Goal: Task Accomplishment & Management: Use online tool/utility

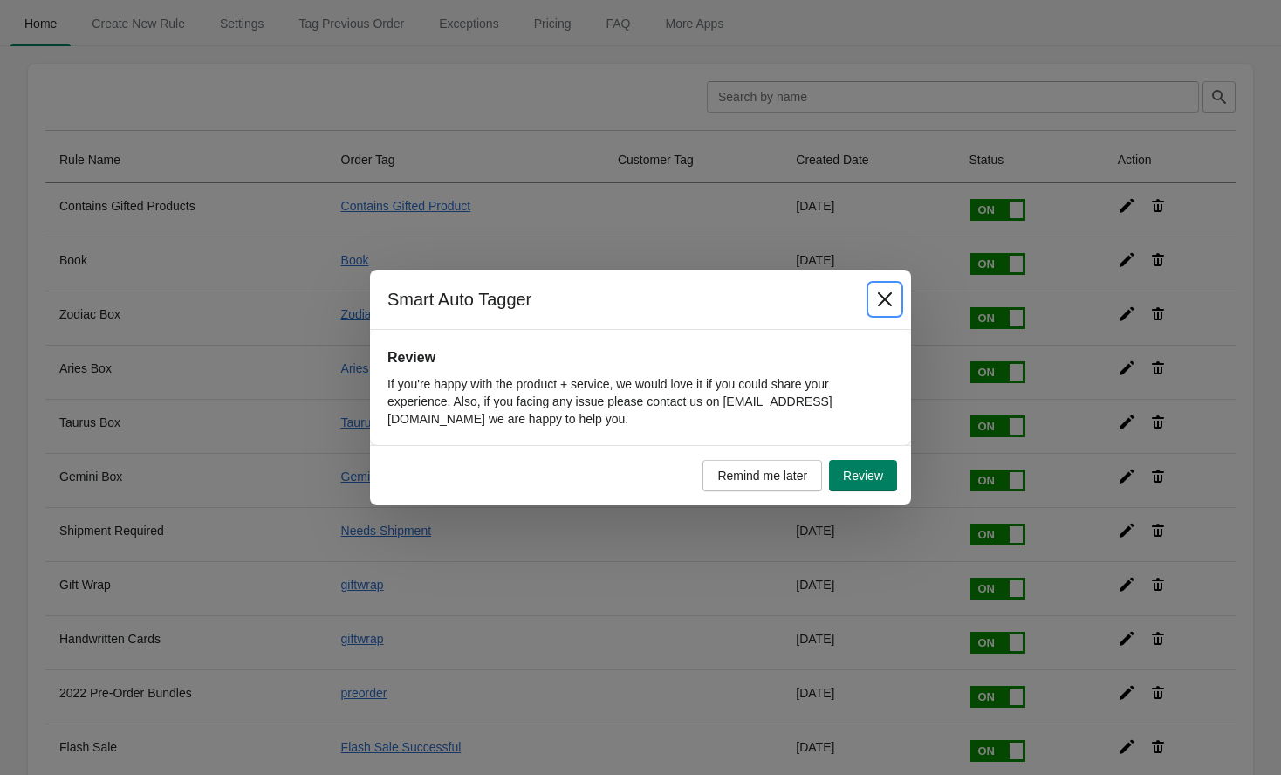
click at [880, 295] on icon "Close" at bounding box center [885, 299] width 14 height 14
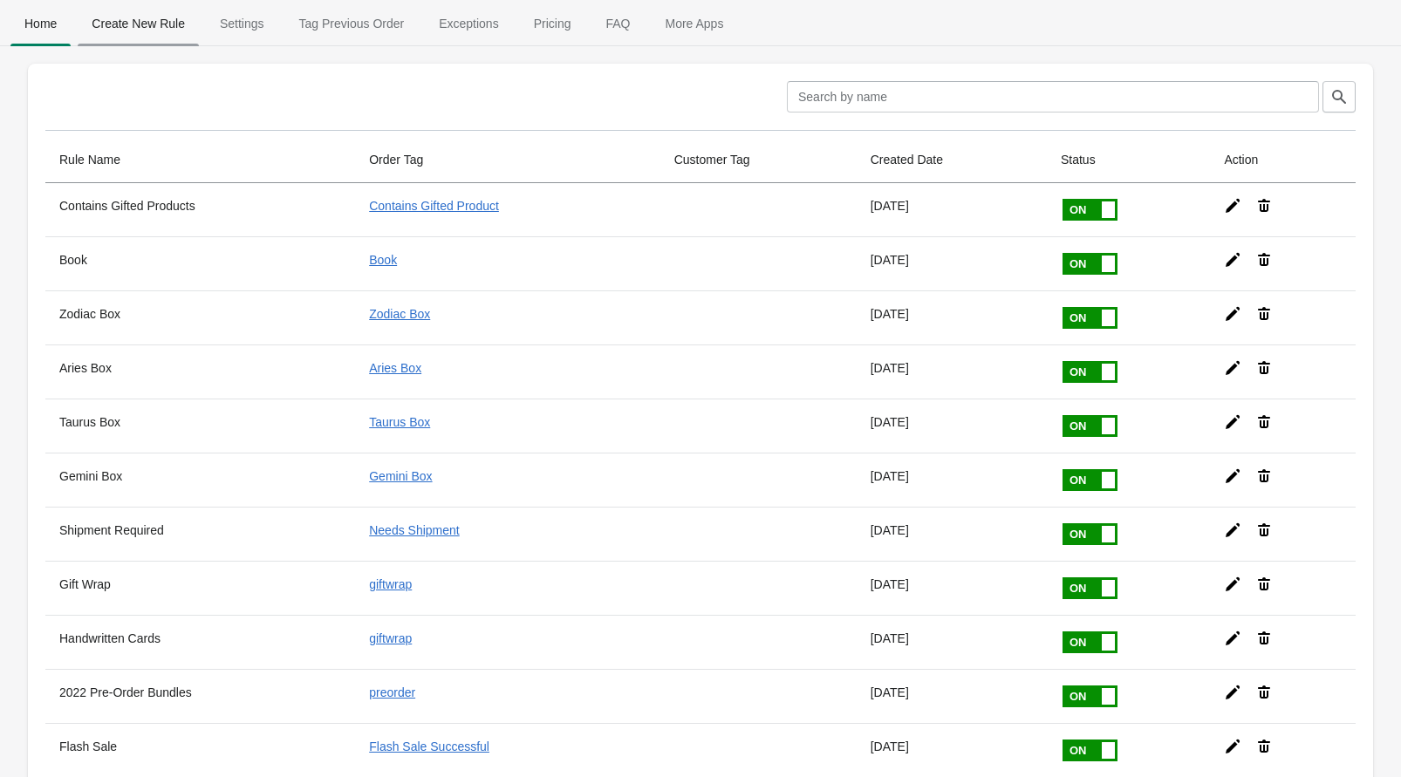
click at [149, 24] on span "Create New Rule" at bounding box center [138, 23] width 121 height 31
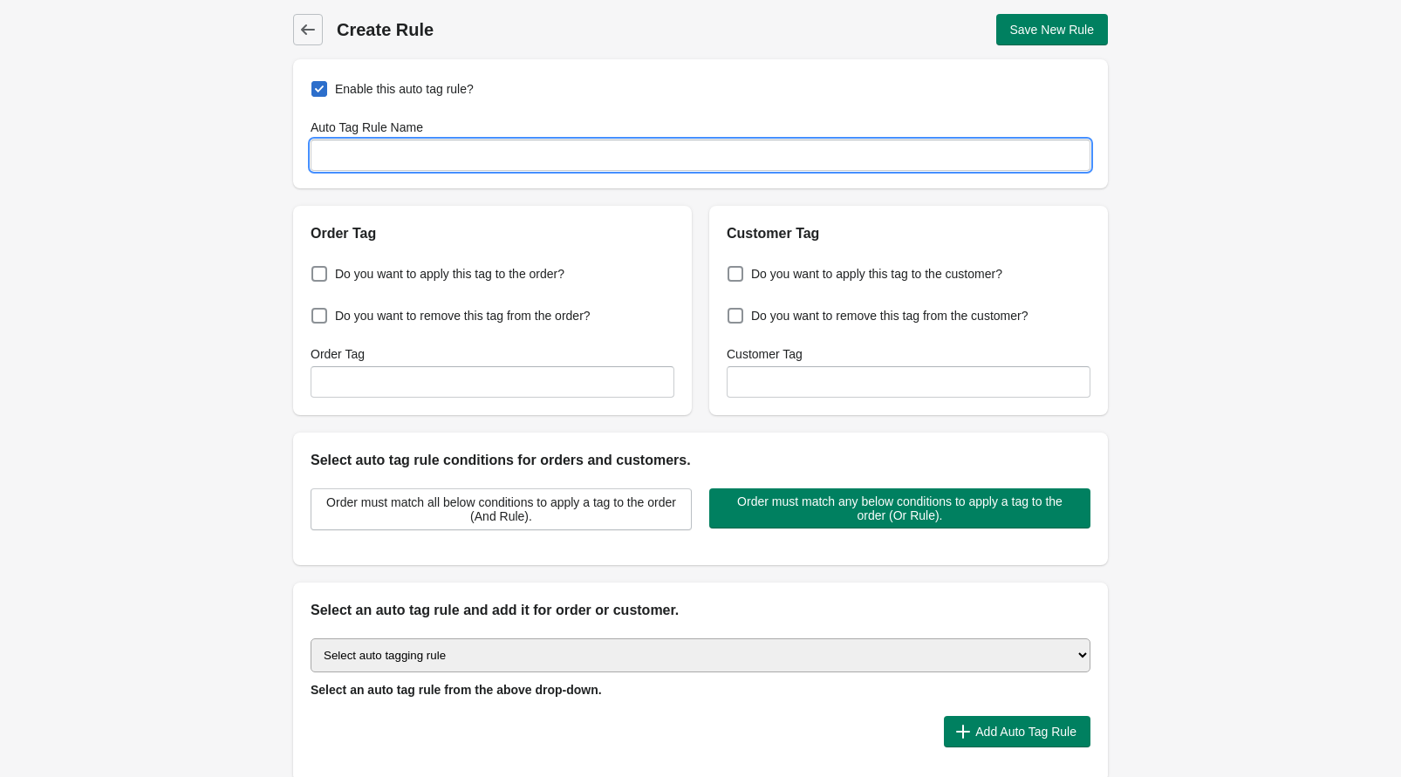
click at [355, 166] on input "Auto Tag Rule Name" at bounding box center [701, 155] width 780 height 31
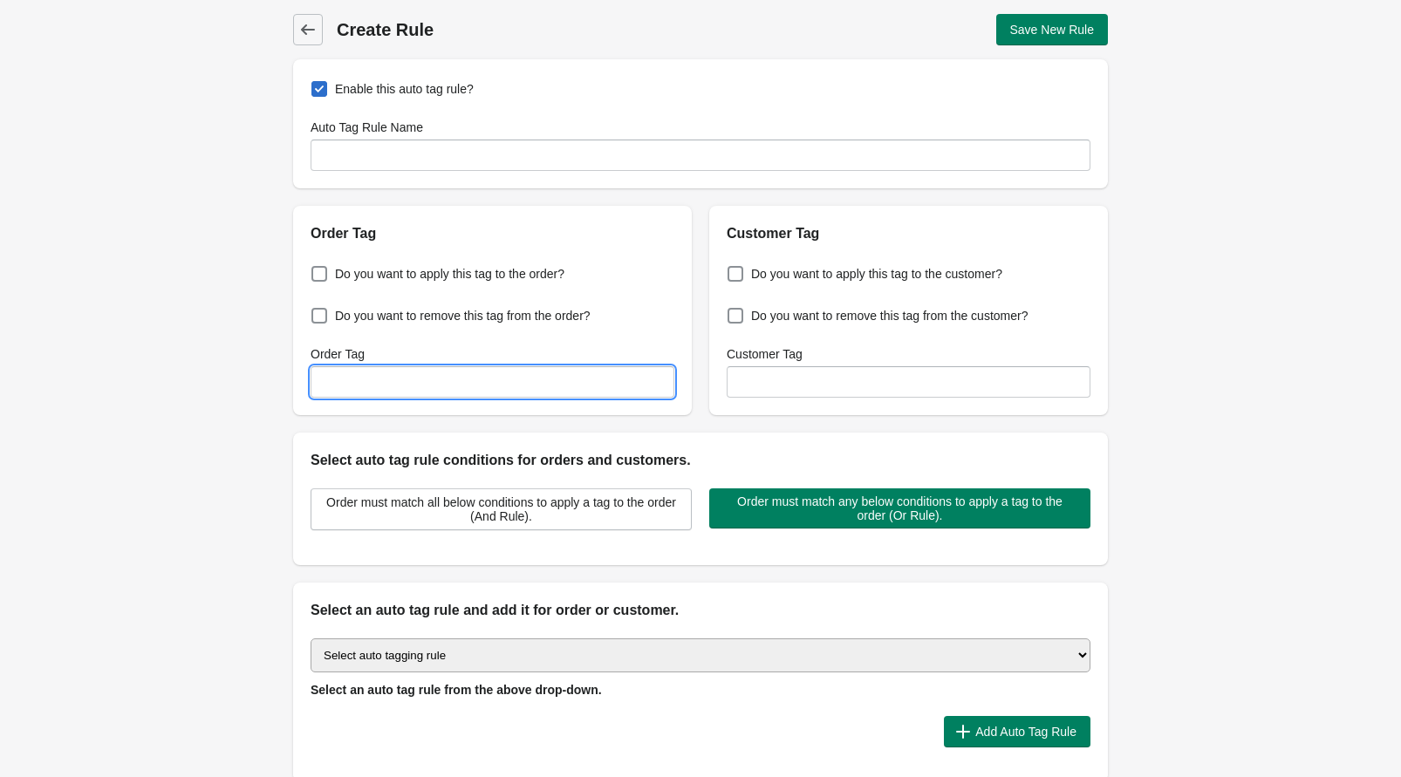
click at [352, 369] on input "Order Tag" at bounding box center [493, 381] width 364 height 31
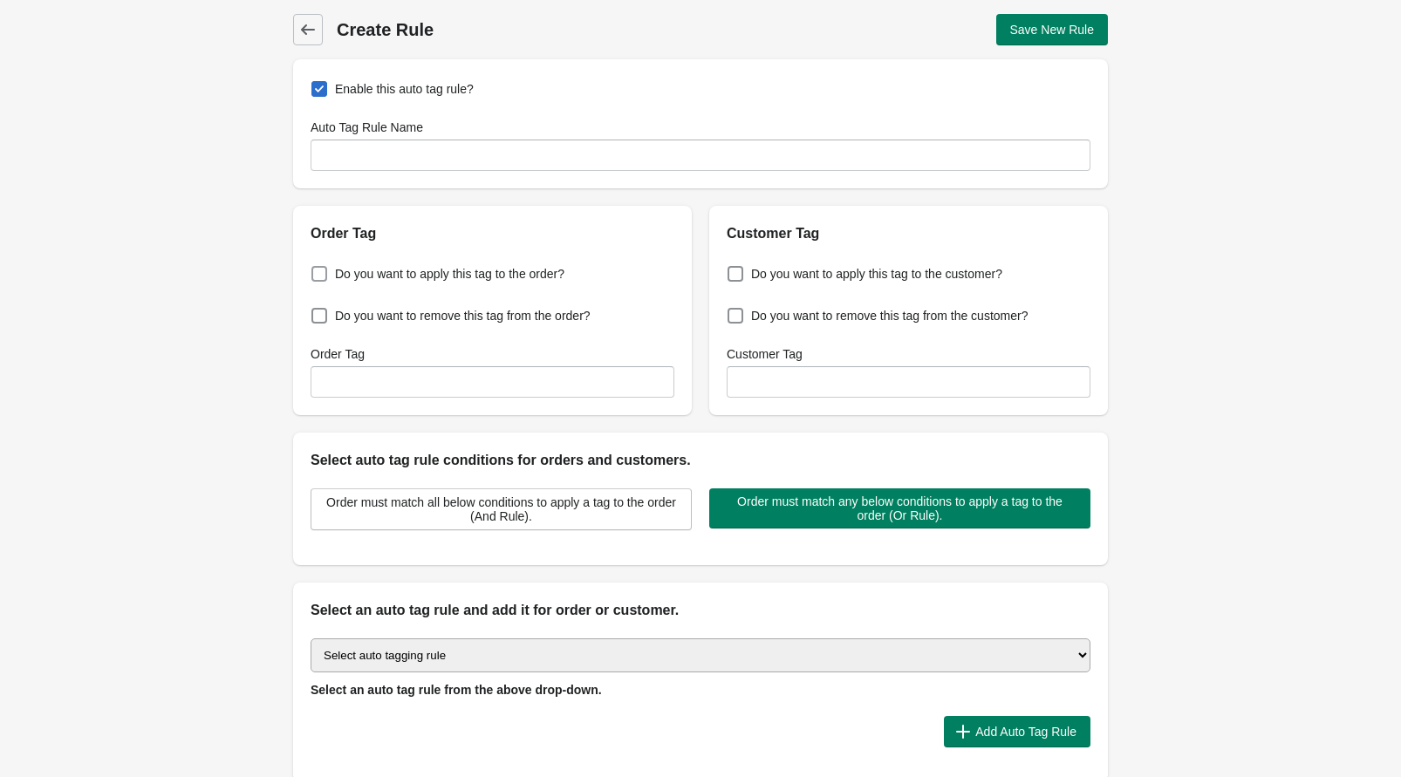
click at [457, 272] on span "Do you want to apply this tag to the order?" at bounding box center [449, 273] width 229 height 17
click at [316, 270] on input "Do you want to apply this tag to the order?" at bounding box center [315, 269] width 1 height 1
click at [457, 272] on span "Do you want to apply this tag to the order?" at bounding box center [449, 273] width 229 height 17
click at [316, 270] on input "Do you want to apply this tag to the order?" at bounding box center [315, 269] width 1 height 1
checkbox input "false"
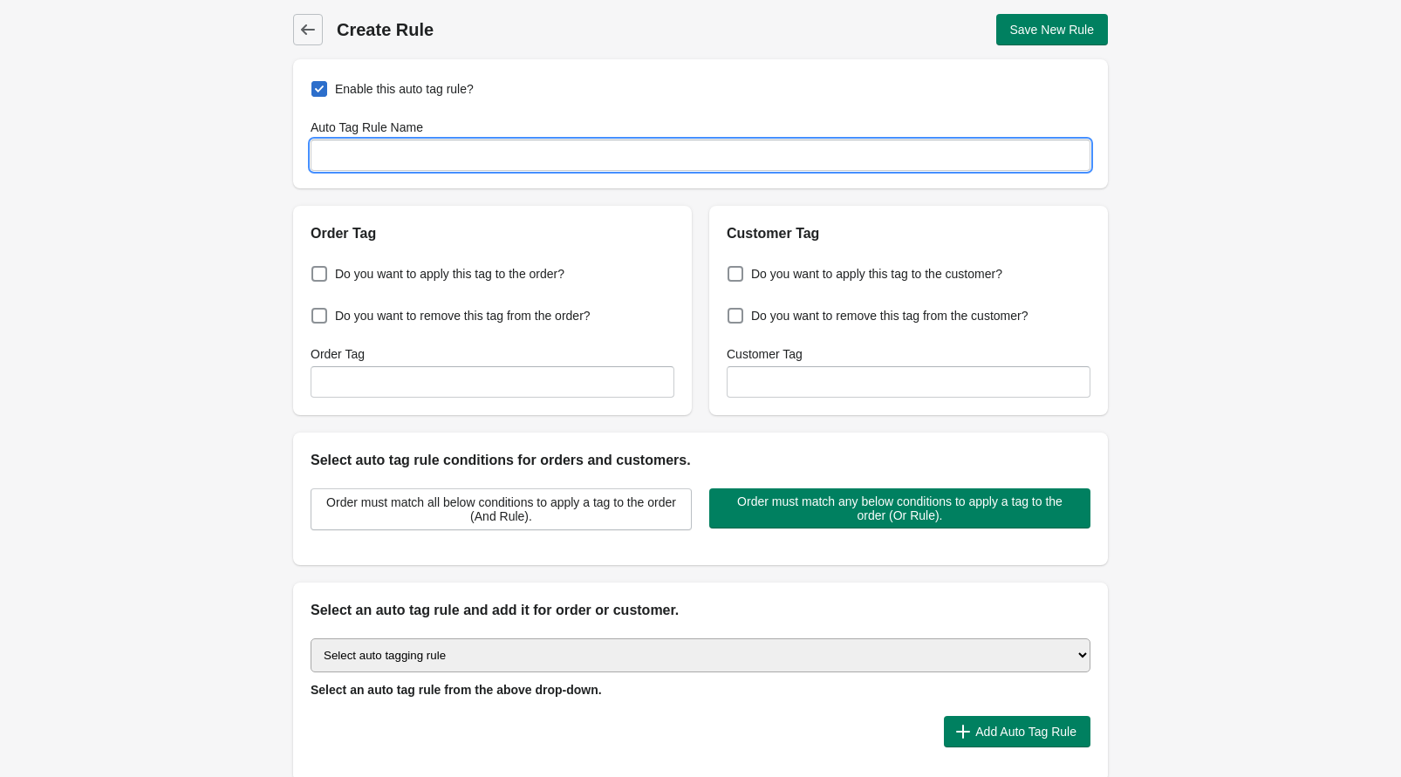
click at [378, 156] on input "Auto Tag Rule Name" at bounding box center [701, 155] width 780 height 31
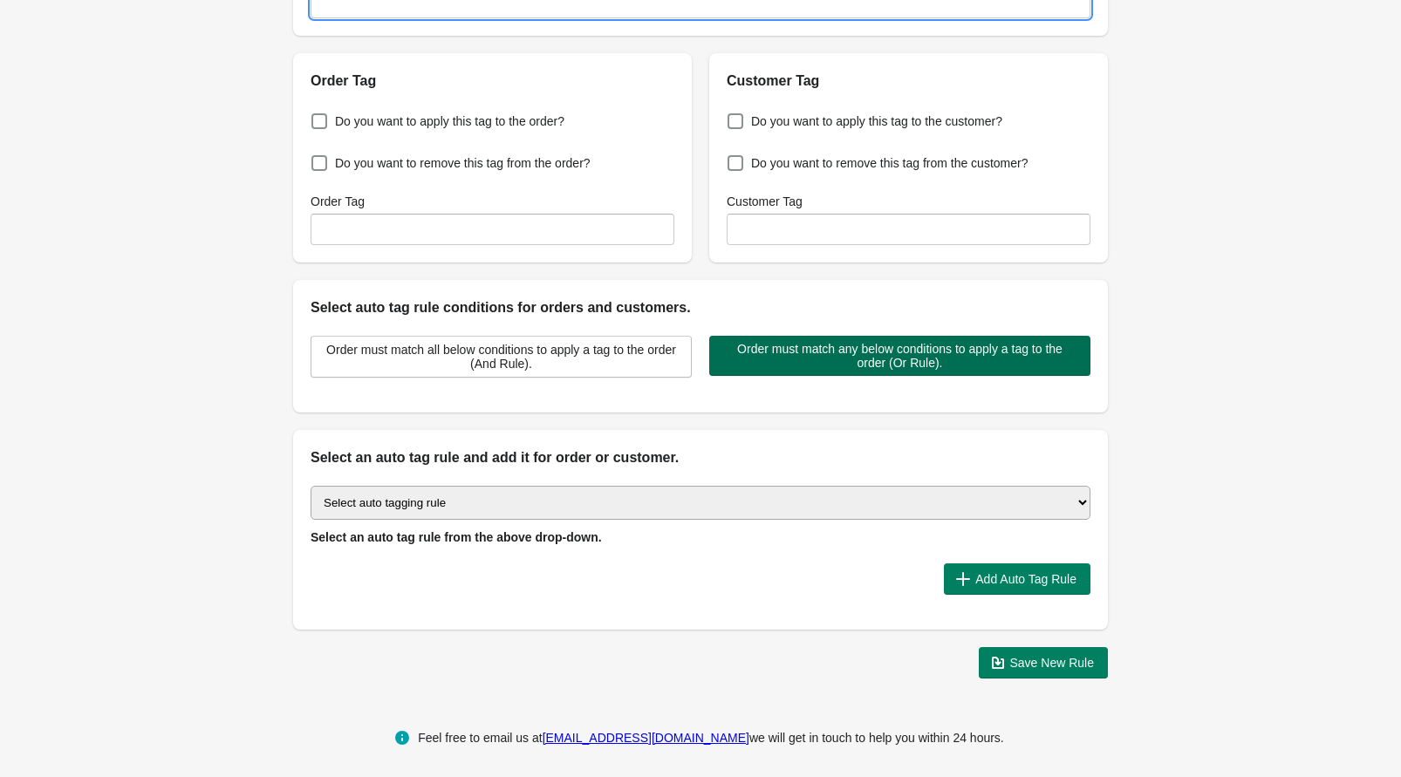
scroll to position [159, 0]
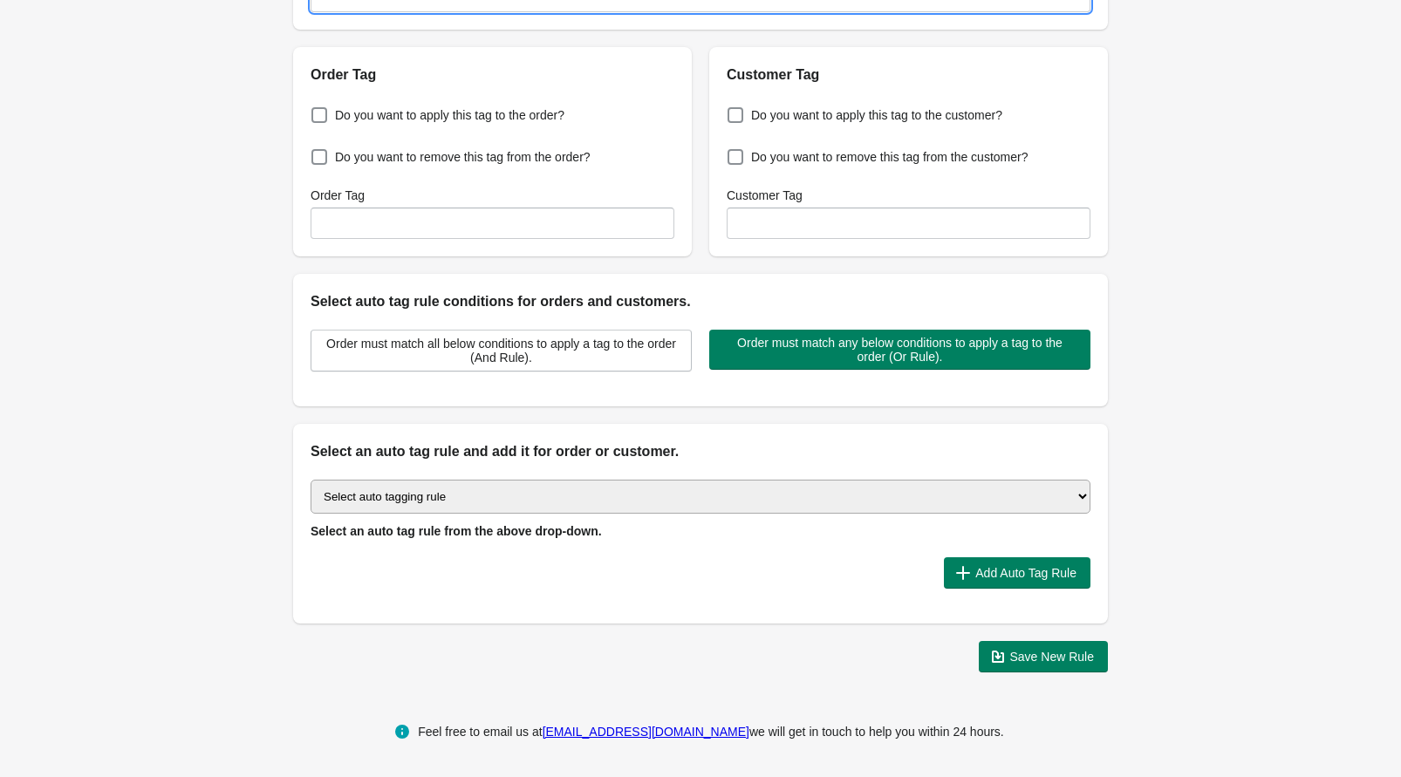
click at [709, 497] on select "Select auto tagging rule Tag by order amount Tag based on the order count (Volu…" at bounding box center [701, 497] width 780 height 34
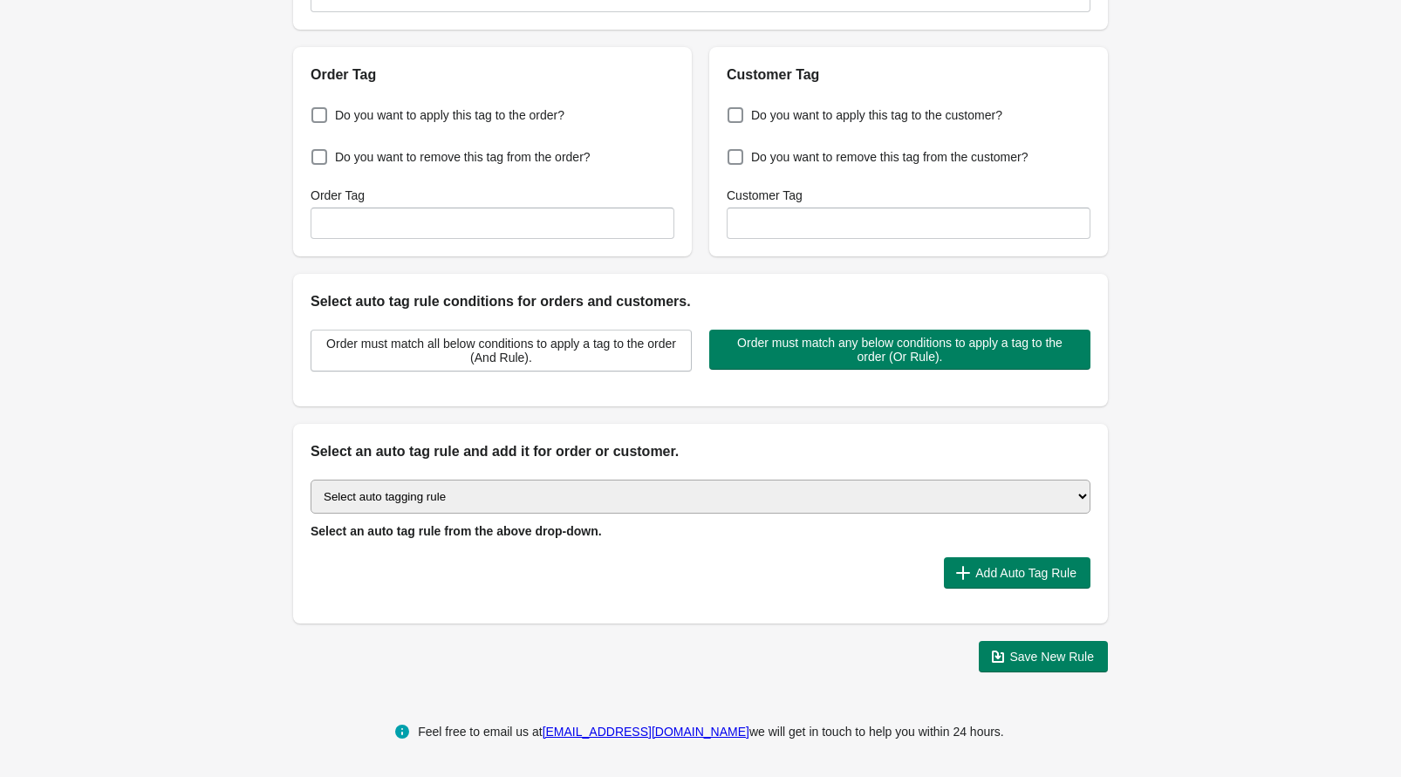
select select "23"
click at [311, 480] on select "Select auto tagging rule Tag by order amount Tag based on the order count (Volu…" at bounding box center [701, 497] width 780 height 34
drag, startPoint x: 729, startPoint y: 539, endPoint x: 358, endPoint y: 526, distance: 371.9
click at [358, 526] on div "Select auto tagging rule Tag by order amount Tag based on the order count (Volu…" at bounding box center [701, 510] width 780 height 60
drag, startPoint x: 358, startPoint y: 526, endPoint x: 829, endPoint y: 535, distance: 471.2
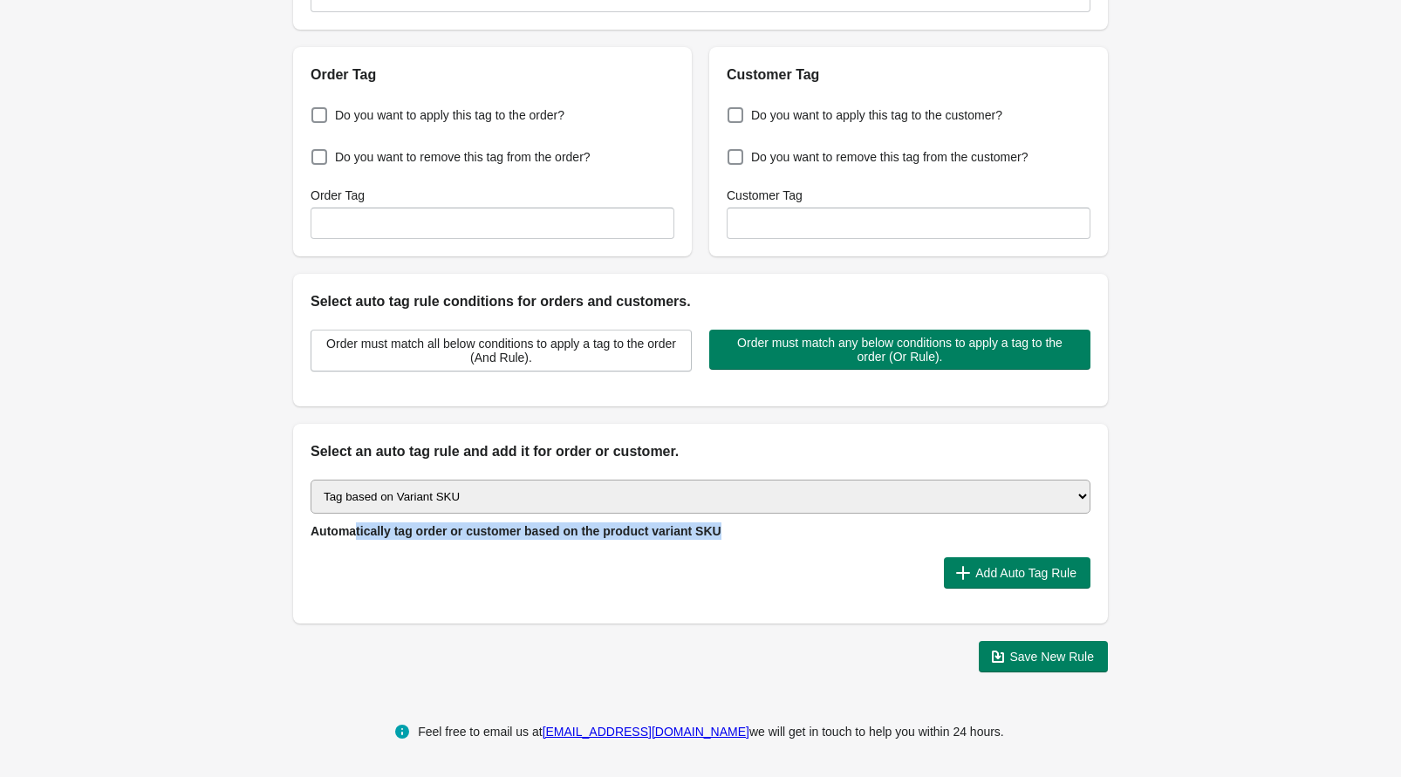
click at [364, 526] on span "Automatically tag order or customer based on the product variant SKU" at bounding box center [516, 531] width 411 height 14
click at [989, 572] on span "Add Auto Tag Rule" at bounding box center [1025, 573] width 101 height 14
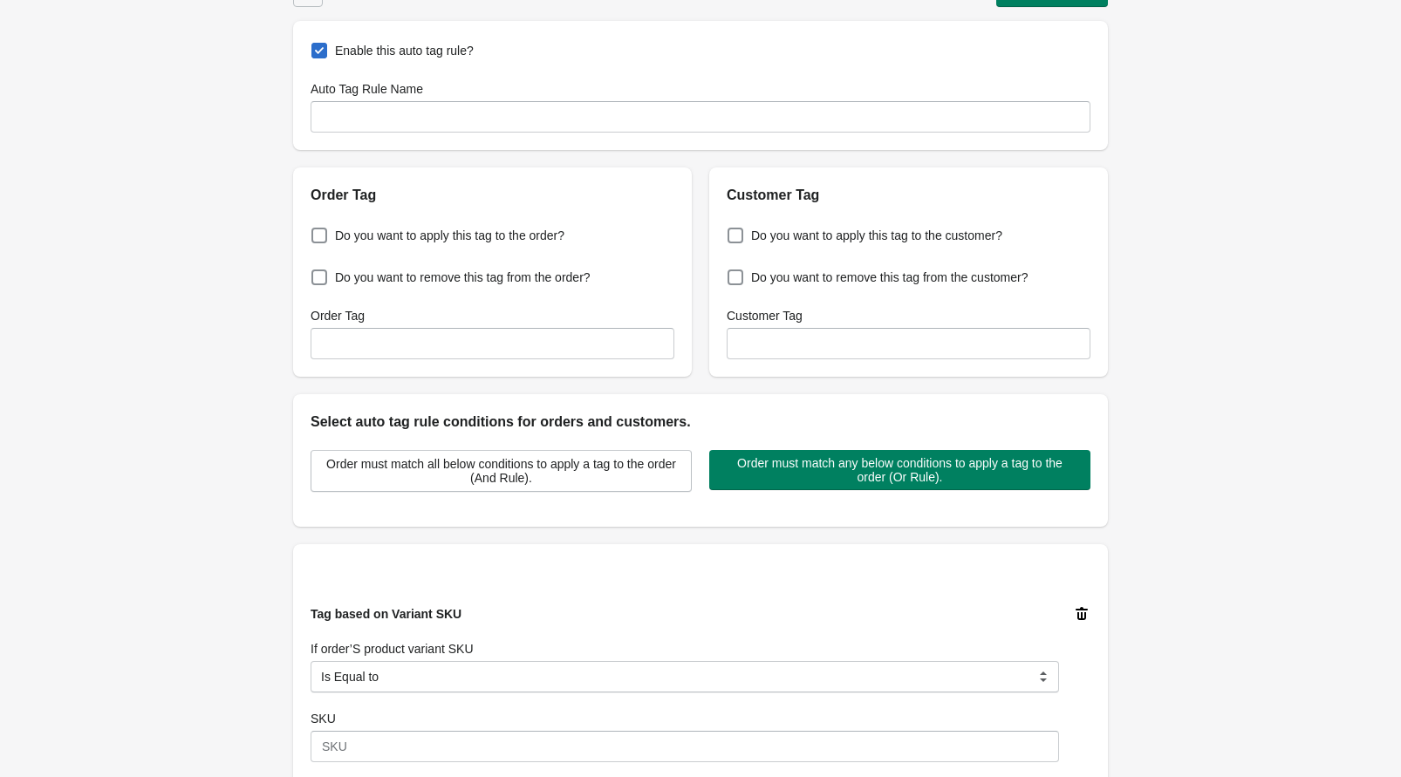
scroll to position [0, 0]
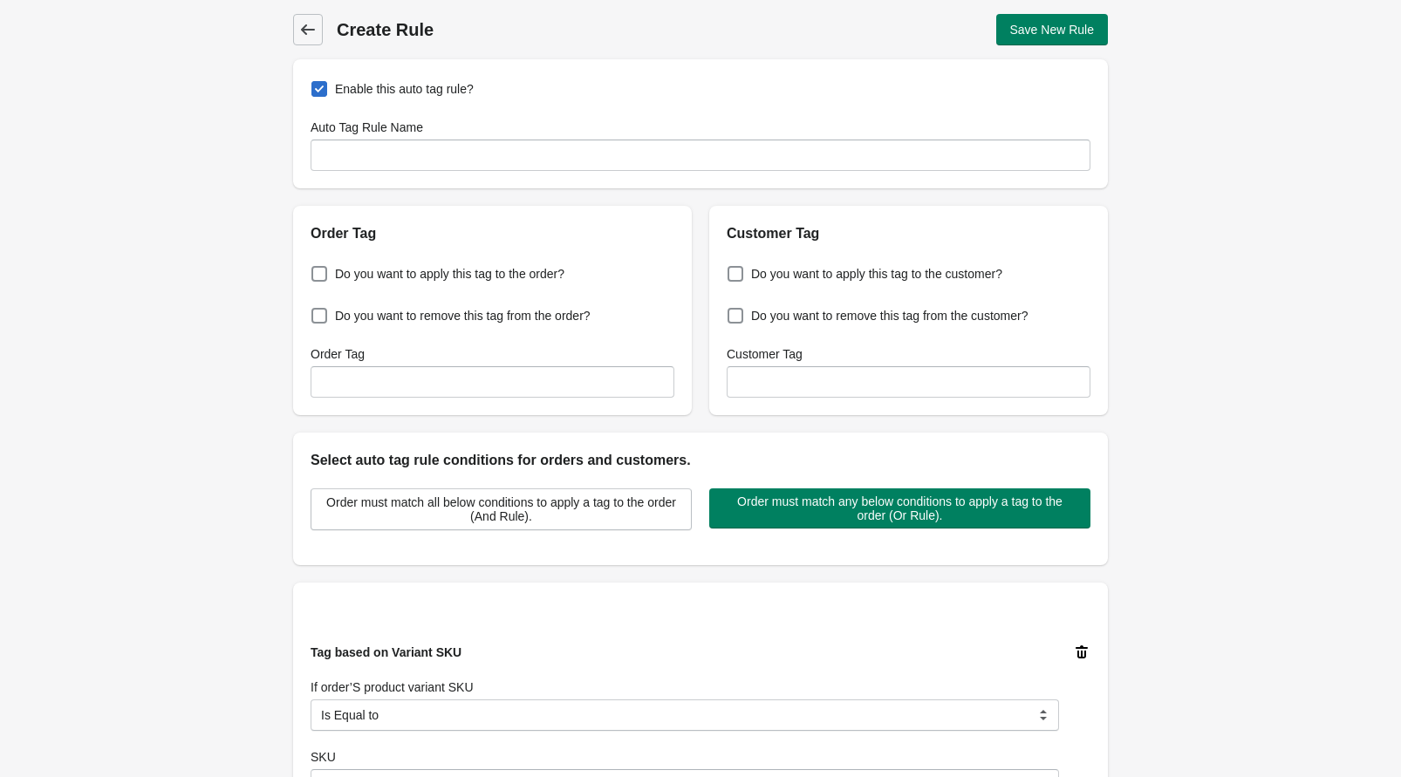
click at [304, 36] on icon at bounding box center [307, 29] width 17 height 17
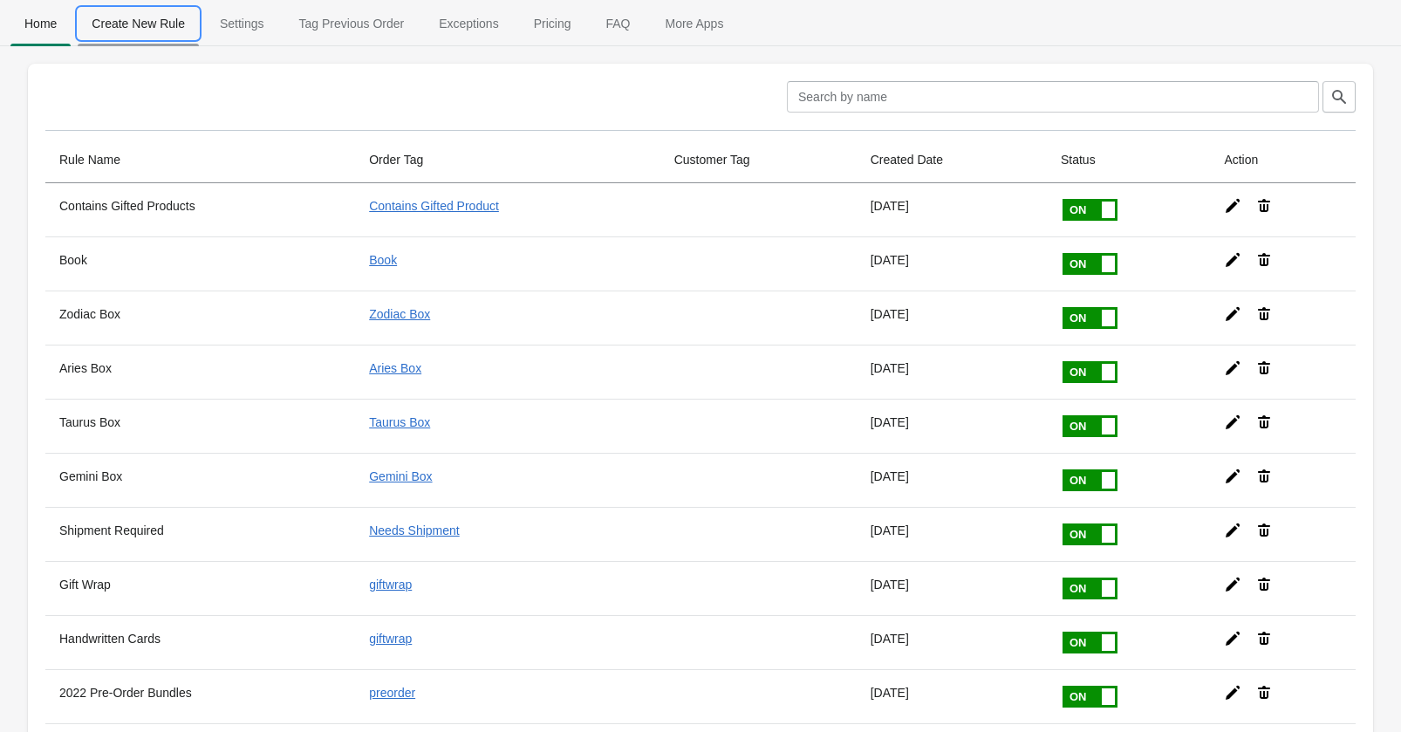
click at [120, 25] on span "Create New Rule" at bounding box center [138, 23] width 121 height 31
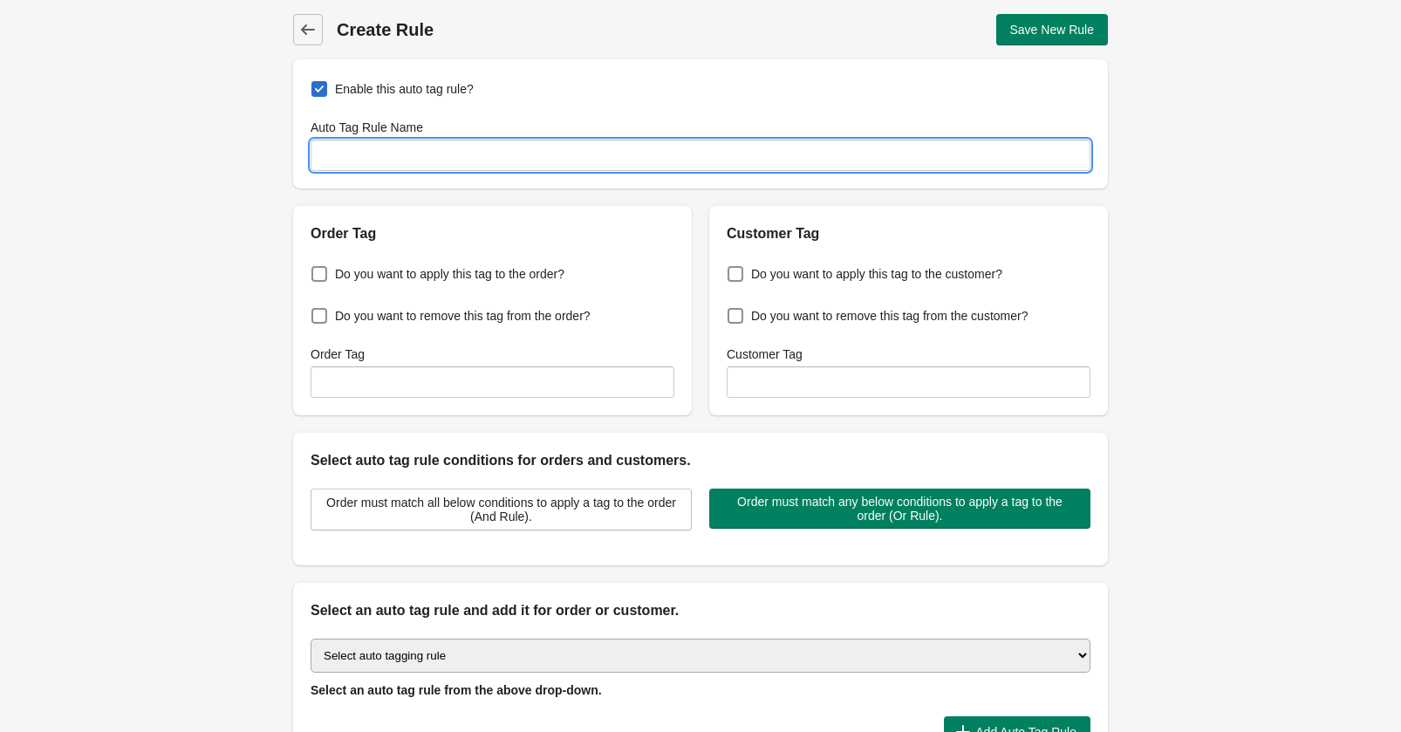
click at [425, 160] on input "Auto Tag Rule Name" at bounding box center [701, 155] width 780 height 31
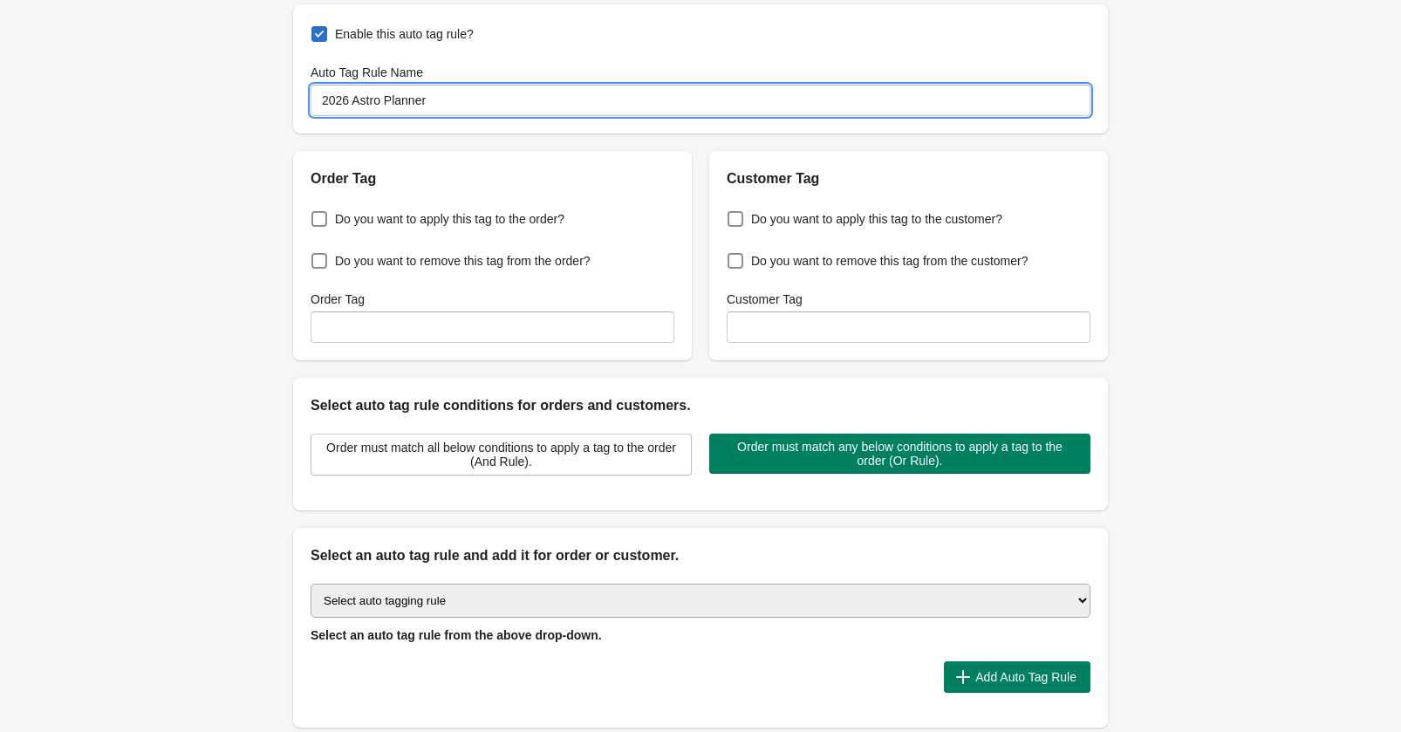
scroll to position [56, 0]
type input "2026 Astro Planner"
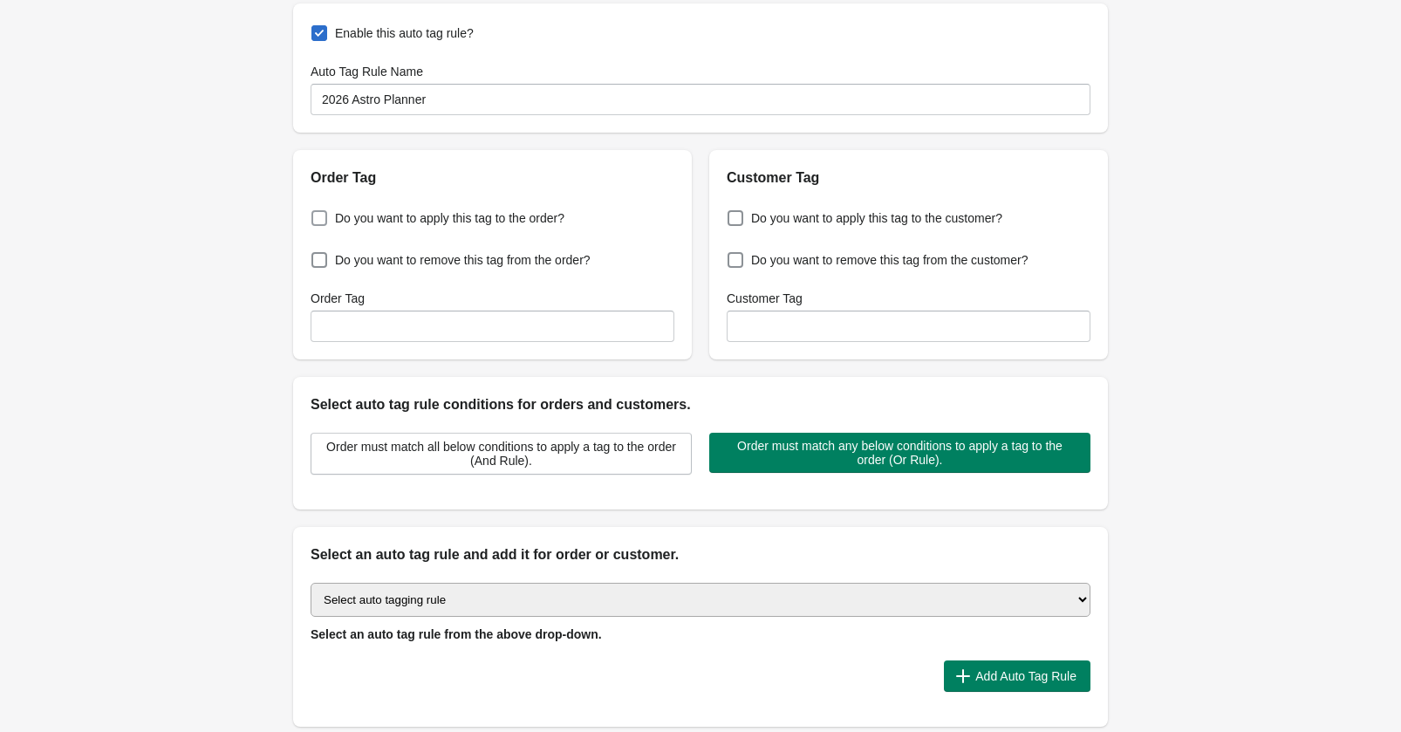
click at [320, 219] on span at bounding box center [319, 218] width 16 height 16
click at [316, 214] on input "Do you want to apply this tag to the order?" at bounding box center [315, 213] width 1 height 1
checkbox input "true"
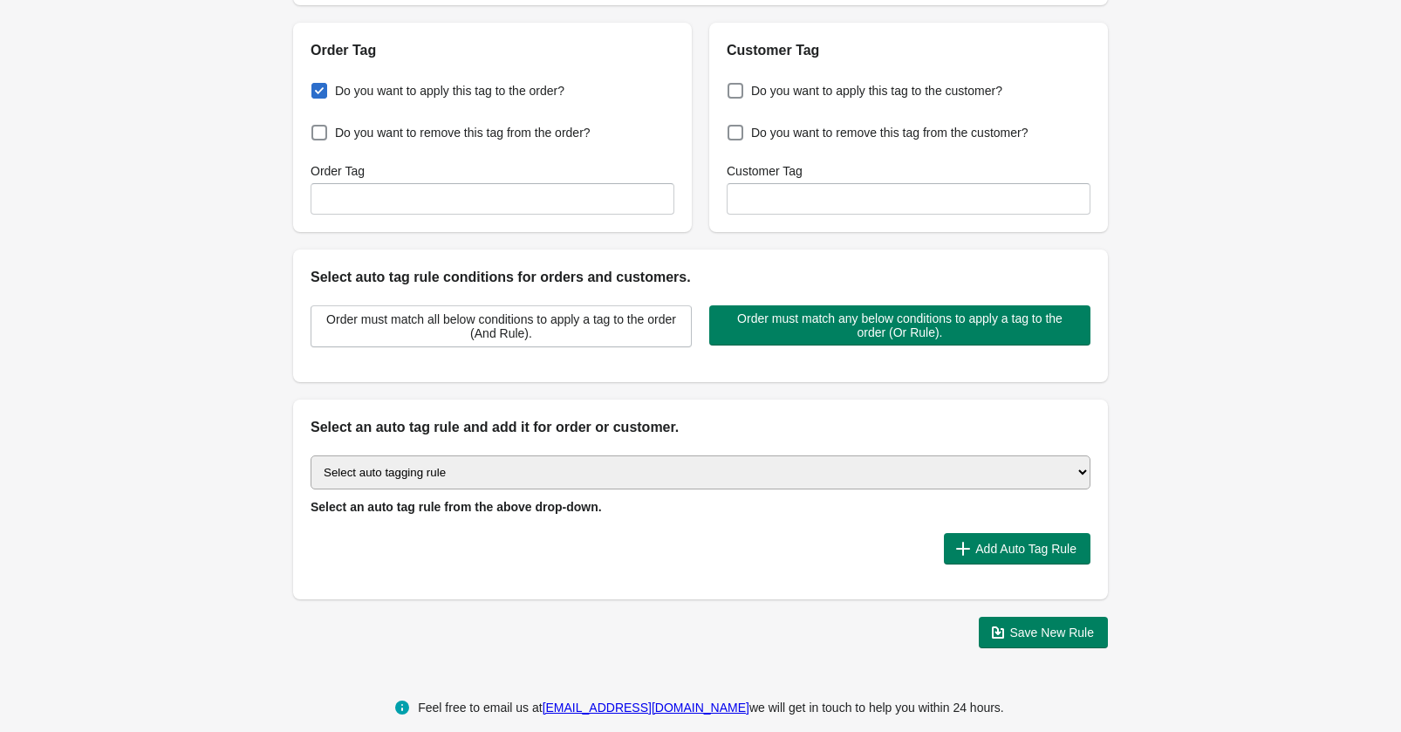
scroll to position [204, 0]
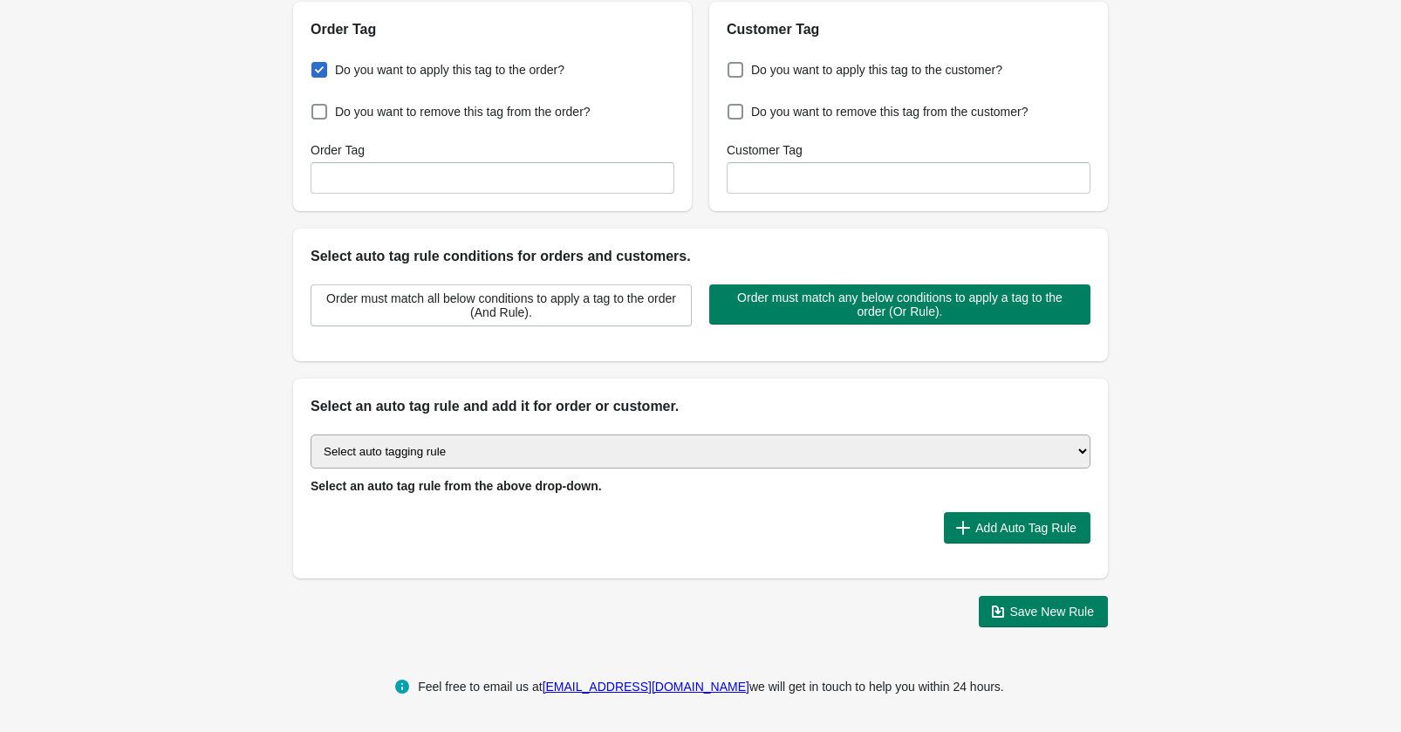
click at [393, 456] on select "Select auto tagging rule Tag by order amount Tag based on the order count (Volu…" at bounding box center [701, 451] width 780 height 34
select select "23"
click at [311, 434] on select "Select auto tagging rule Tag by order amount Tag based on the order count (Volu…" at bounding box center [701, 451] width 780 height 34
click at [980, 530] on span "Add Auto Tag Rule" at bounding box center [1025, 528] width 101 height 14
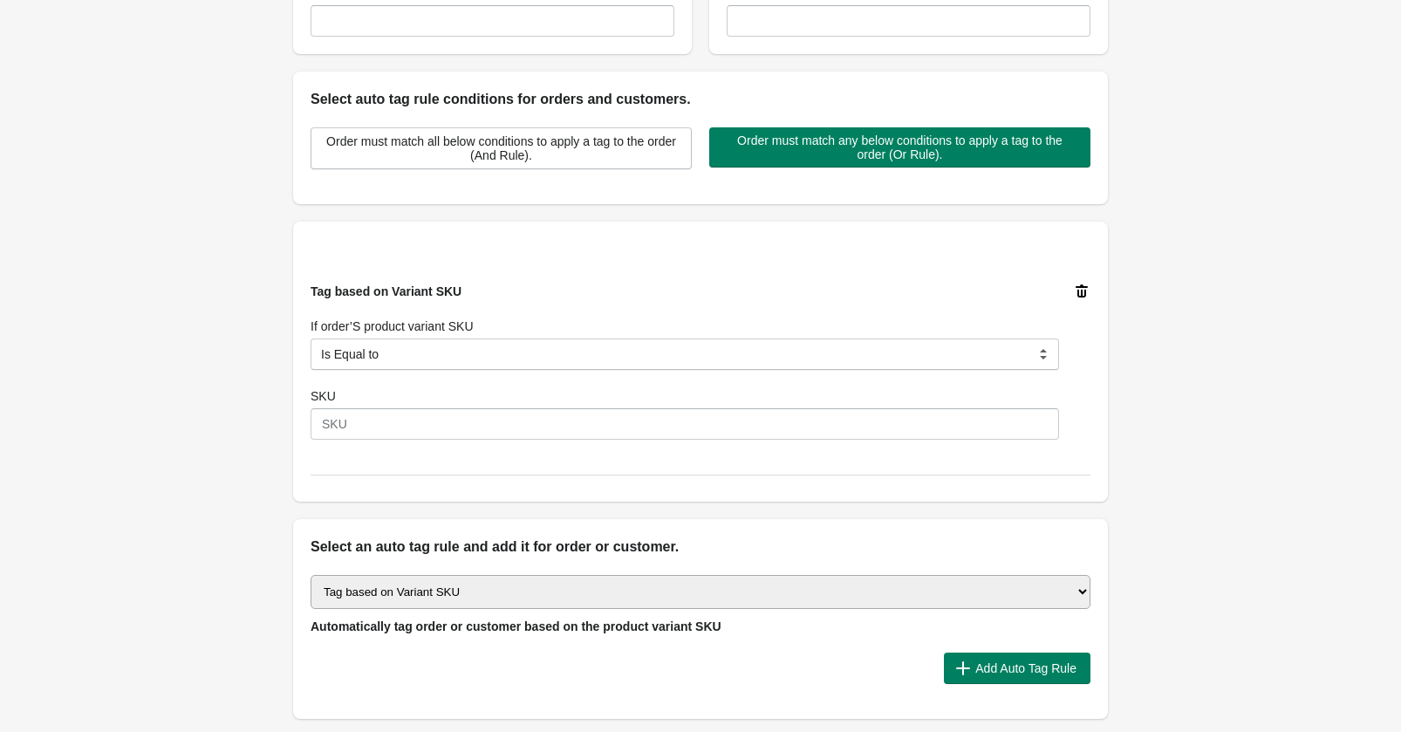
scroll to position [443, 0]
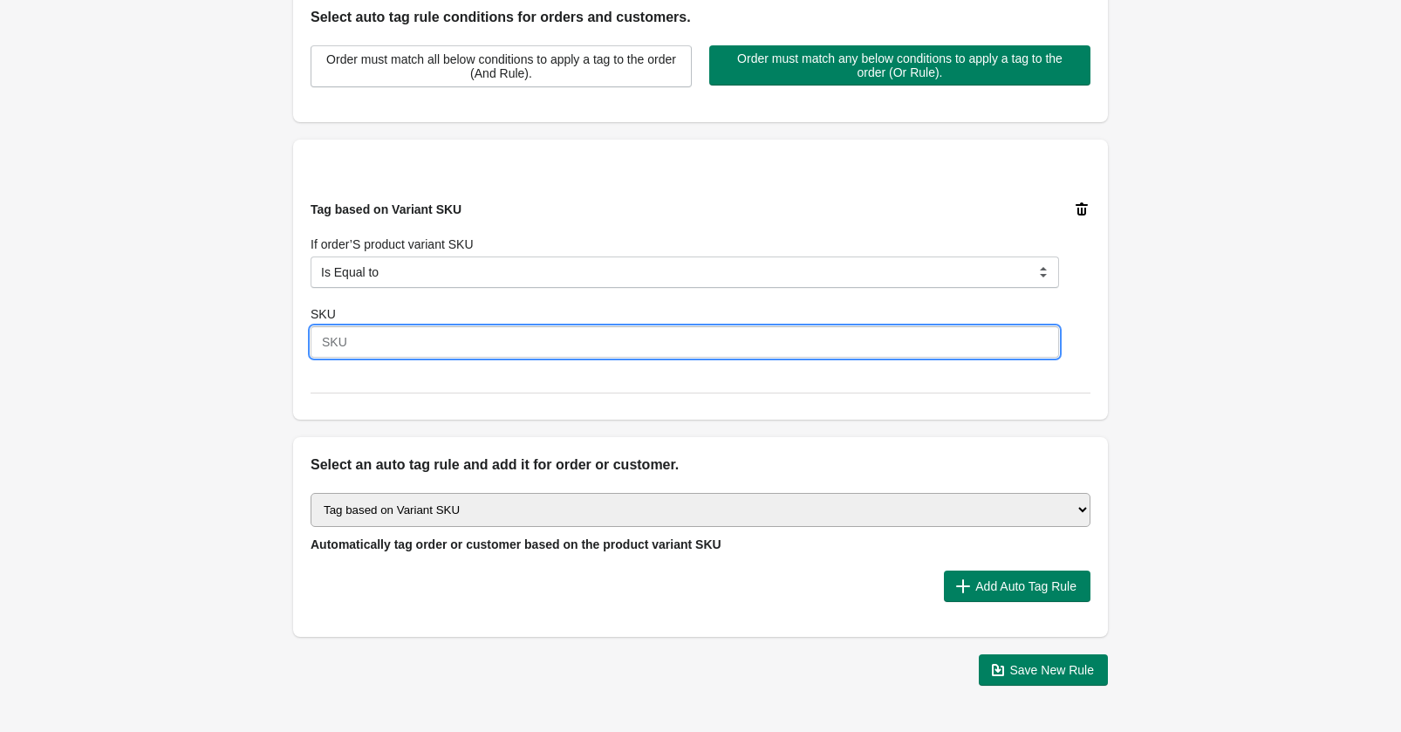
click at [394, 342] on input "SKU" at bounding box center [685, 341] width 748 height 31
click at [387, 352] on input "SKU" at bounding box center [685, 341] width 748 height 31
paste input "PRI-PLAP-26"
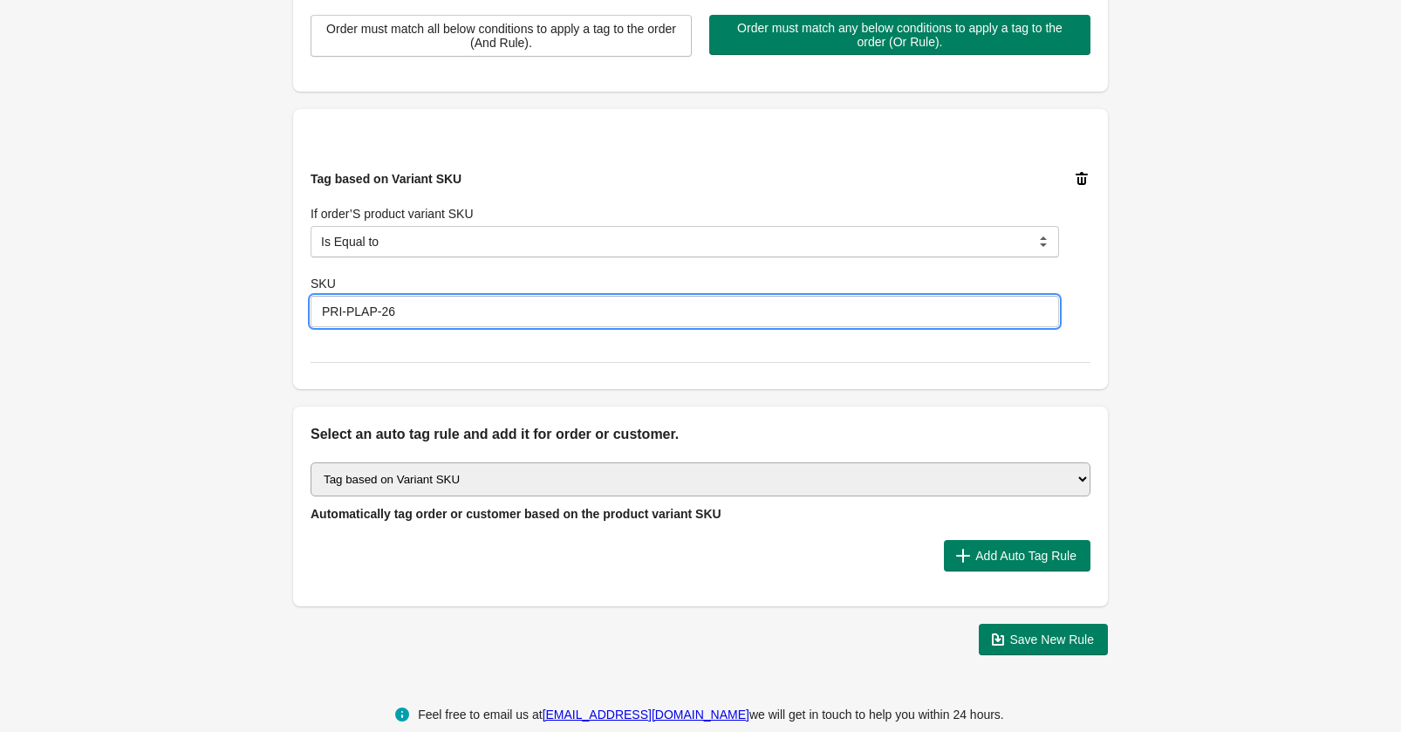
scroll to position [502, 0]
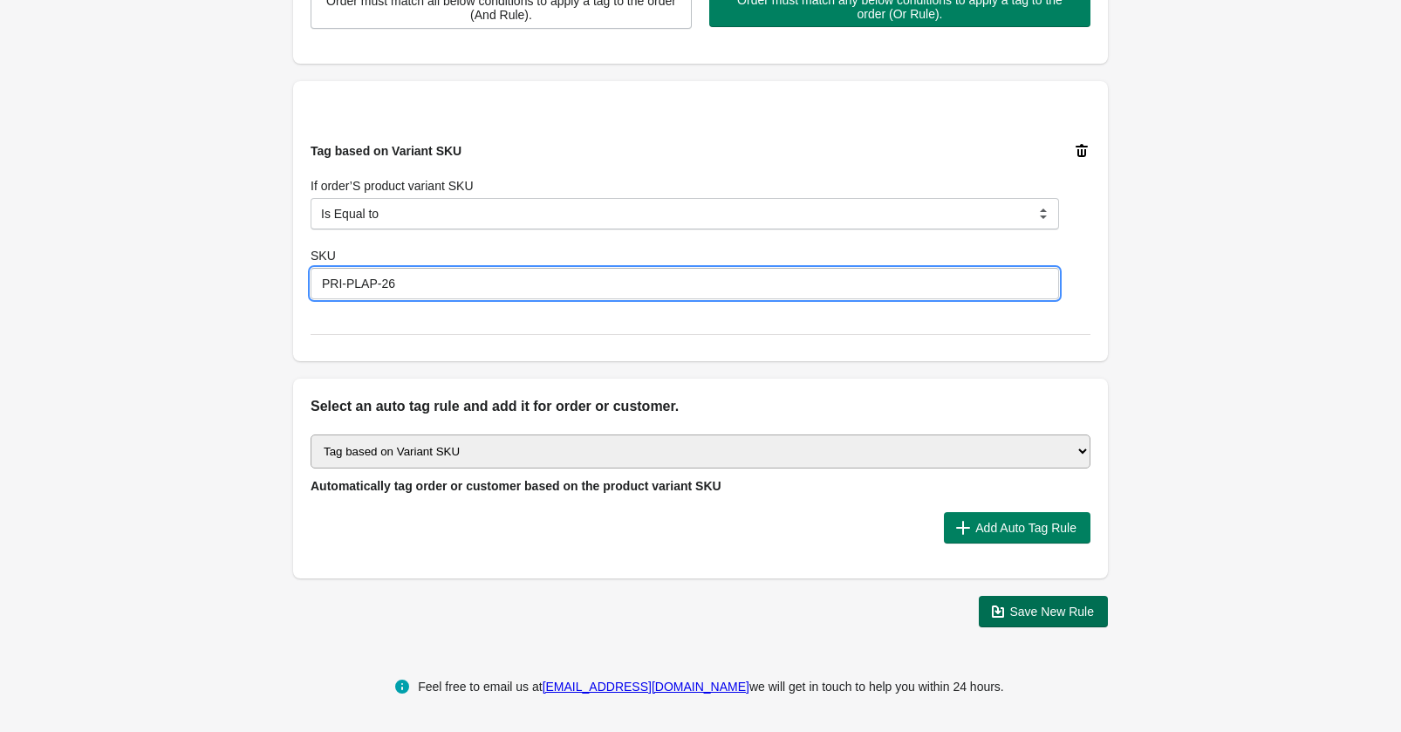
type input "PRI-PLAP-26"
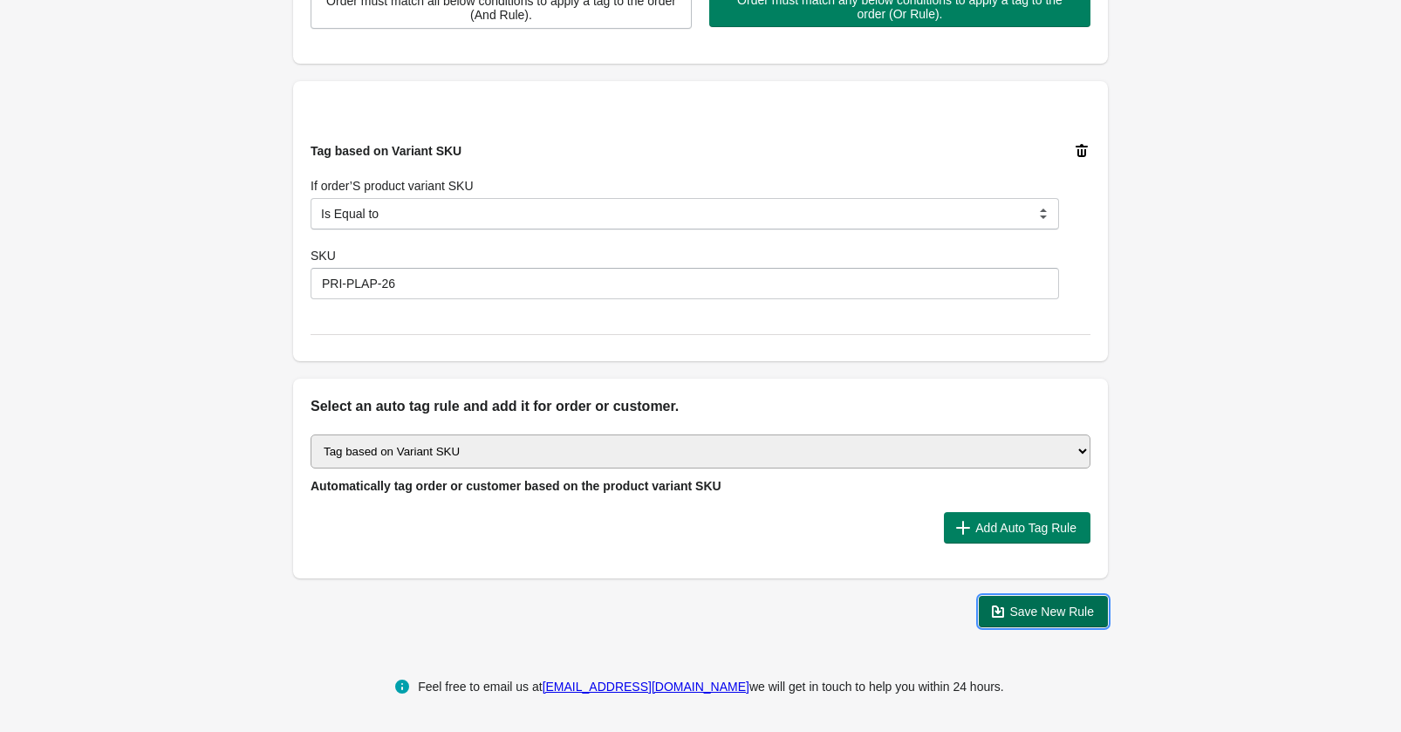
click at [1035, 613] on span "Save New Rule" at bounding box center [1052, 612] width 85 height 14
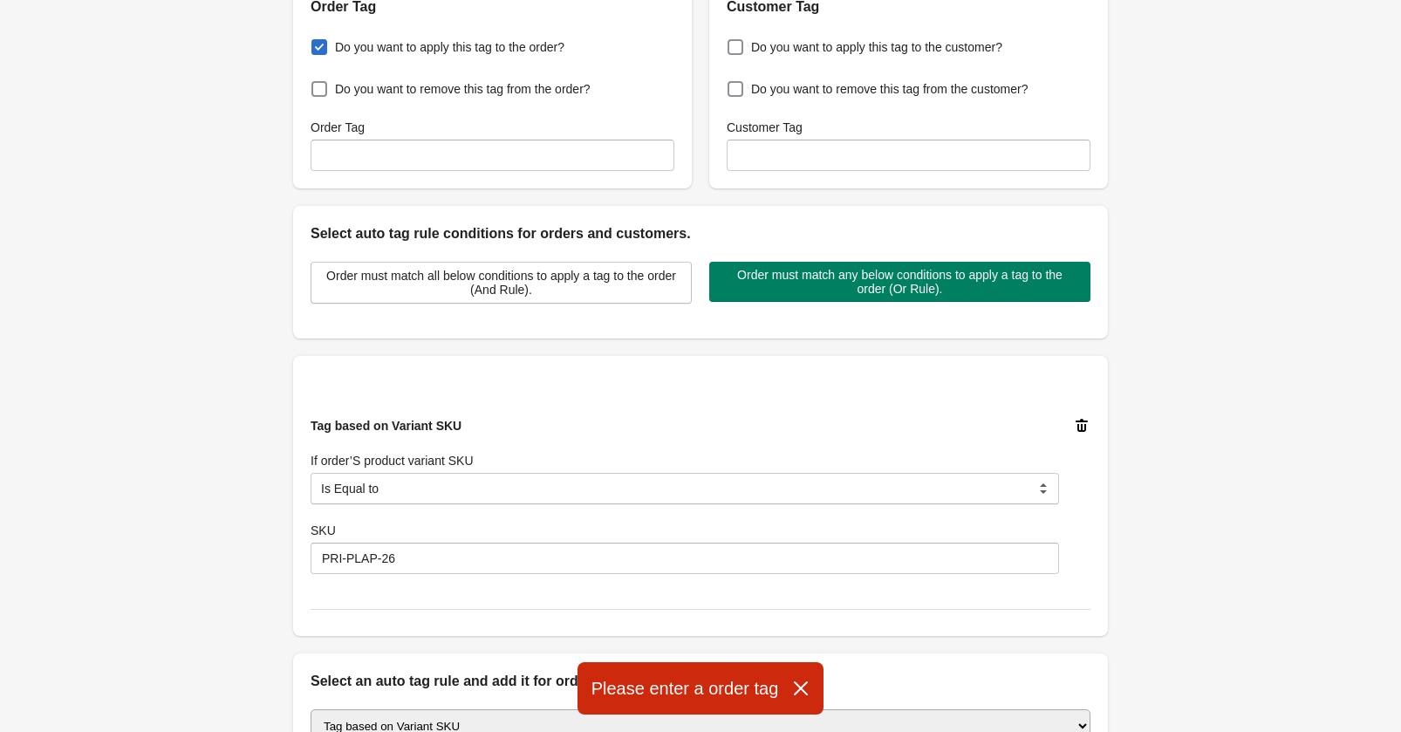
scroll to position [0, 0]
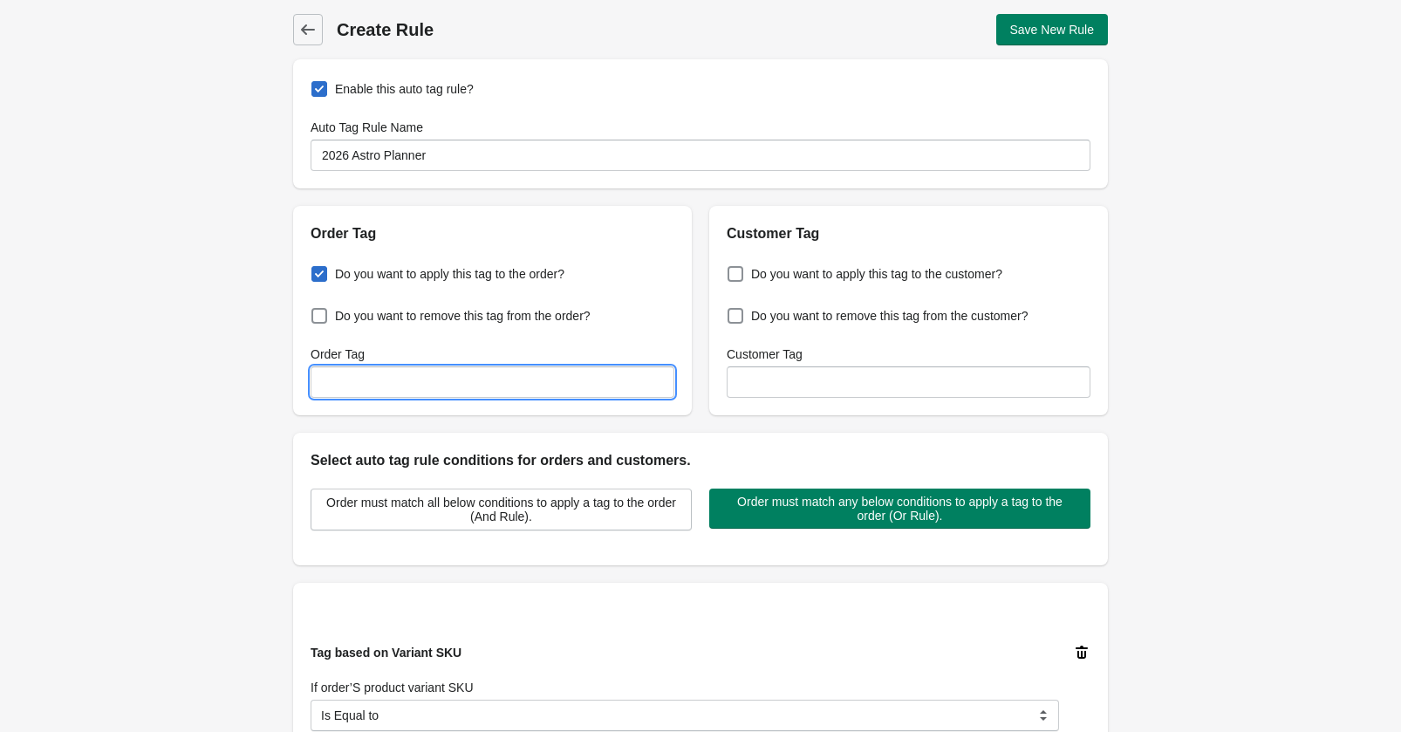
click at [504, 386] on input "Order Tag" at bounding box center [493, 381] width 364 height 31
click at [375, 375] on input "Order Tag" at bounding box center [493, 381] width 364 height 31
type input "2"
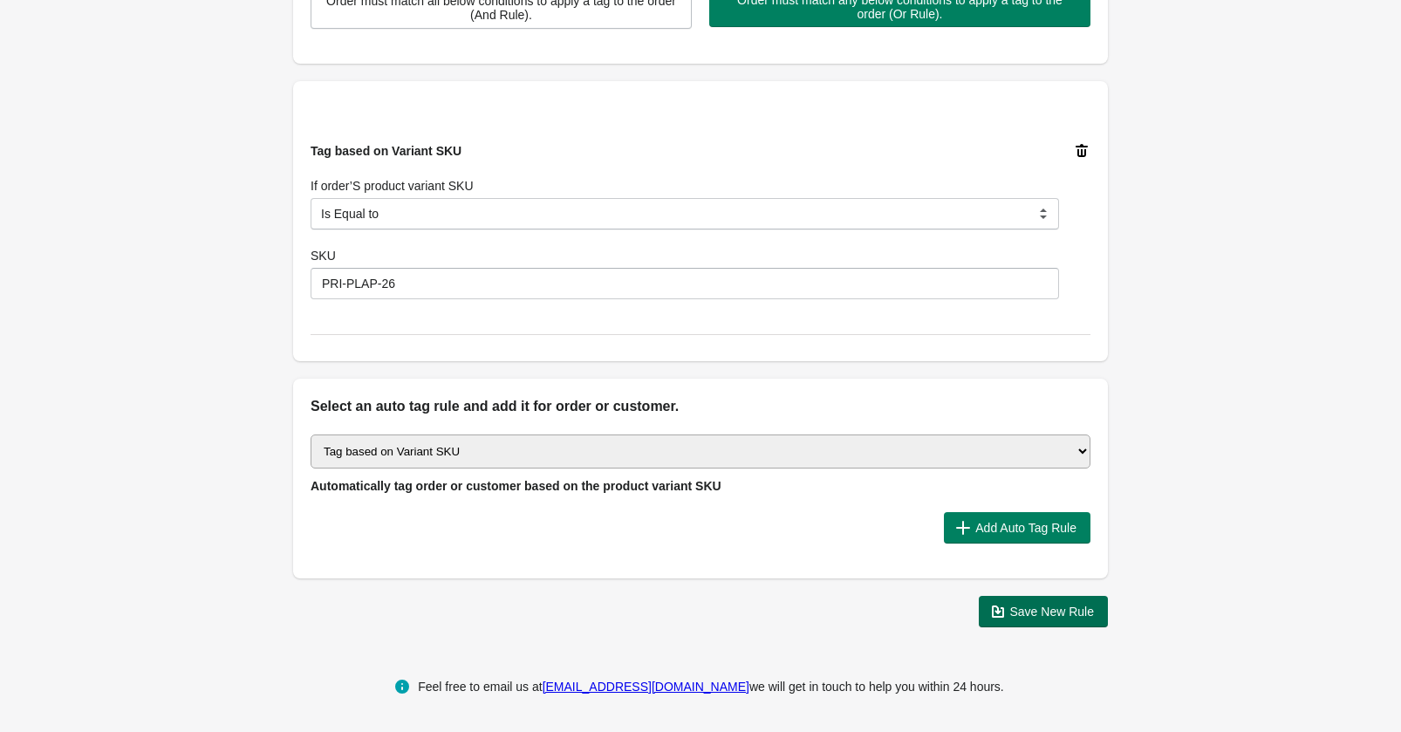
type input "has planner"
click at [1014, 622] on button "Save New Rule" at bounding box center [1044, 611] width 130 height 31
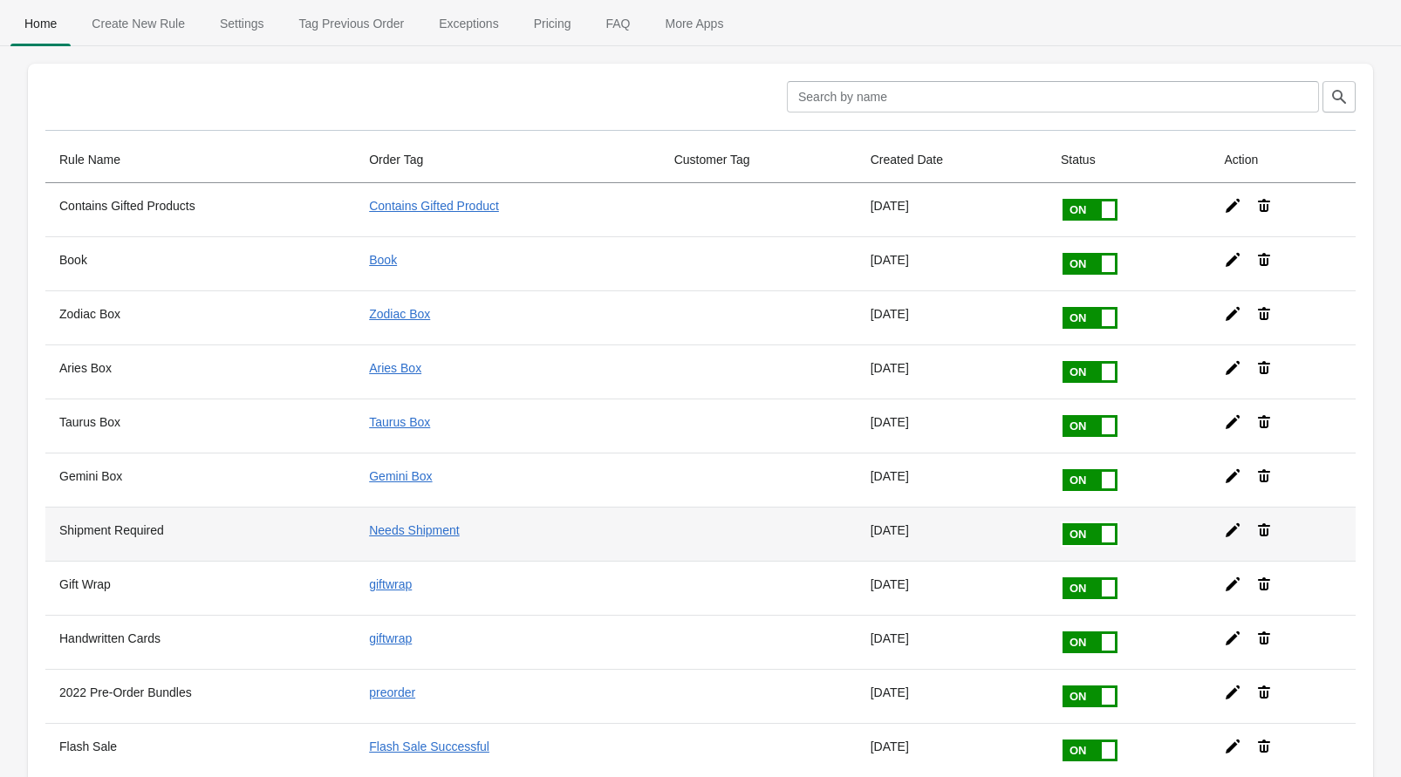
scroll to position [280, 0]
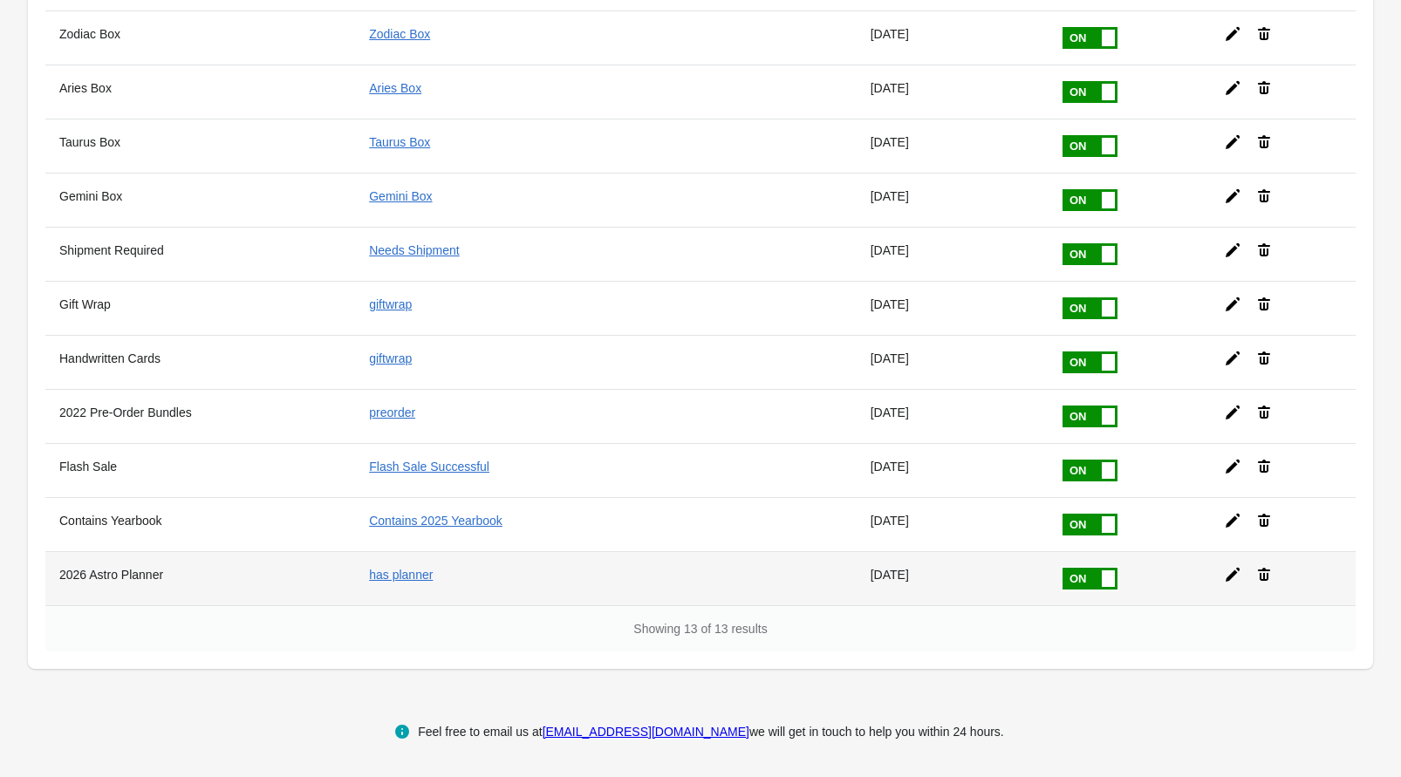
click at [1269, 576] on icon at bounding box center [1263, 574] width 17 height 17
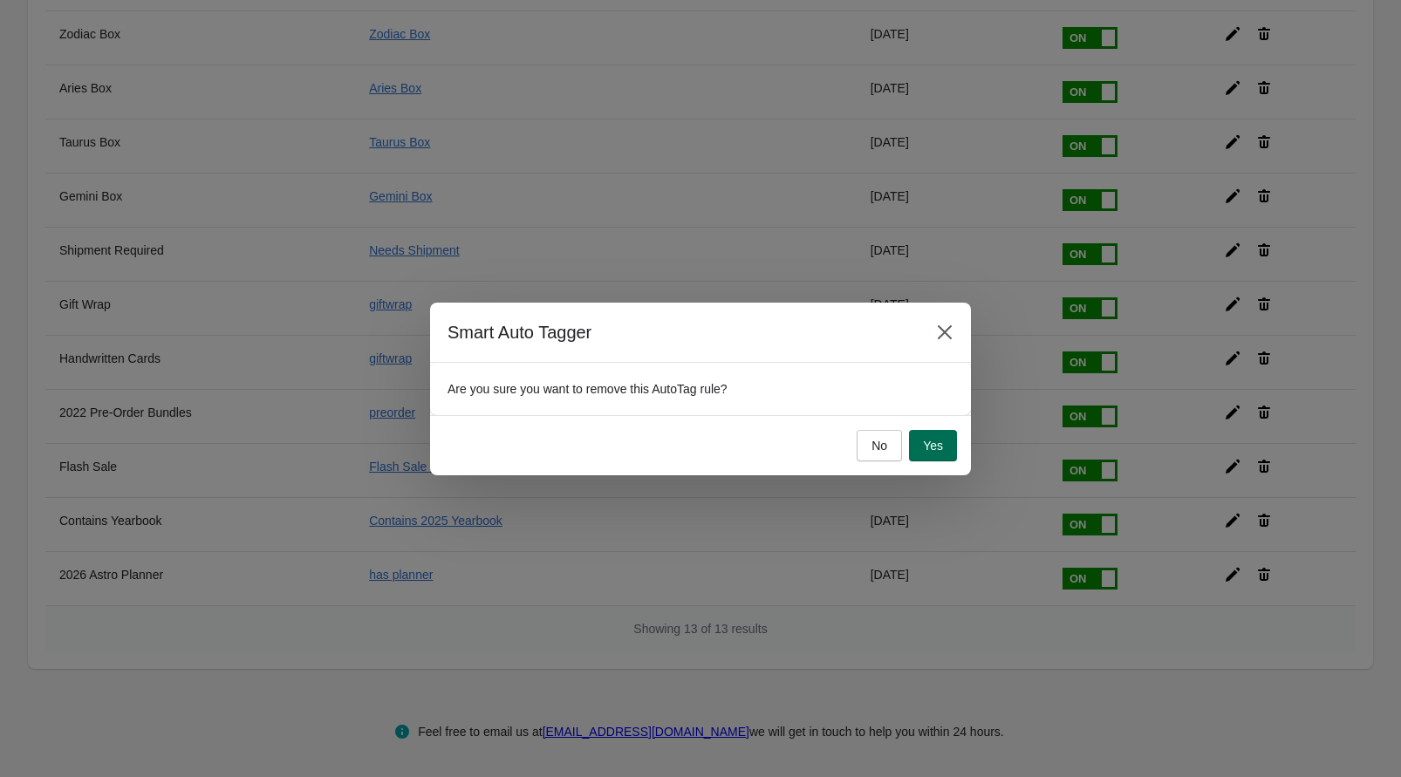
click at [925, 442] on span "Yes" at bounding box center [933, 446] width 20 height 14
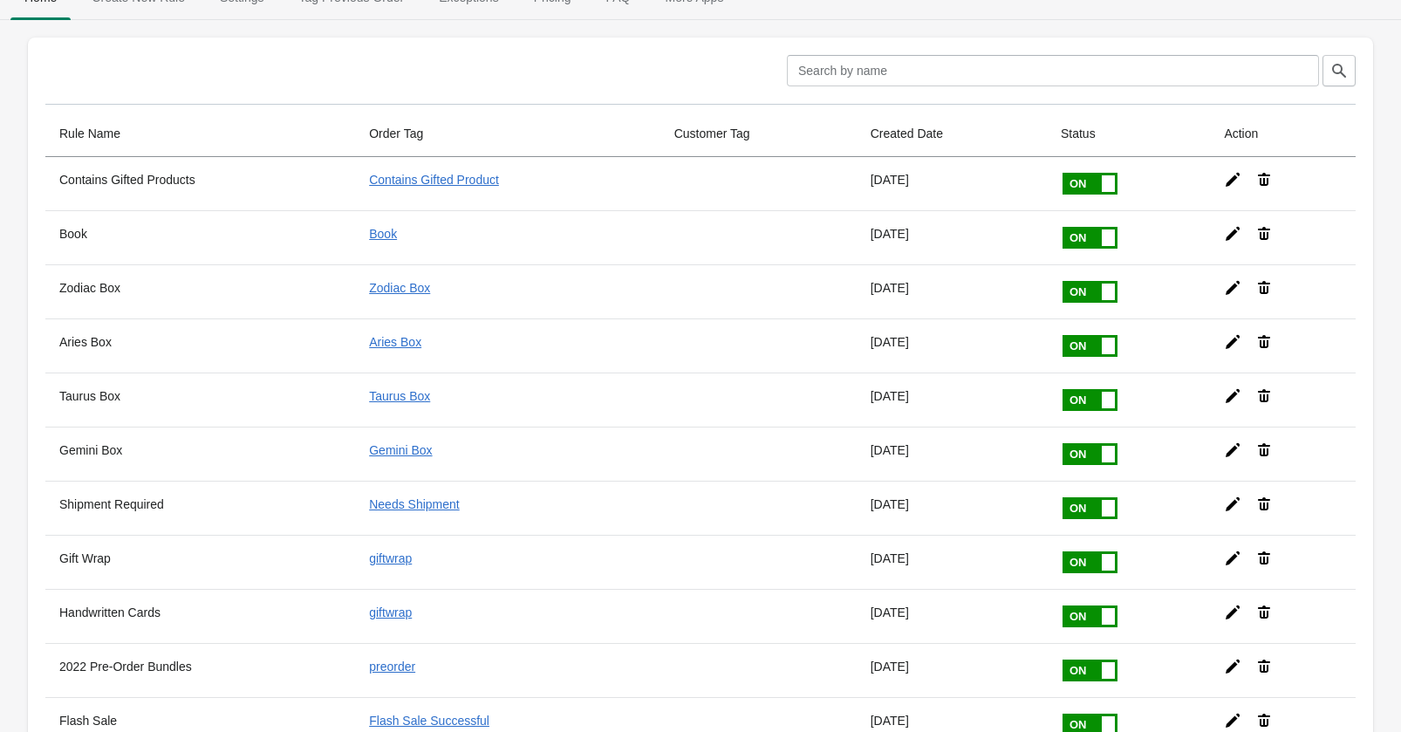
scroll to position [0, 0]
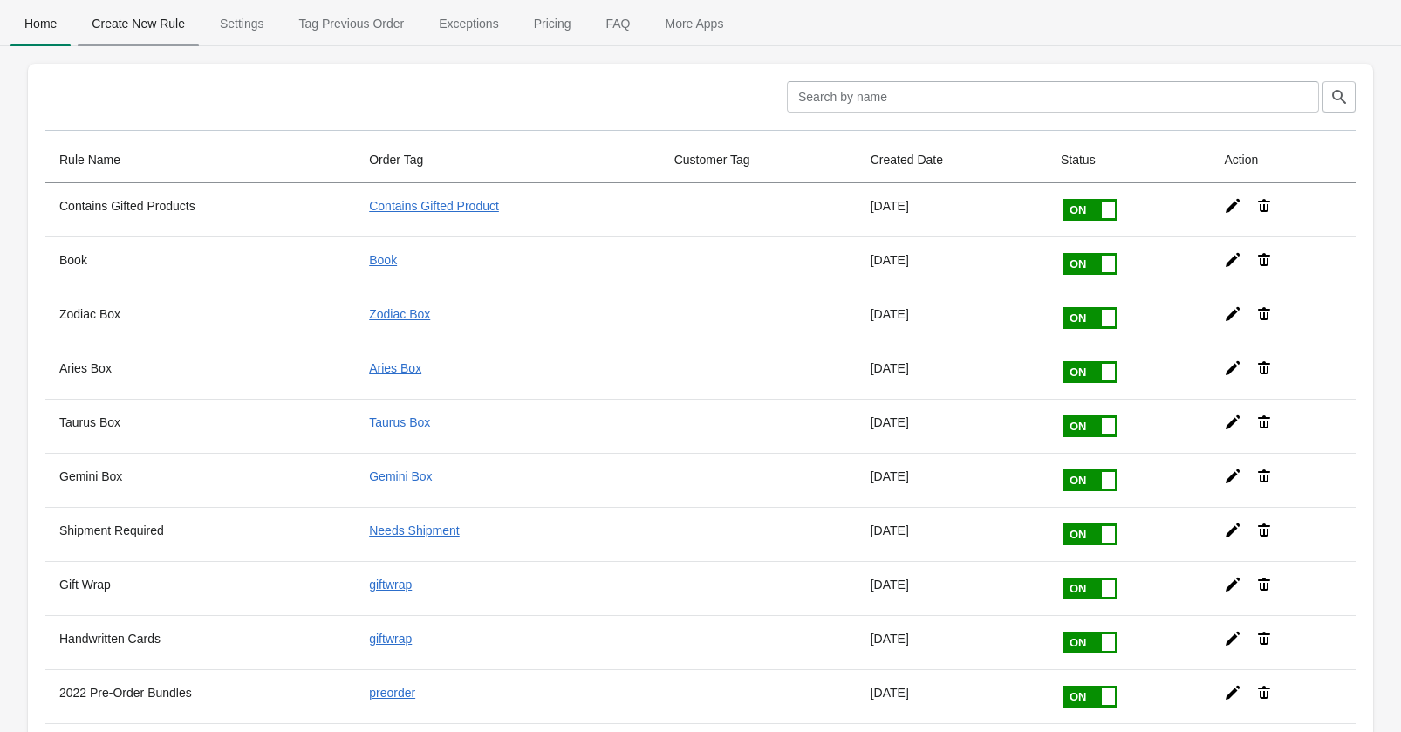
click at [140, 28] on span "Create New Rule" at bounding box center [138, 23] width 121 height 31
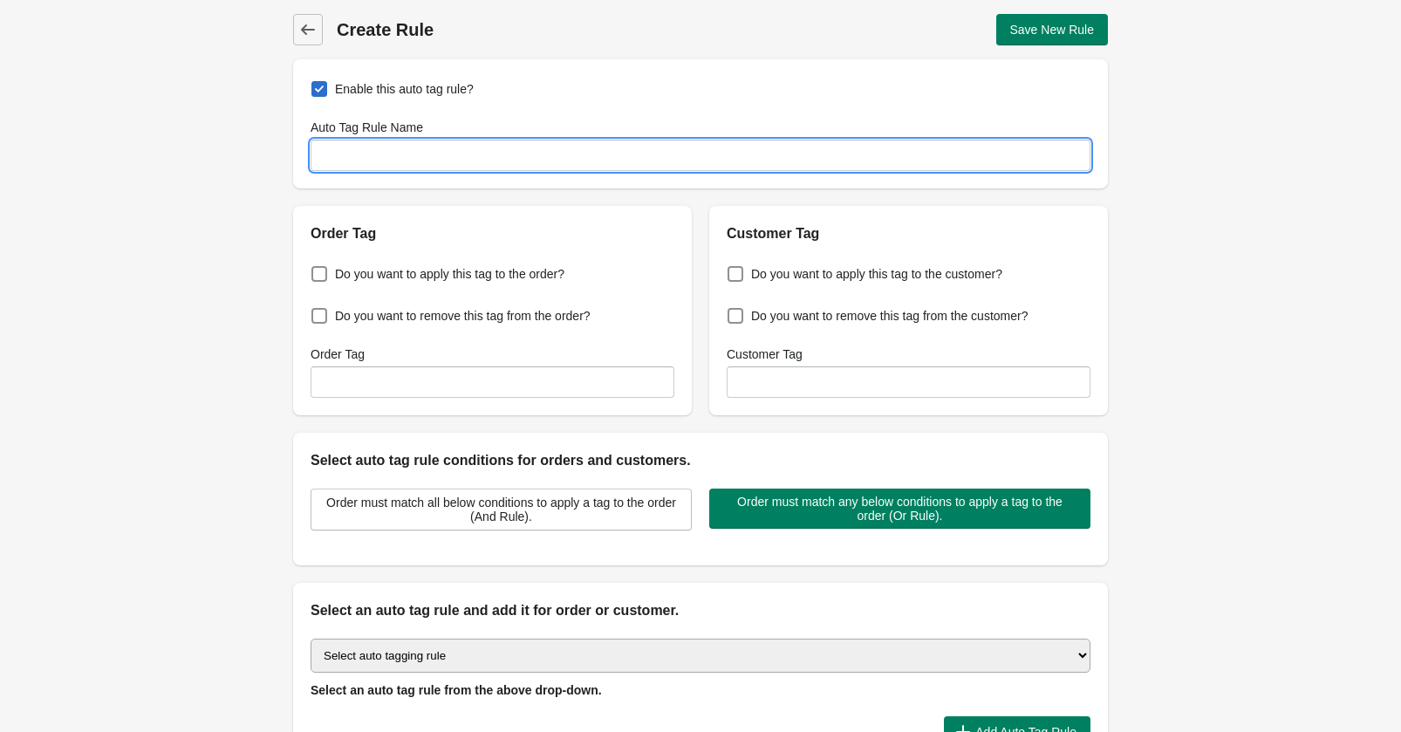
click at [366, 157] on input "Auto Tag Rule Name" at bounding box center [701, 155] width 780 height 31
type input "2026 Astro Planner"
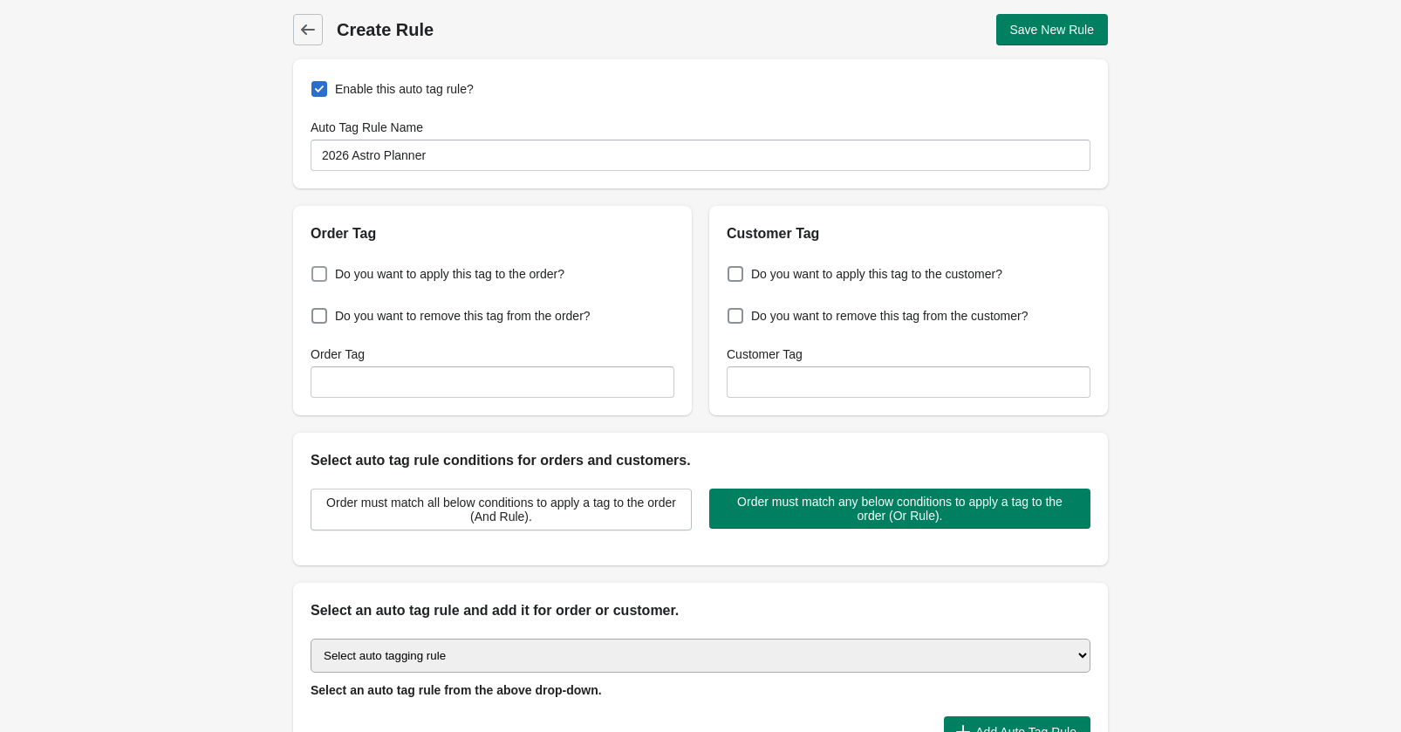
click at [320, 276] on span at bounding box center [319, 274] width 16 height 16
click at [316, 270] on input "Do you want to apply this tag to the order?" at bounding box center [315, 269] width 1 height 1
checkbox input "true"
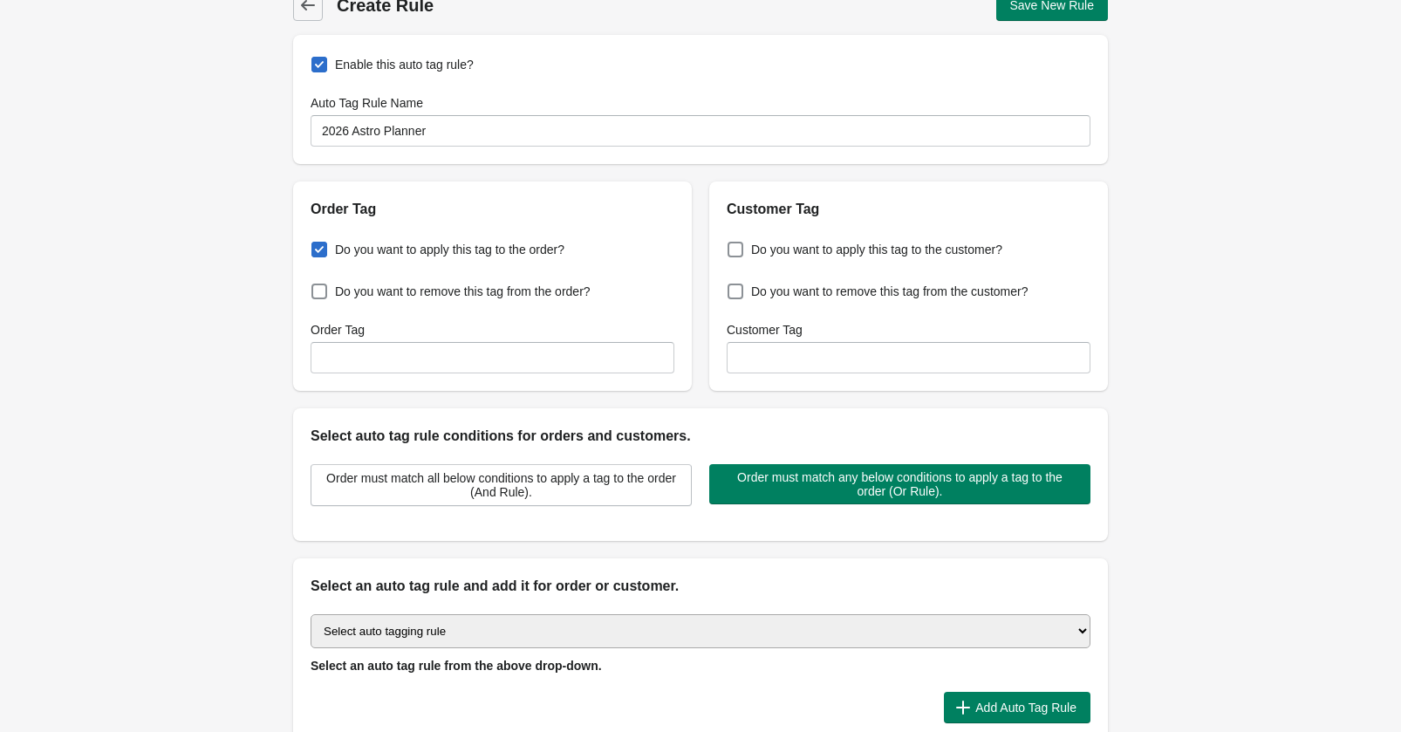
scroll to position [34, 0]
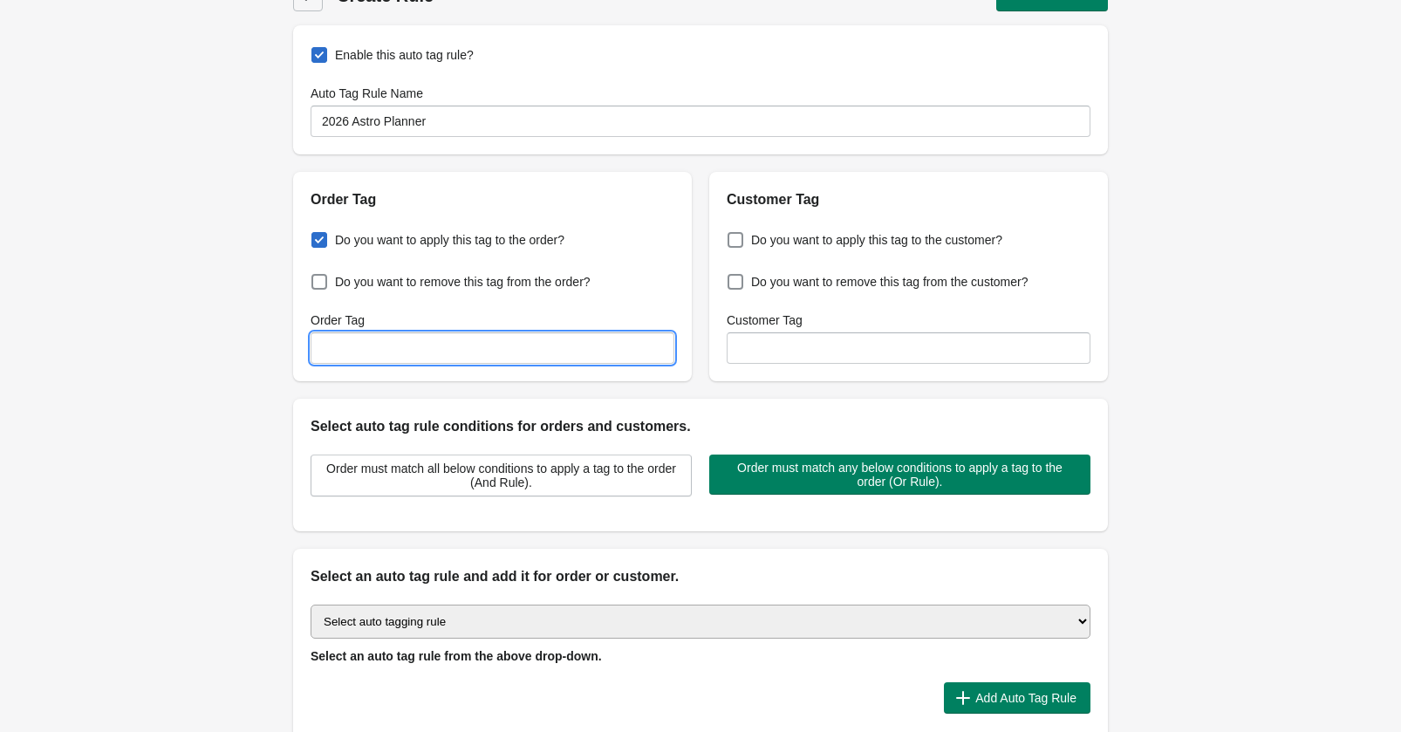
click at [349, 345] on input "Order Tag" at bounding box center [493, 347] width 364 height 31
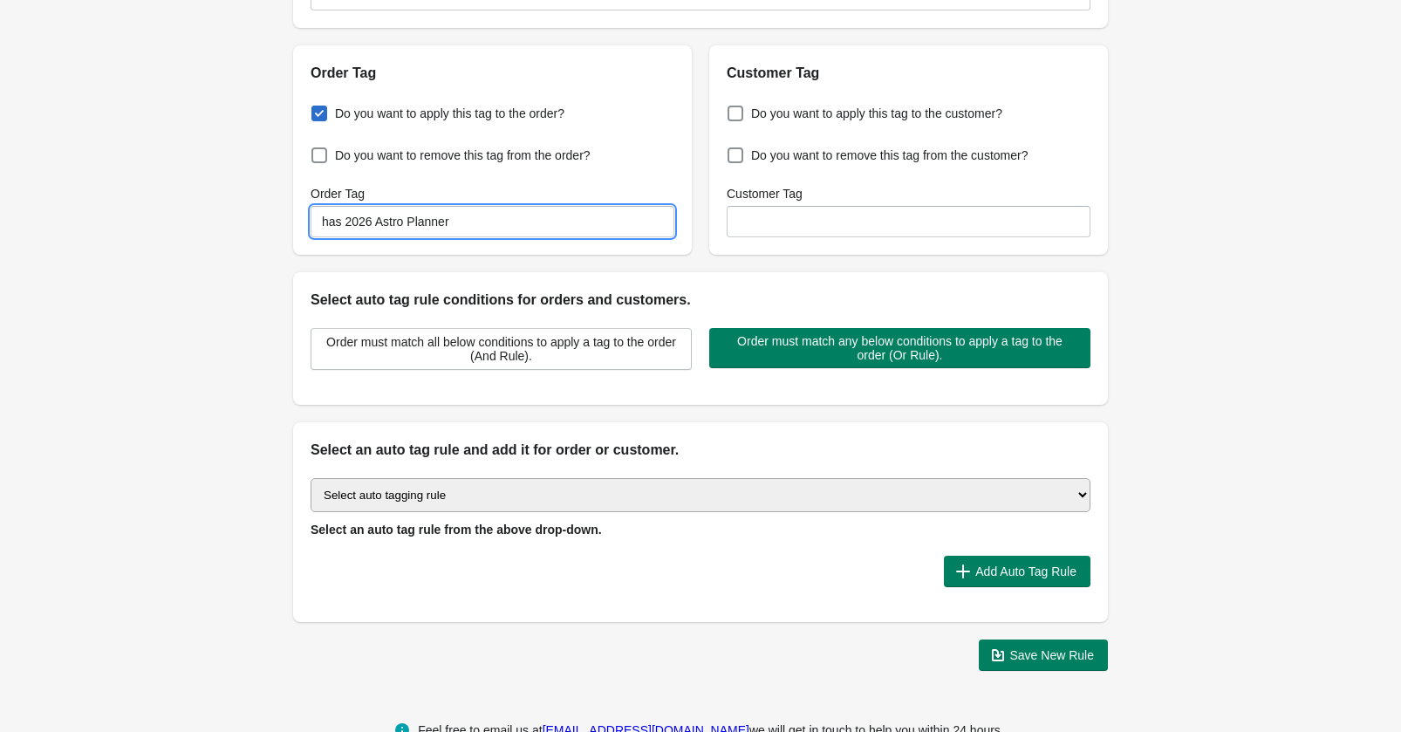
scroll to position [177, 0]
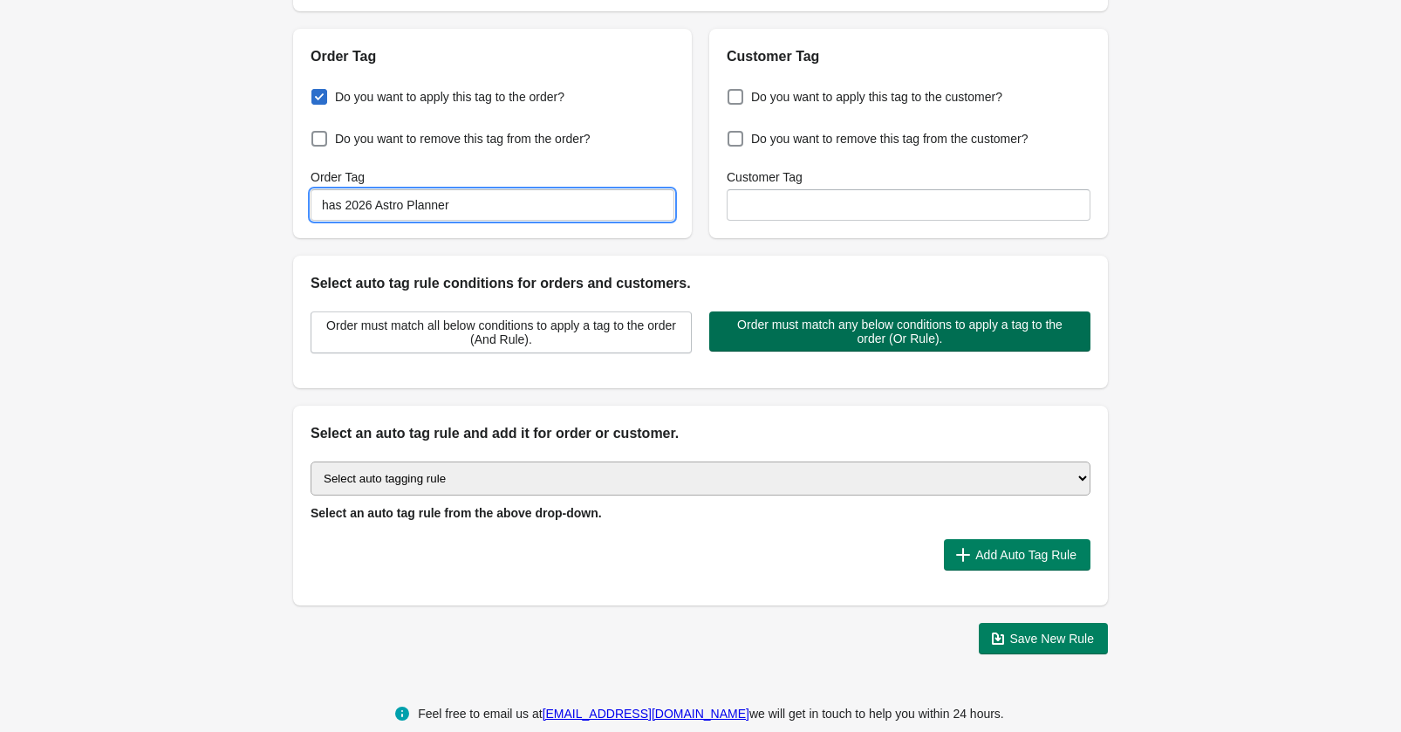
type input "has 2026 Astro Planner"
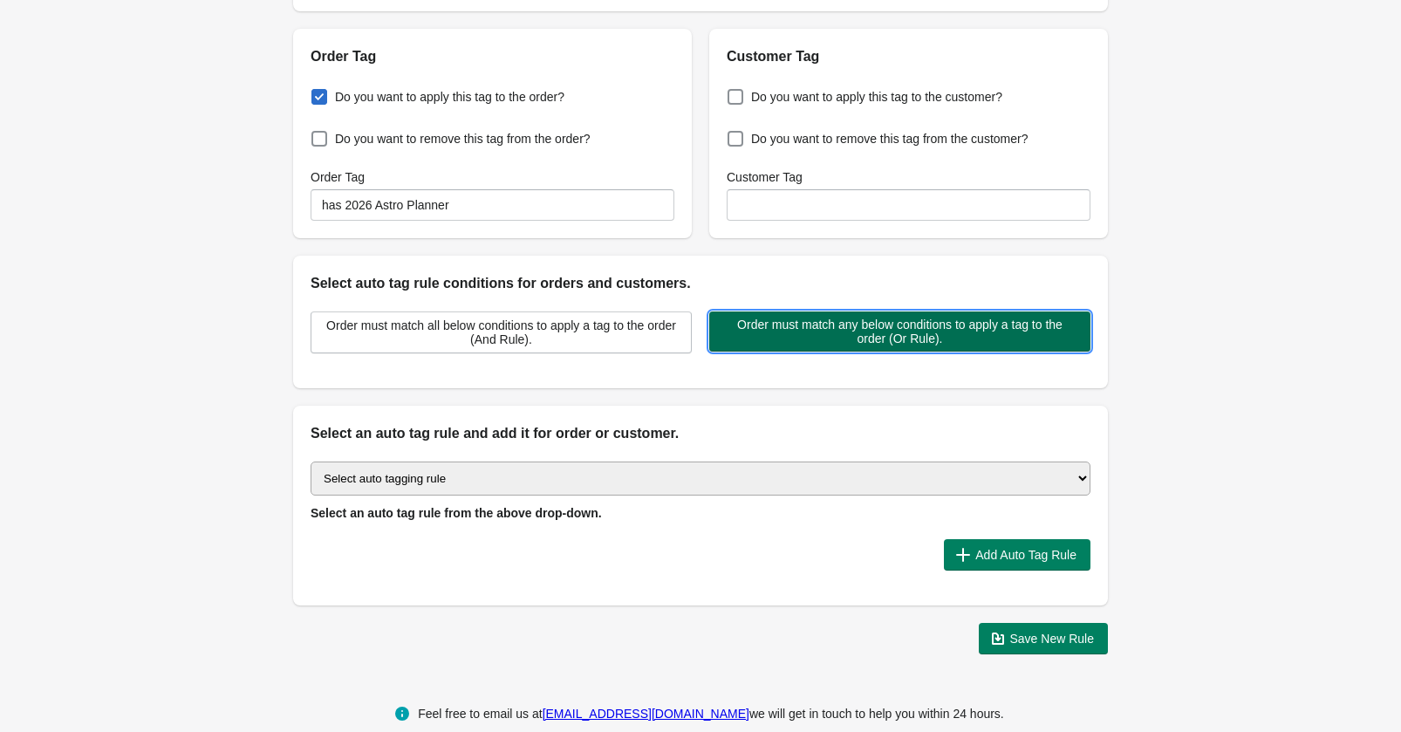
click at [773, 341] on span "Order must match any below conditions to apply a tag to the order (Or Rule)." at bounding box center [899, 332] width 353 height 28
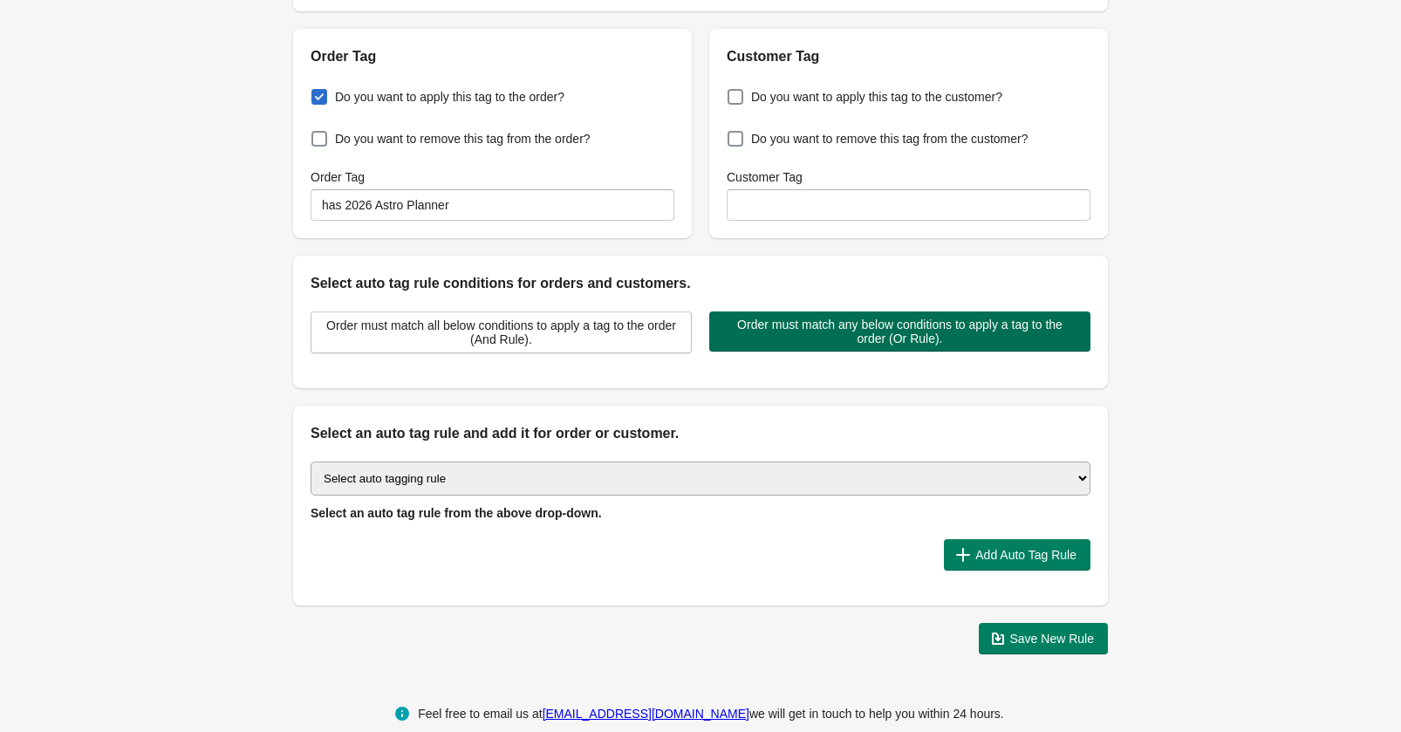
scroll to position [204, 0]
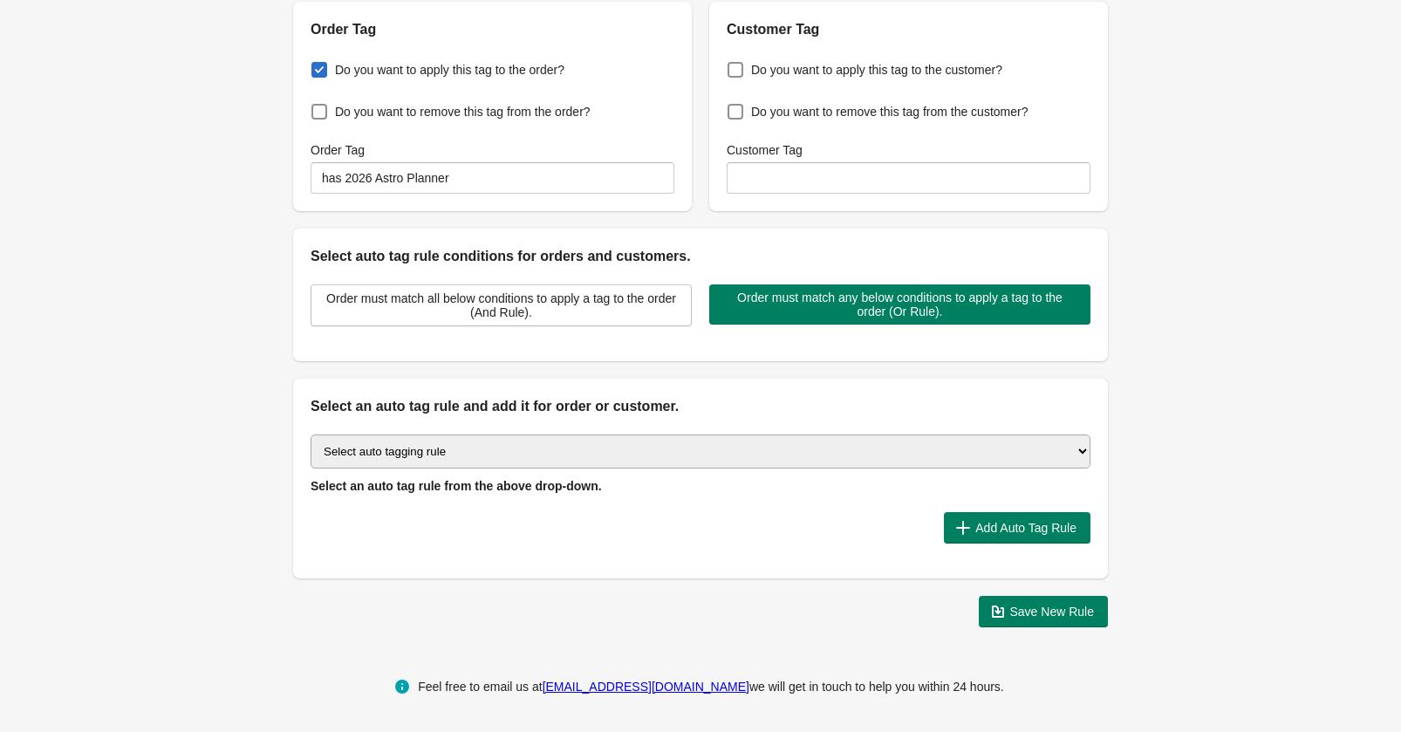
click at [788, 452] on select "Select auto tagging rule Tag by order amount Tag based on the order count (Volu…" at bounding box center [701, 451] width 780 height 34
select select "23"
click at [311, 434] on select "Select auto tagging rule Tag by order amount Tag based on the order count (Volu…" at bounding box center [701, 451] width 780 height 34
click at [975, 523] on span "Add Auto Tag Rule" at bounding box center [1025, 528] width 101 height 14
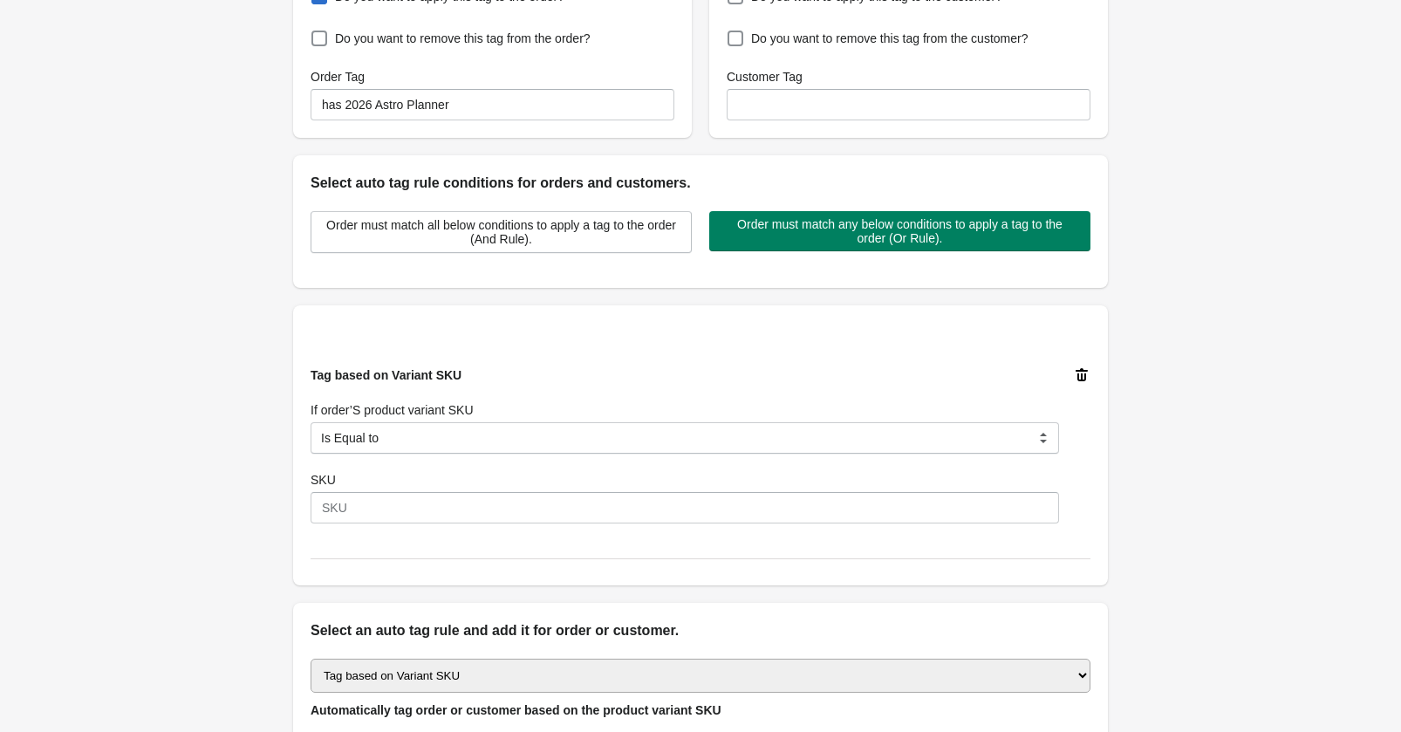
scroll to position [305, 0]
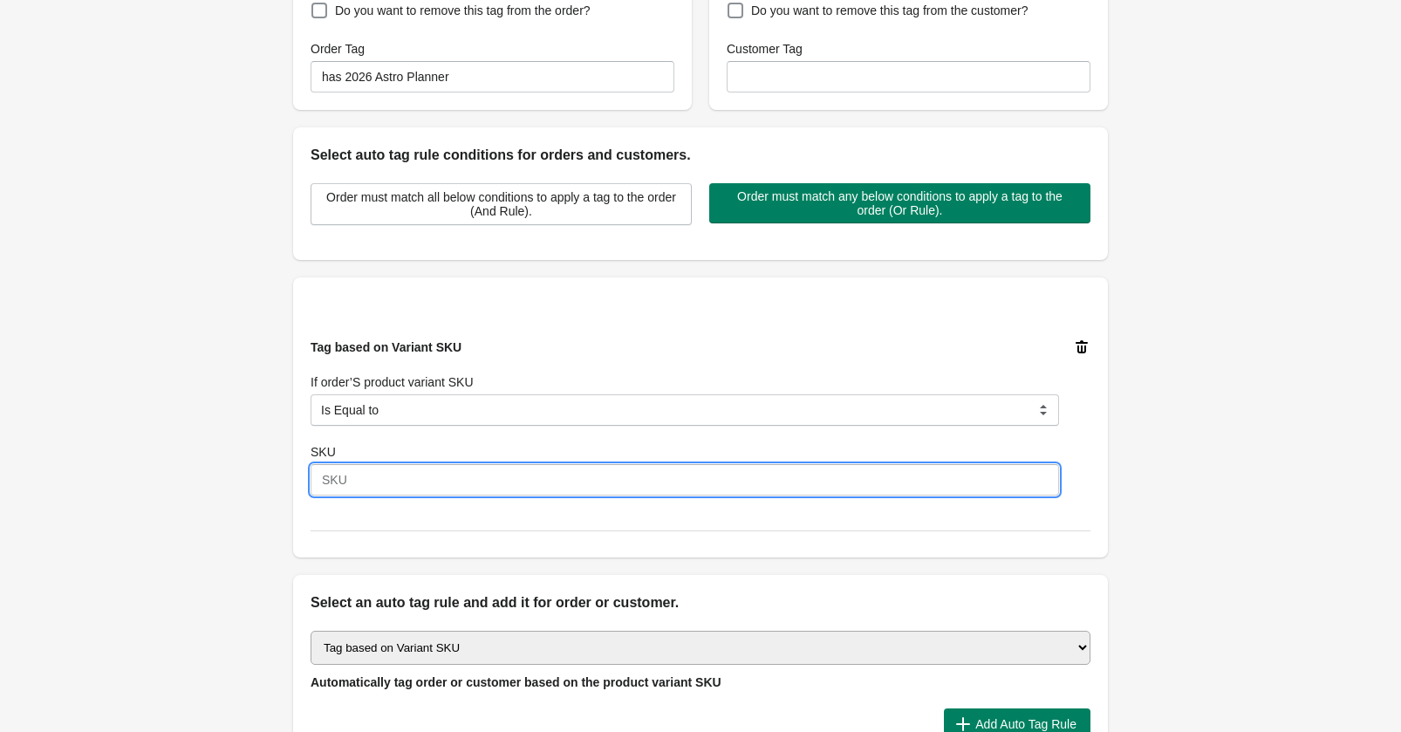
click at [390, 473] on input "SKU" at bounding box center [685, 479] width 748 height 31
paste input "PRI-PLAP-26"
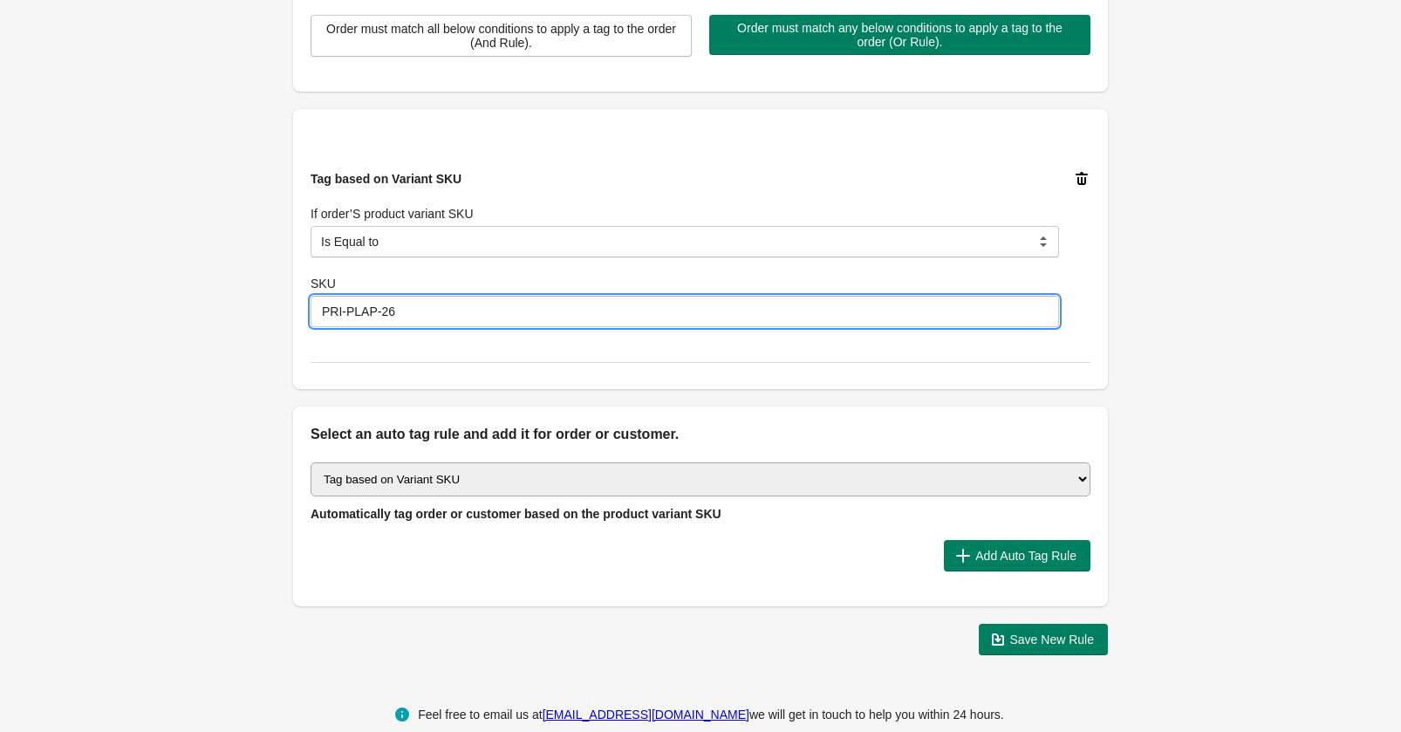
scroll to position [476, 0]
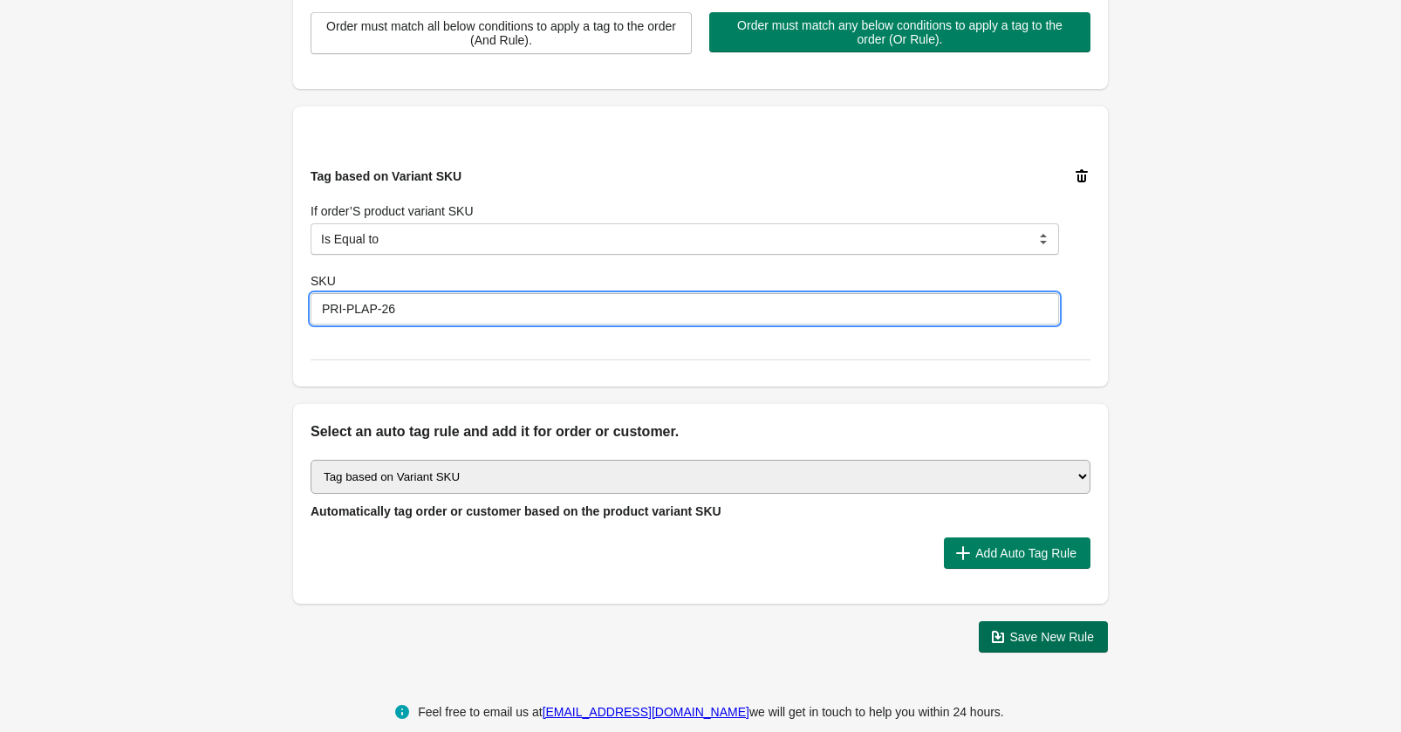
type input "PRI-PLAP-26"
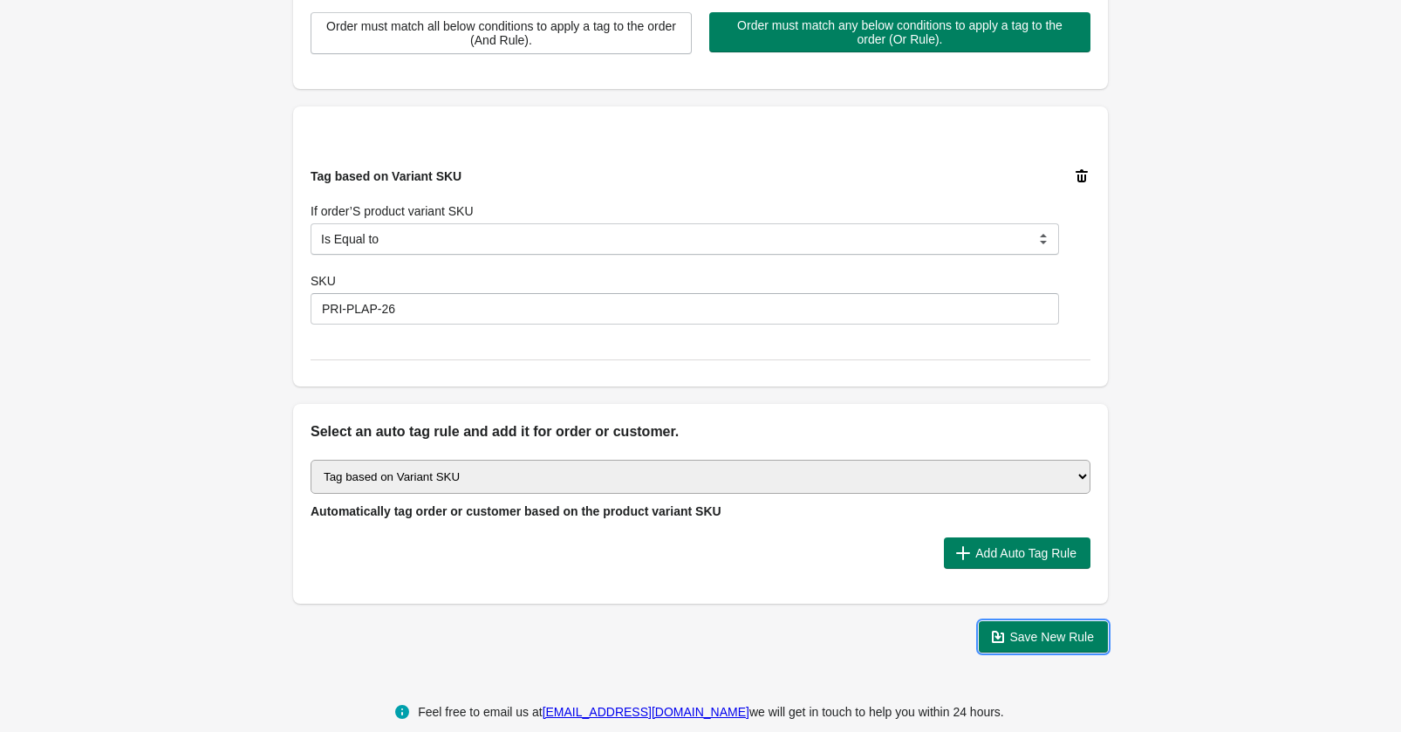
drag, startPoint x: 1035, startPoint y: 644, endPoint x: 819, endPoint y: 636, distance: 215.6
click at [819, 636] on div "Save New Rule" at bounding box center [693, 629] width 829 height 45
click at [1007, 639] on span "Save New Rule" at bounding box center [1044, 636] width 102 height 17
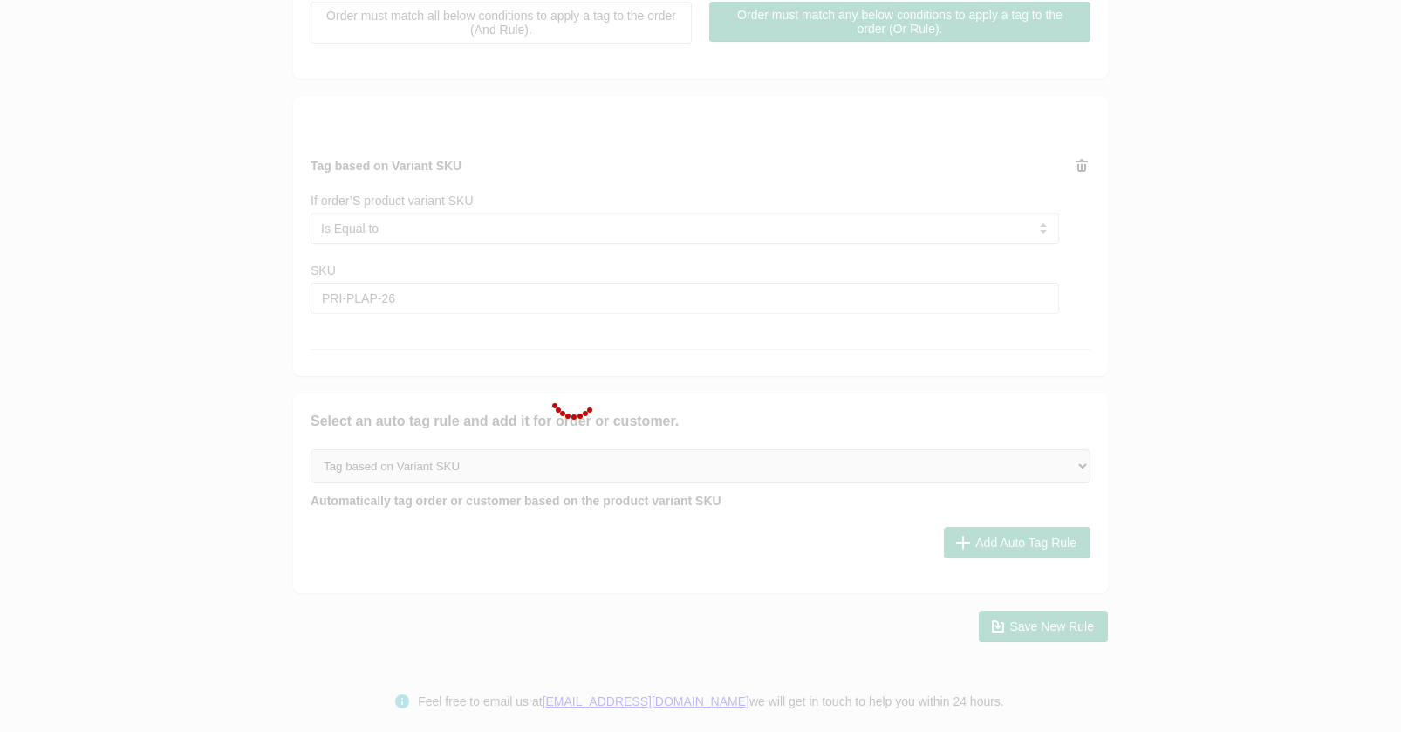
scroll to position [502, 0]
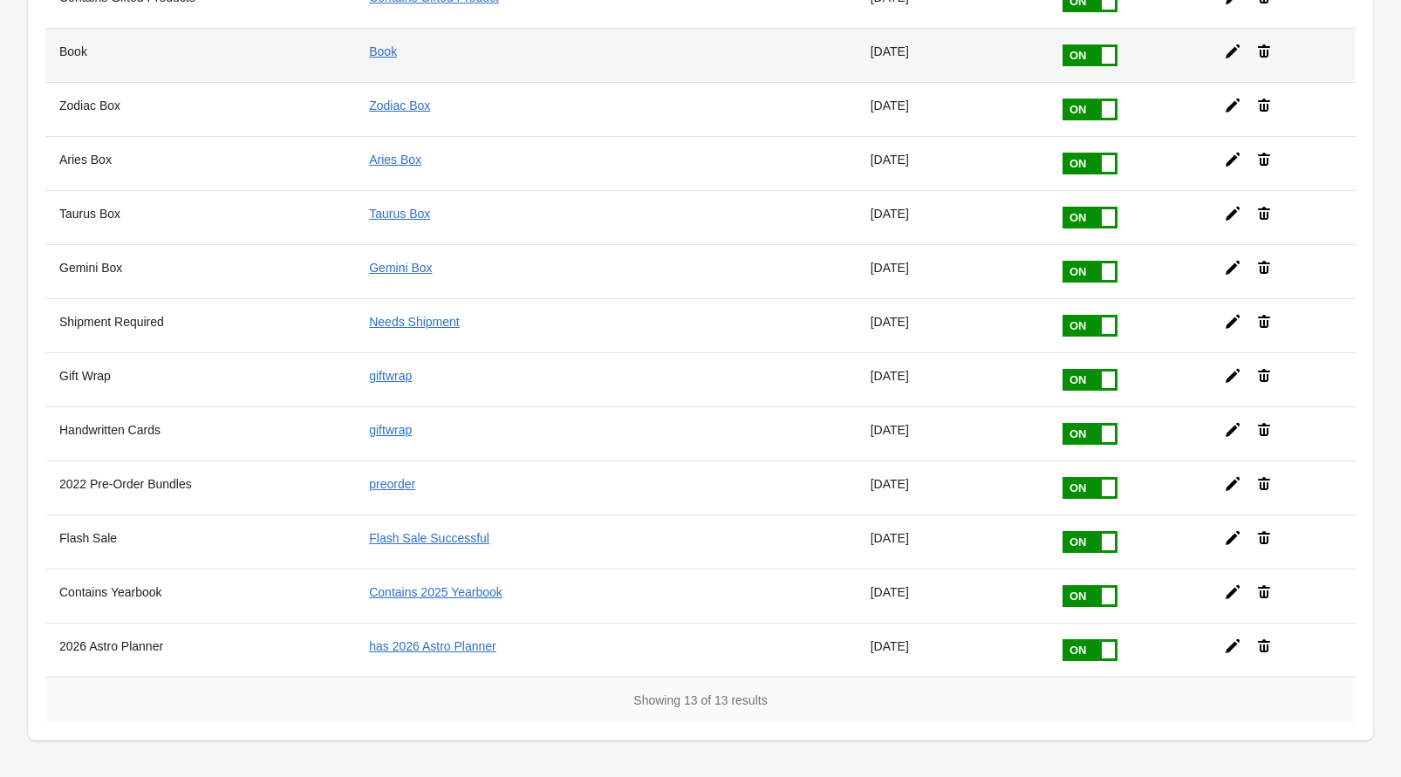
scroll to position [279, 0]
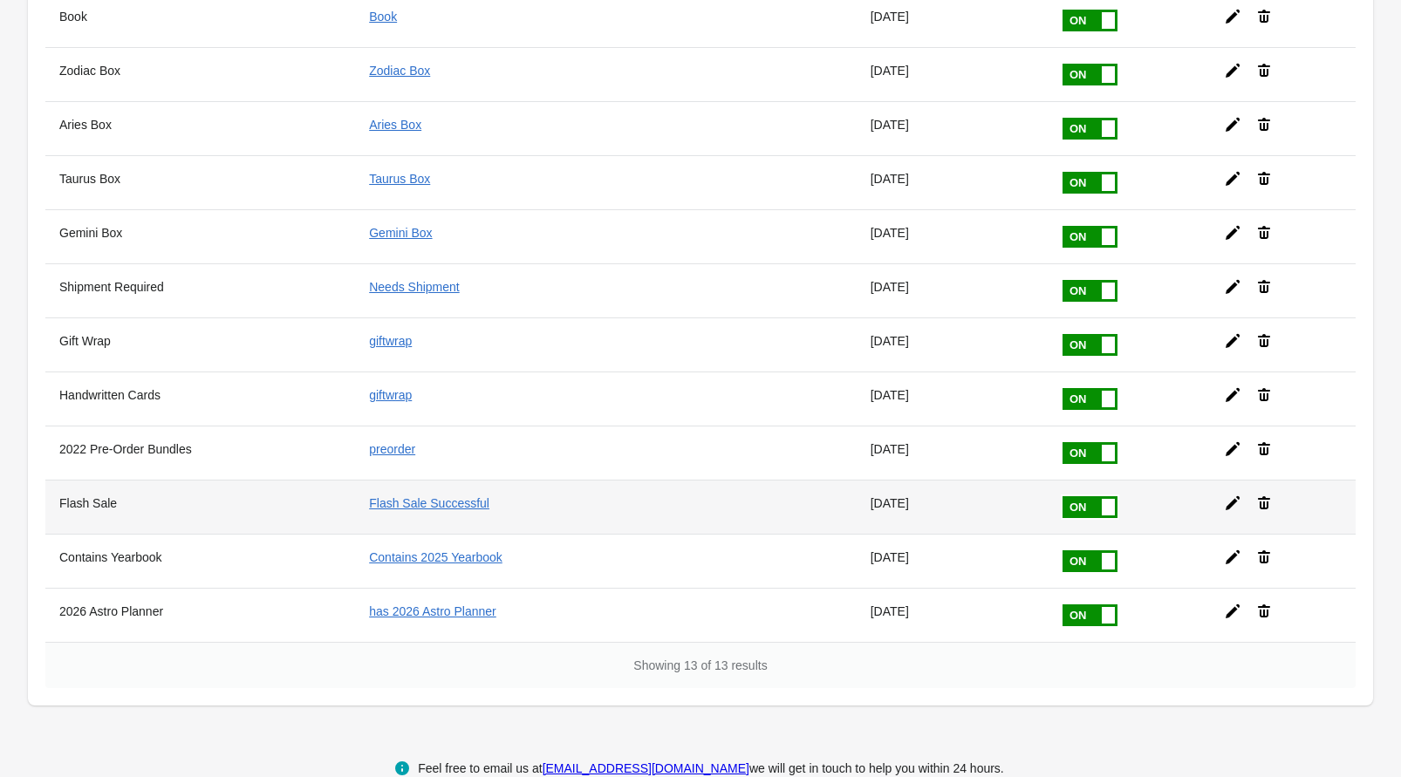
scroll to position [280, 0]
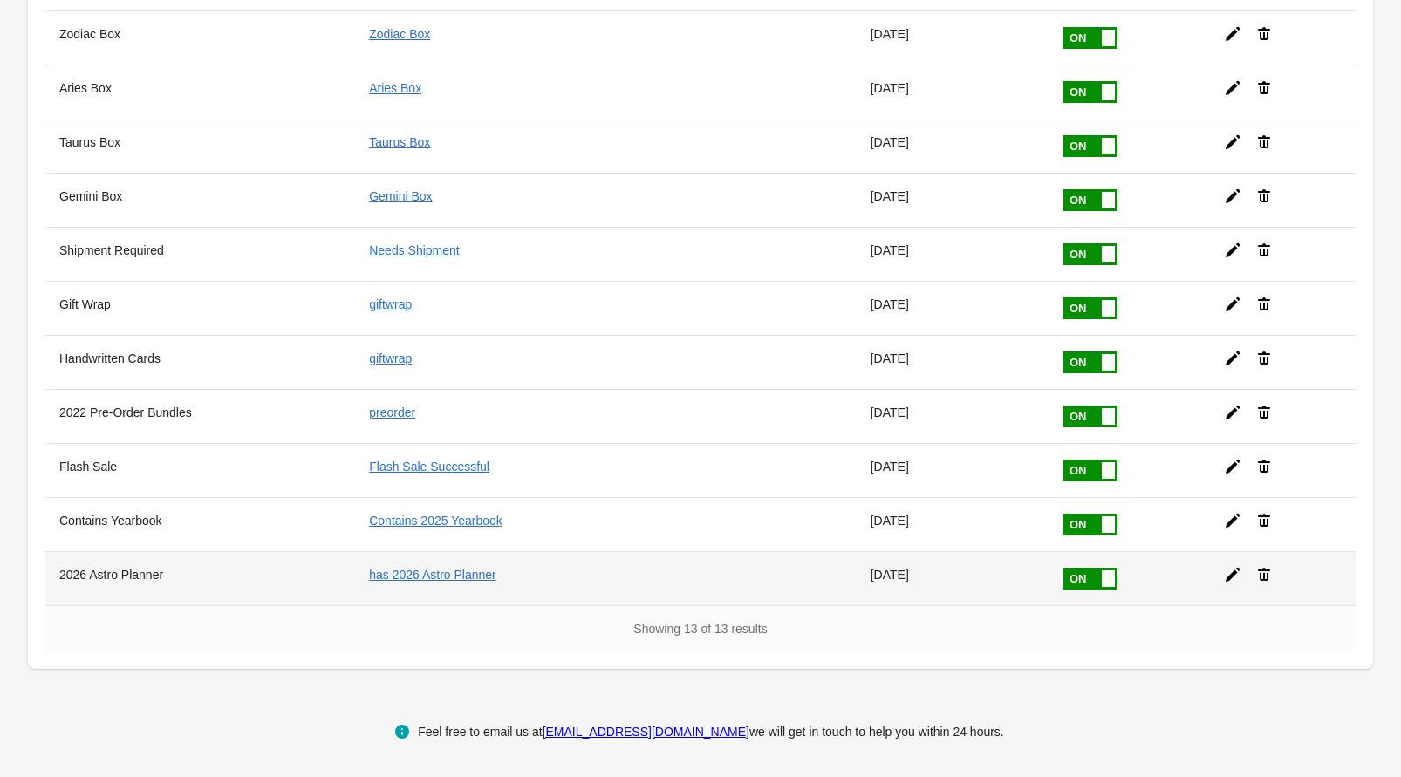
click at [1266, 579] on icon at bounding box center [1264, 574] width 12 height 13
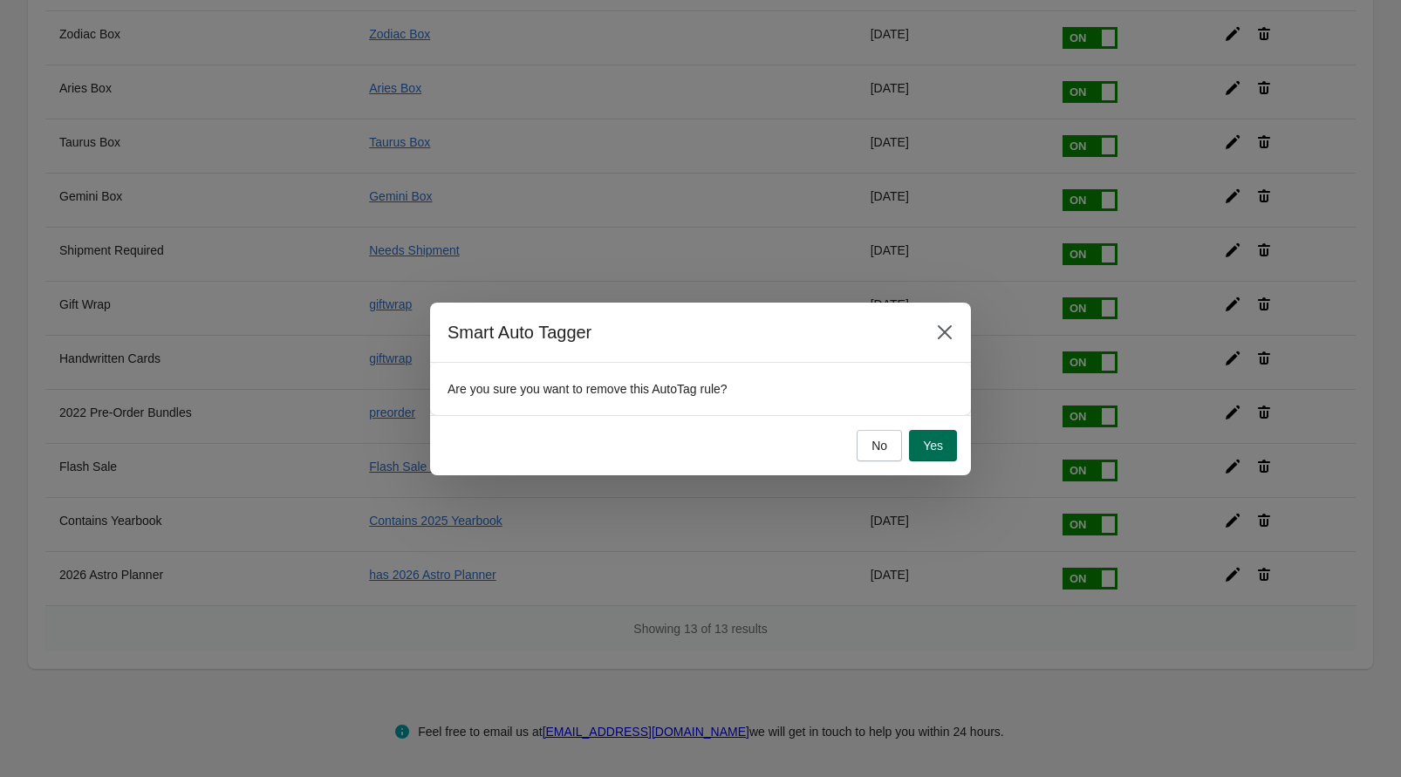
click at [933, 439] on span "Yes" at bounding box center [933, 446] width 20 height 14
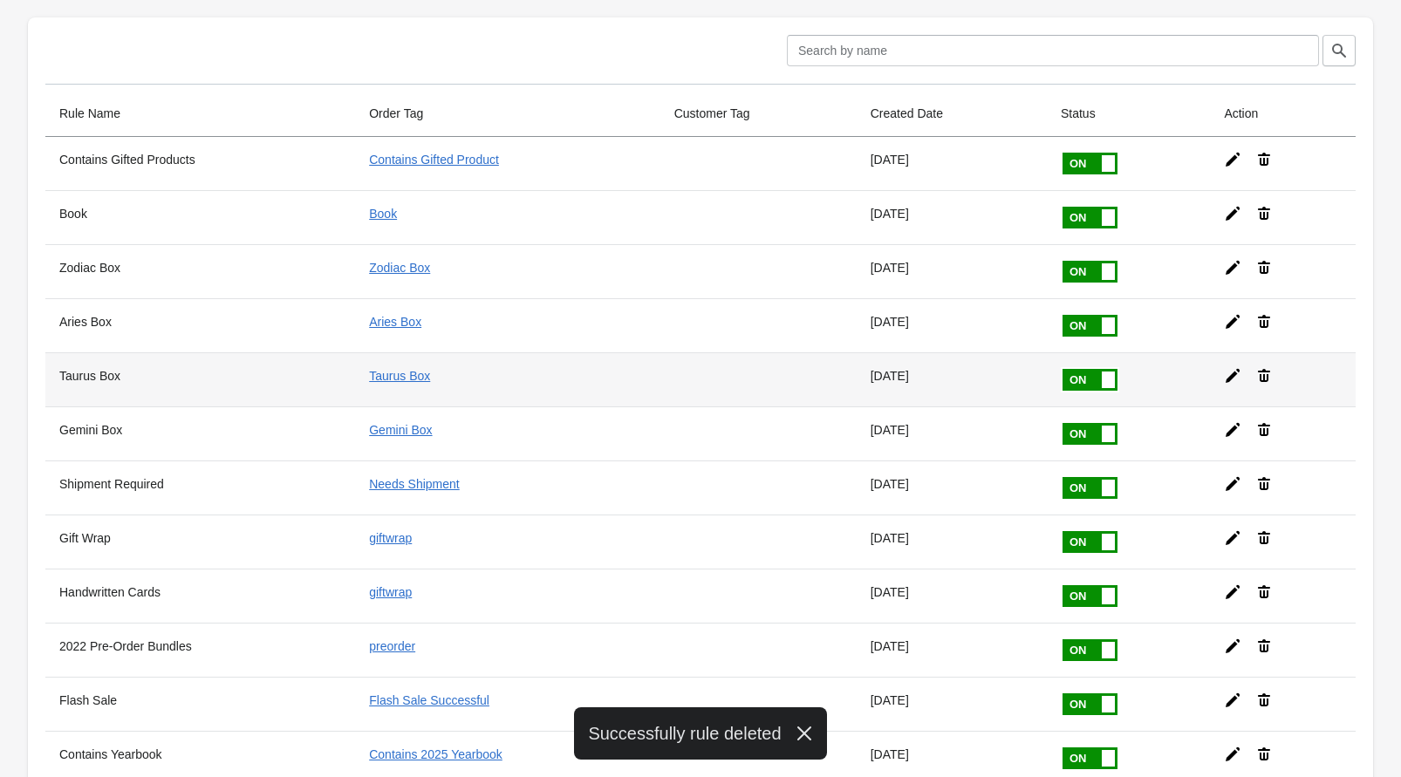
scroll to position [0, 0]
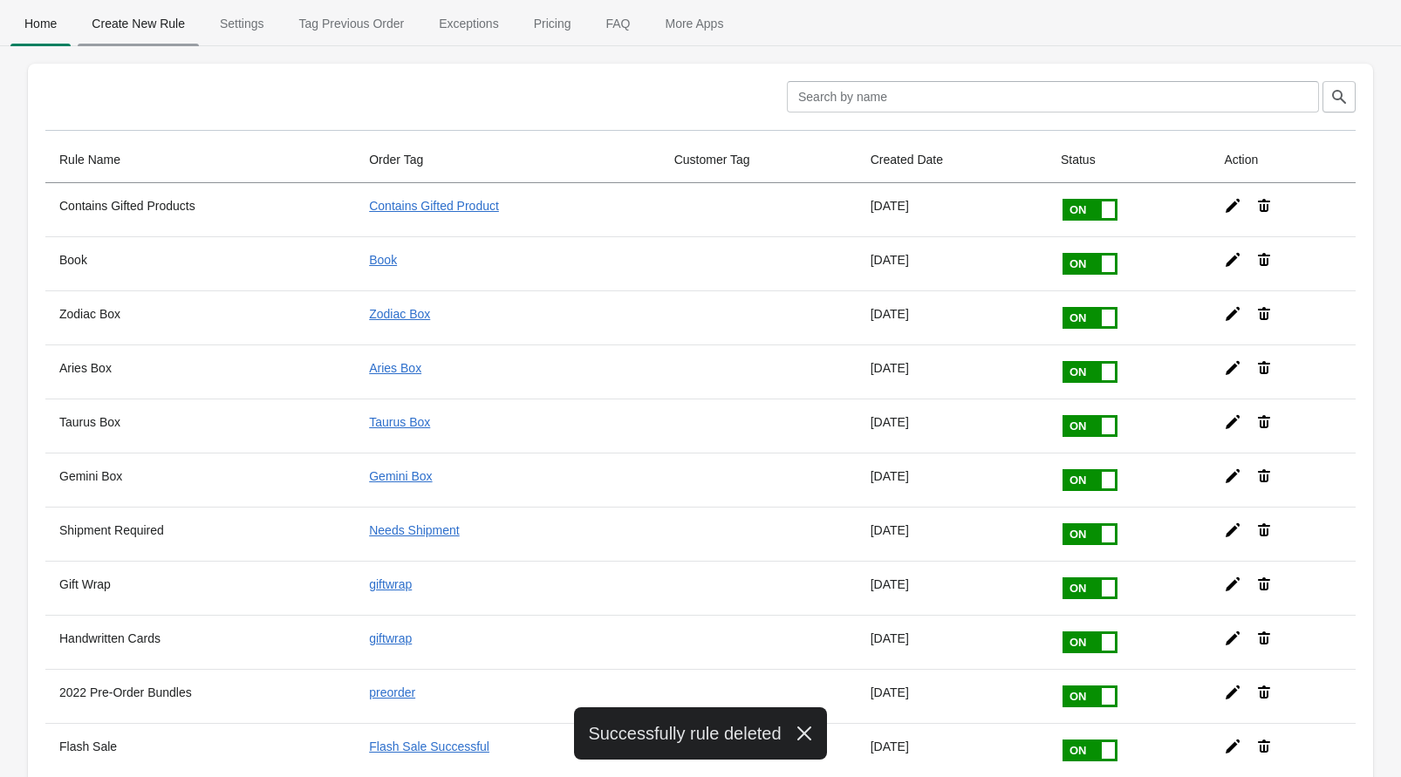
click at [153, 23] on span "Create New Rule" at bounding box center [138, 23] width 121 height 31
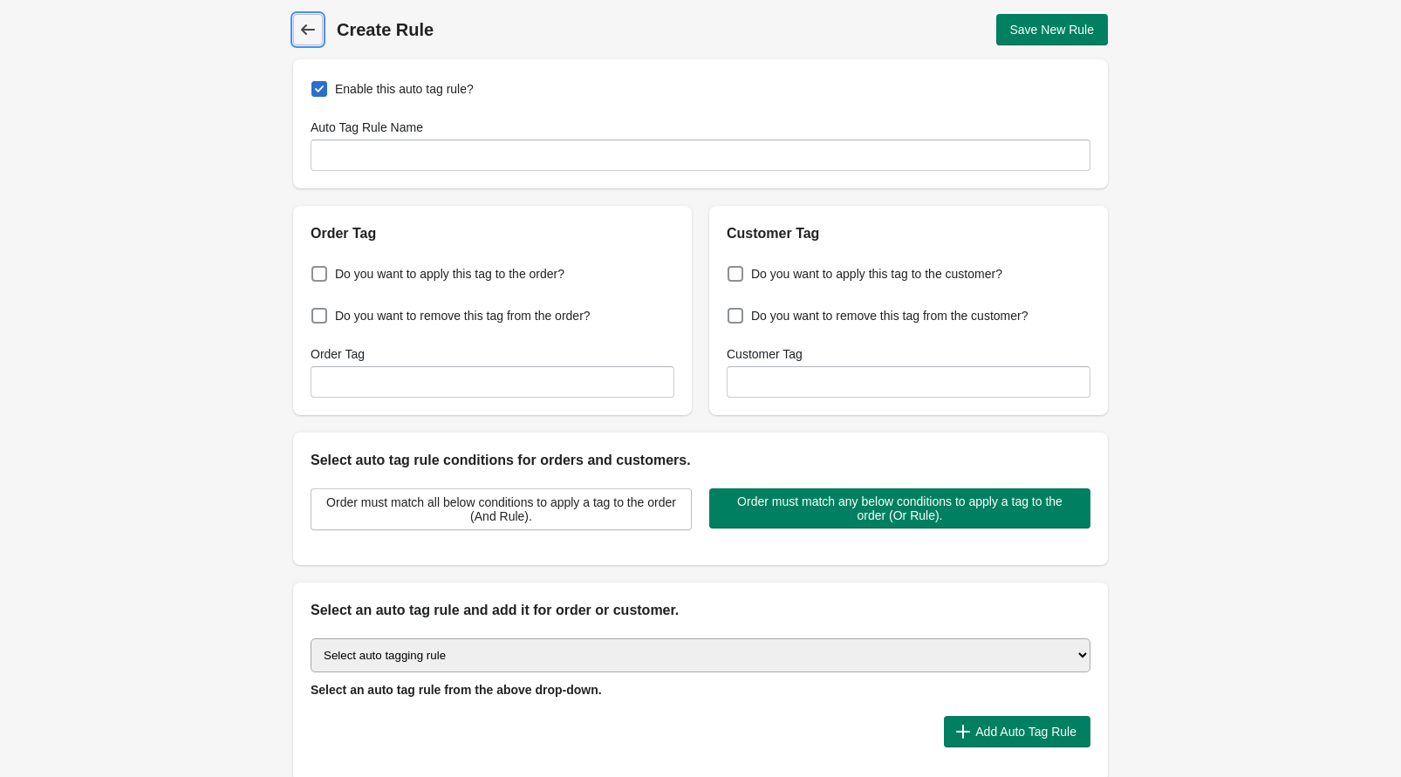
click at [308, 36] on icon at bounding box center [307, 29] width 17 height 17
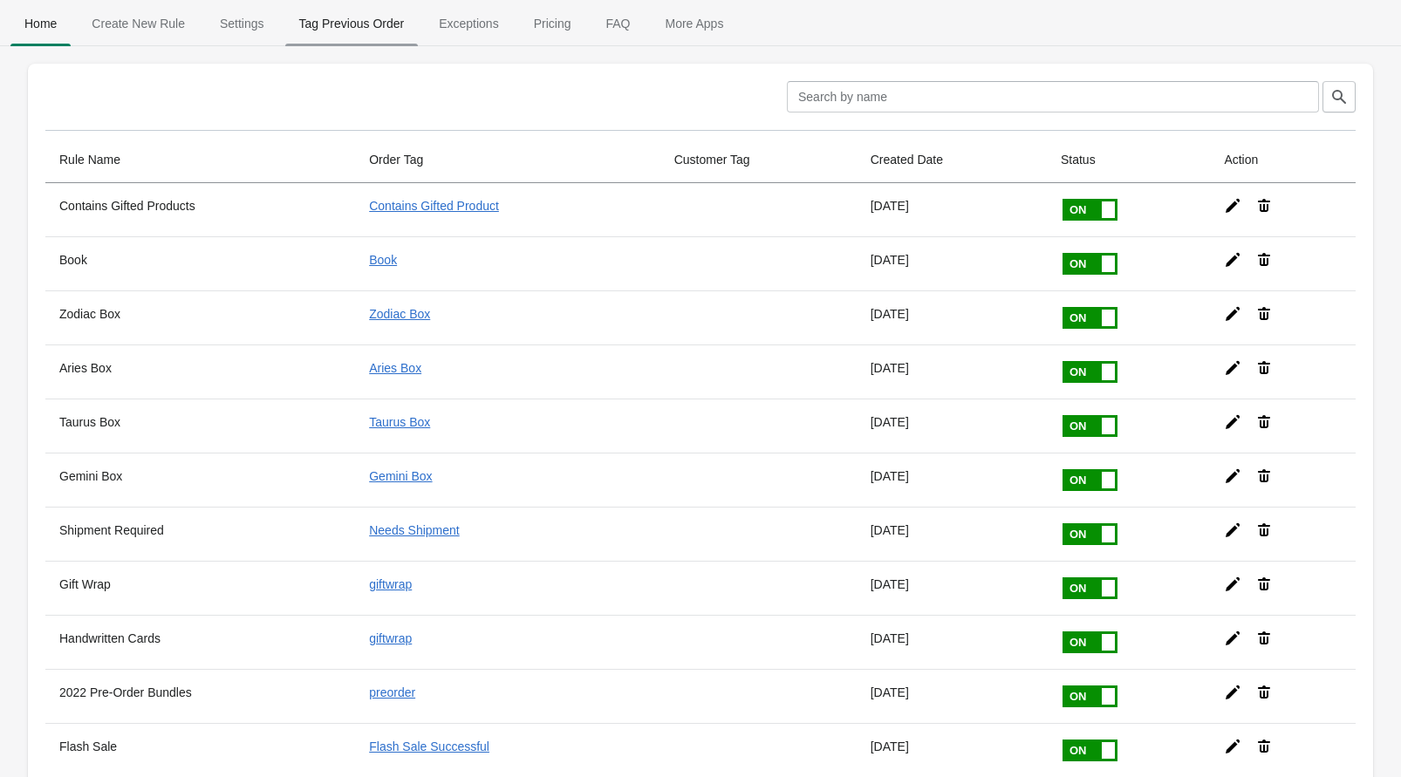
click at [330, 25] on span "Tag Previous Order" at bounding box center [351, 23] width 133 height 31
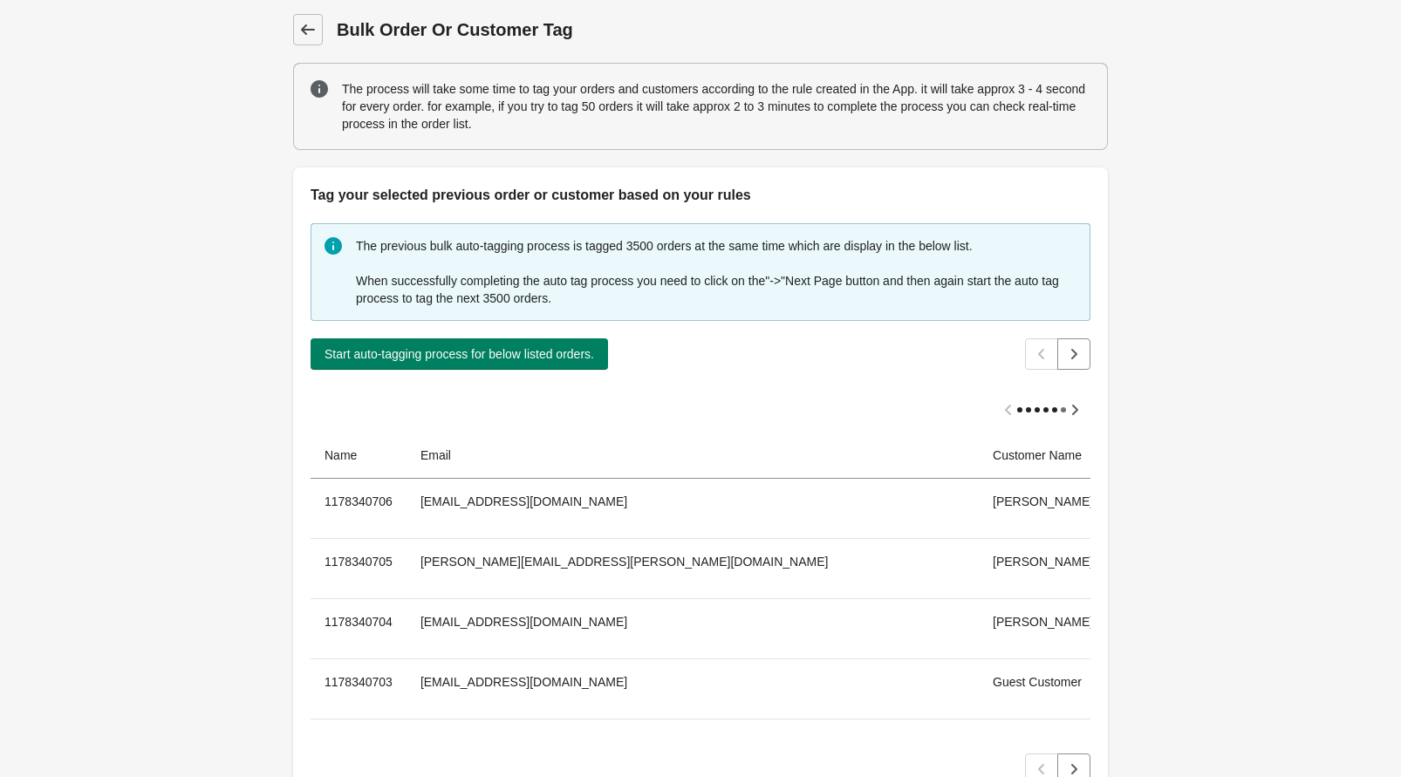
click at [302, 29] on icon at bounding box center [308, 29] width 14 height 10
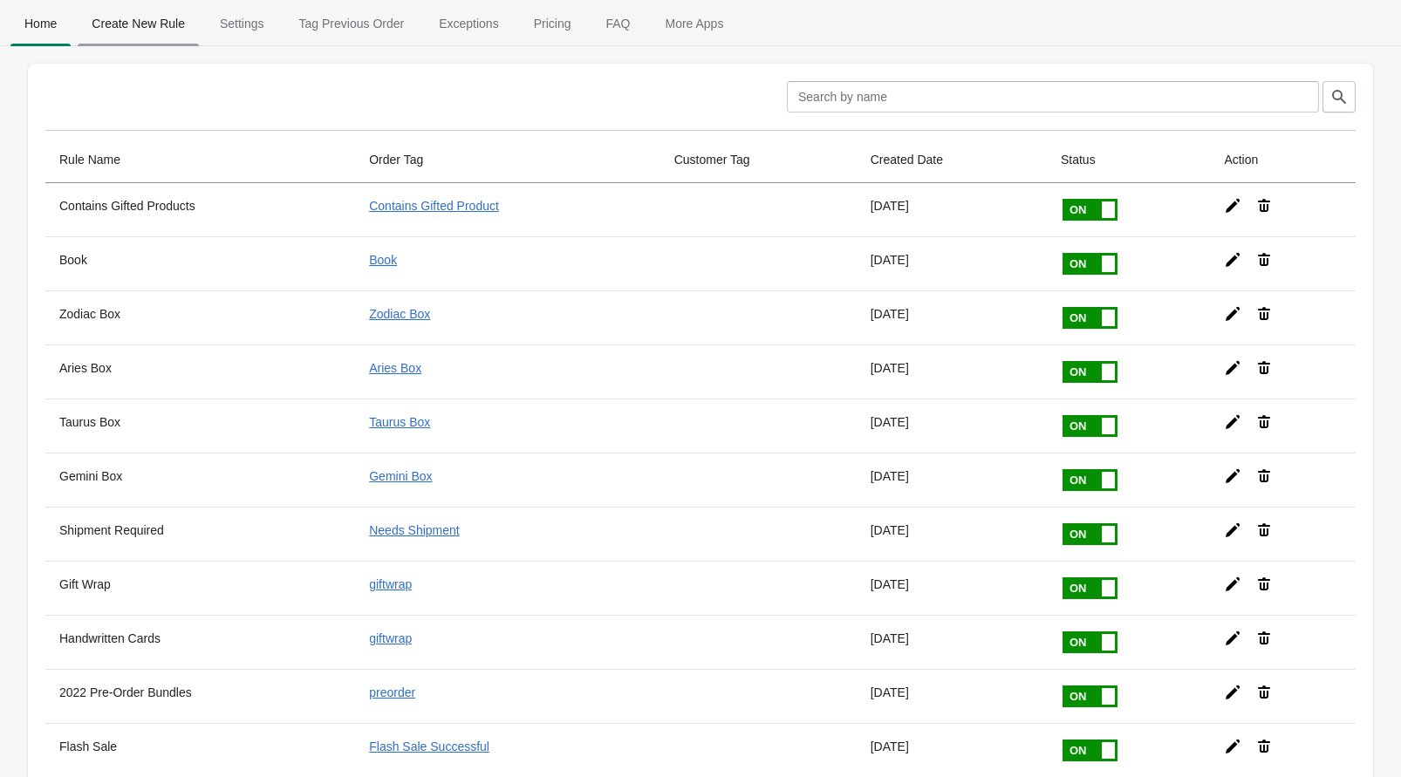
click at [142, 27] on span "Create New Rule" at bounding box center [138, 23] width 121 height 31
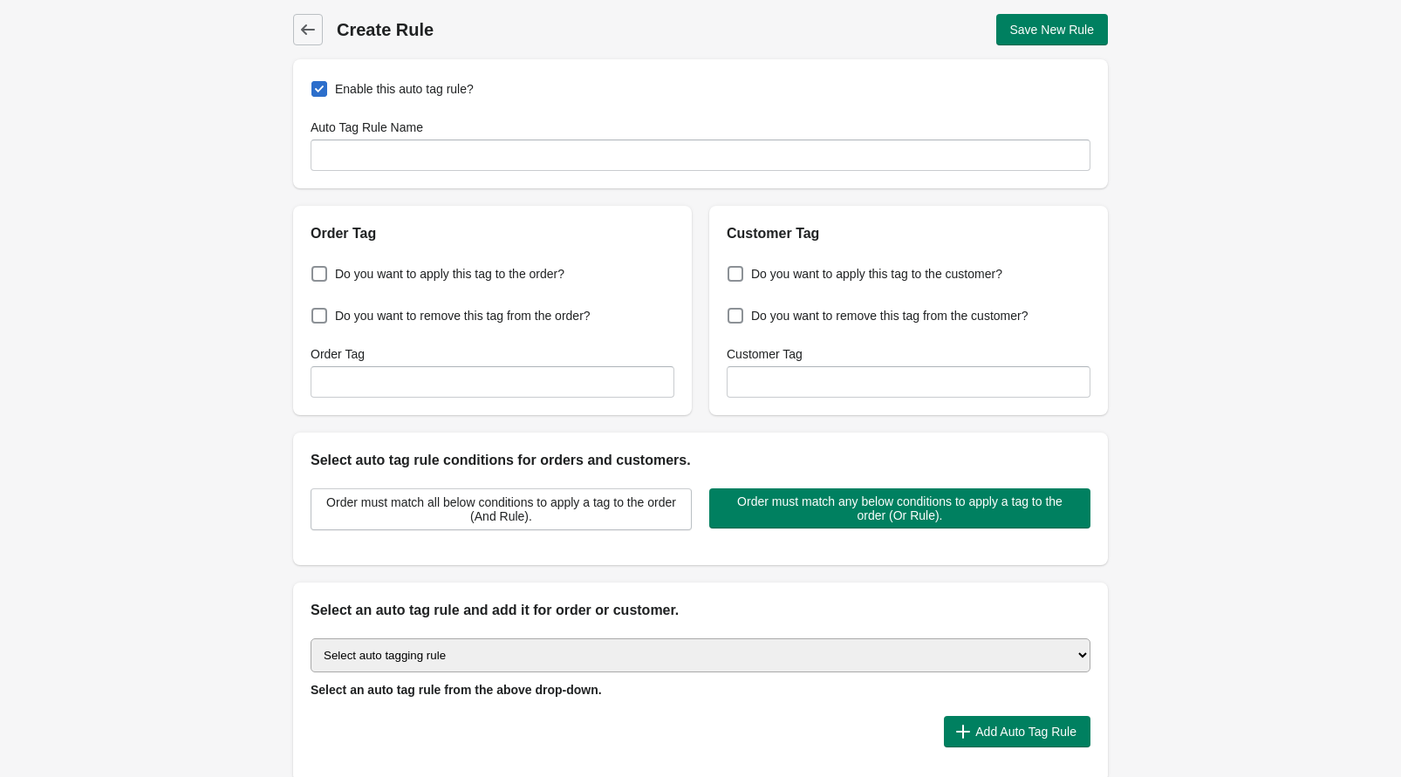
click at [390, 88] on span "Enable this auto tag rule?" at bounding box center [404, 88] width 139 height 17
click at [316, 85] on input "Enable this auto tag rule?" at bounding box center [315, 84] width 1 height 1
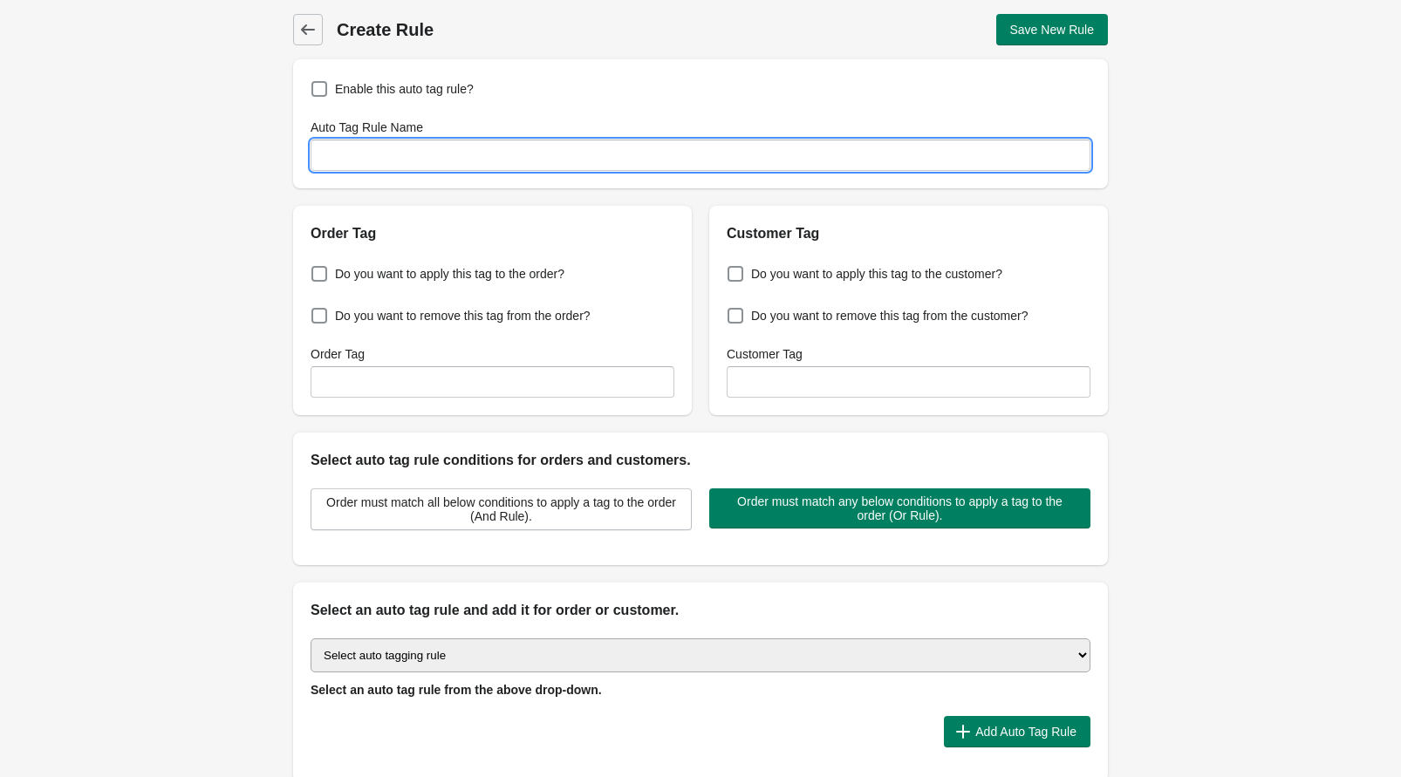
click at [374, 145] on input "Auto Tag Rule Name" at bounding box center [701, 155] width 780 height 31
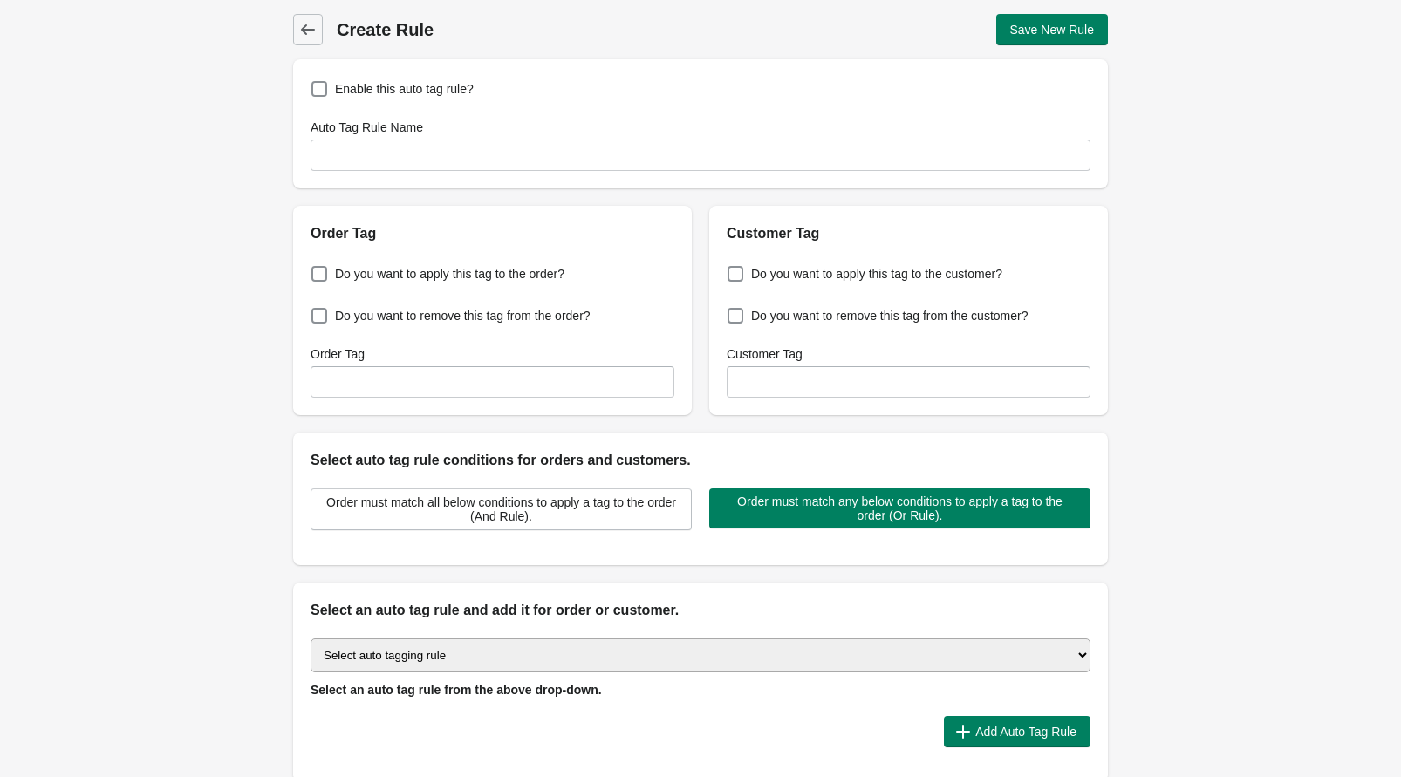
click at [373, 103] on div "Enable this auto tag rule? Auto Tag Rule Name" at bounding box center [700, 123] width 815 height 129
click at [373, 92] on span "Enable this auto tag rule?" at bounding box center [404, 88] width 139 height 17
click at [316, 85] on input "Enable this auto tag rule?" at bounding box center [315, 84] width 1 height 1
checkbox input "true"
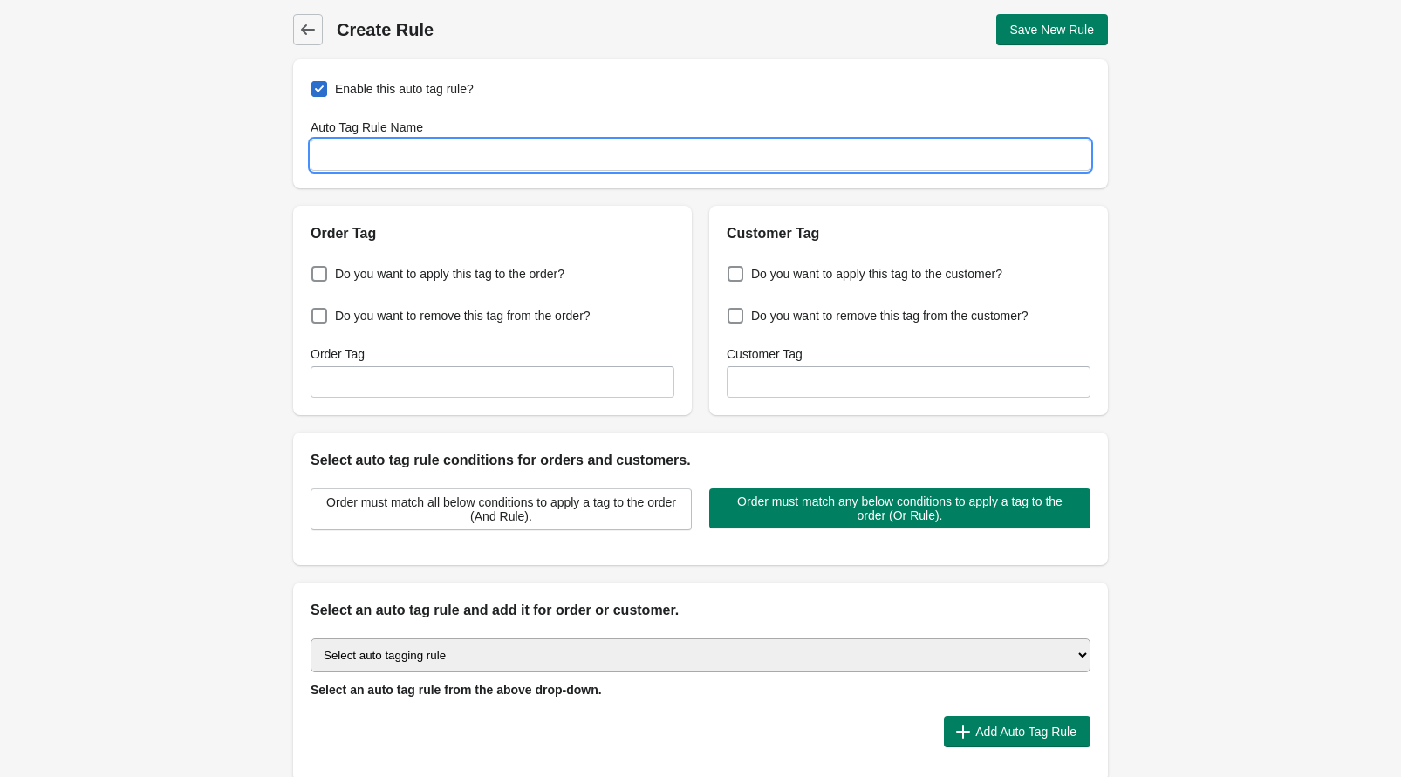
click at [369, 162] on input "Auto Tag Rule Name" at bounding box center [701, 155] width 780 height 31
type input "2026 Astro Planner"
click at [387, 269] on span "Do you want to apply this tag to the order?" at bounding box center [449, 273] width 229 height 17
click at [316, 269] on input "Do you want to apply this tag to the order?" at bounding box center [315, 269] width 1 height 1
checkbox input "true"
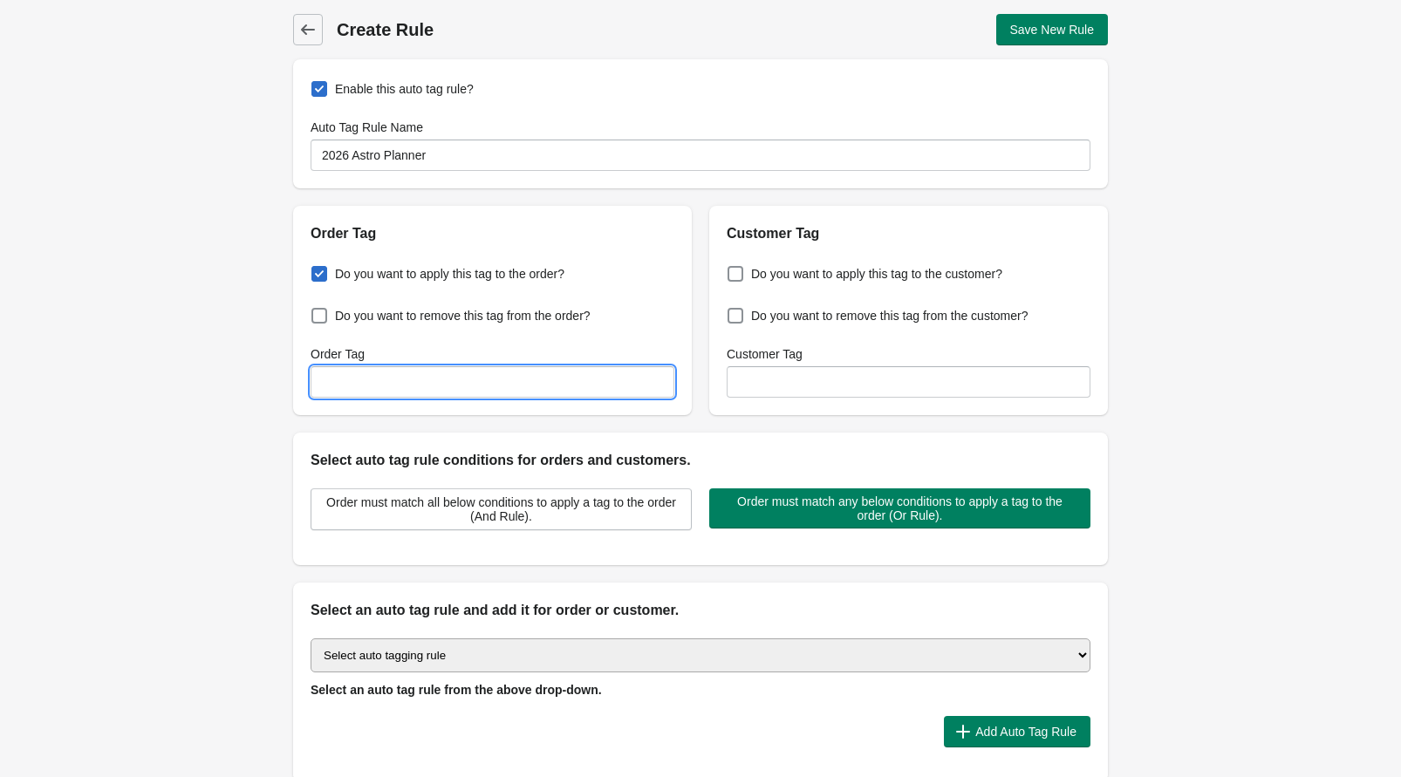
click at [387, 377] on input "Order Tag" at bounding box center [493, 381] width 364 height 31
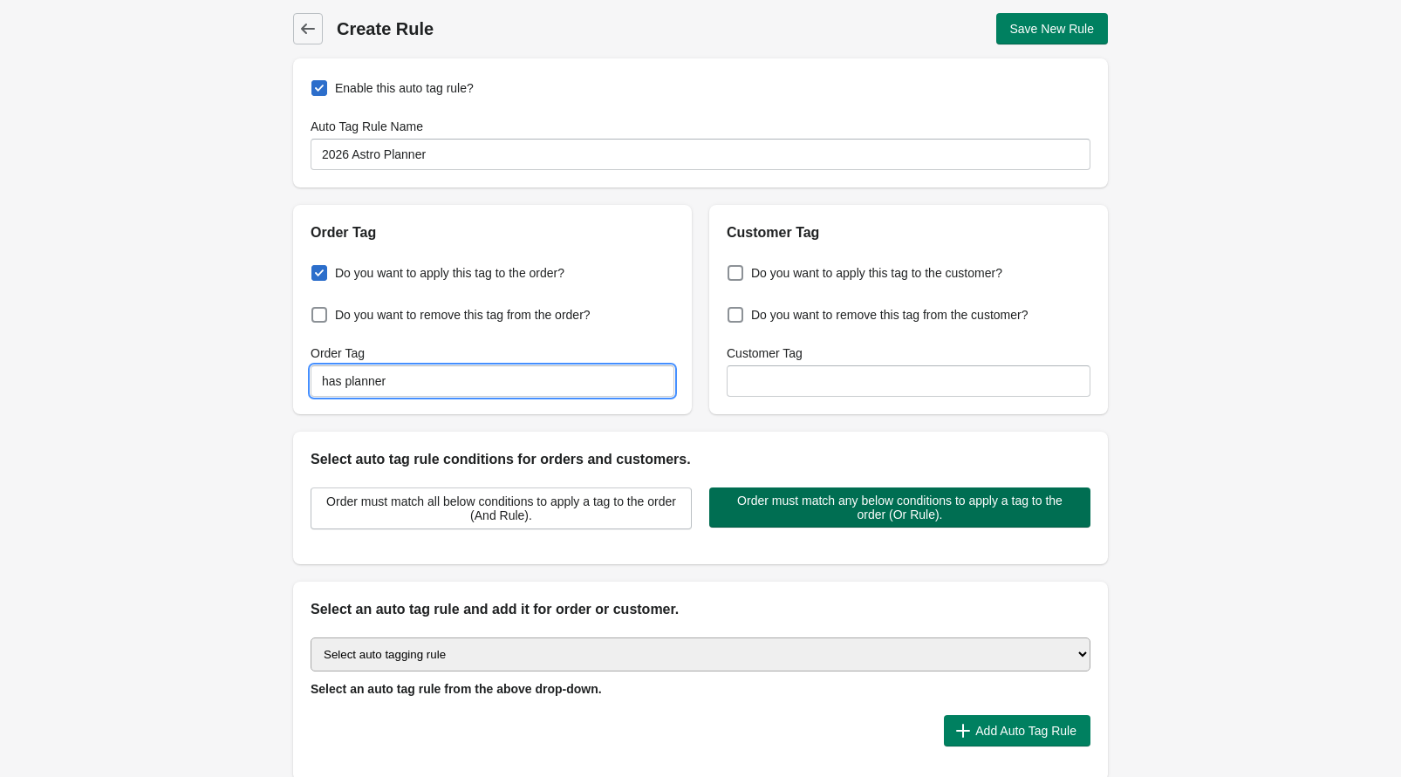
scroll to position [39, 0]
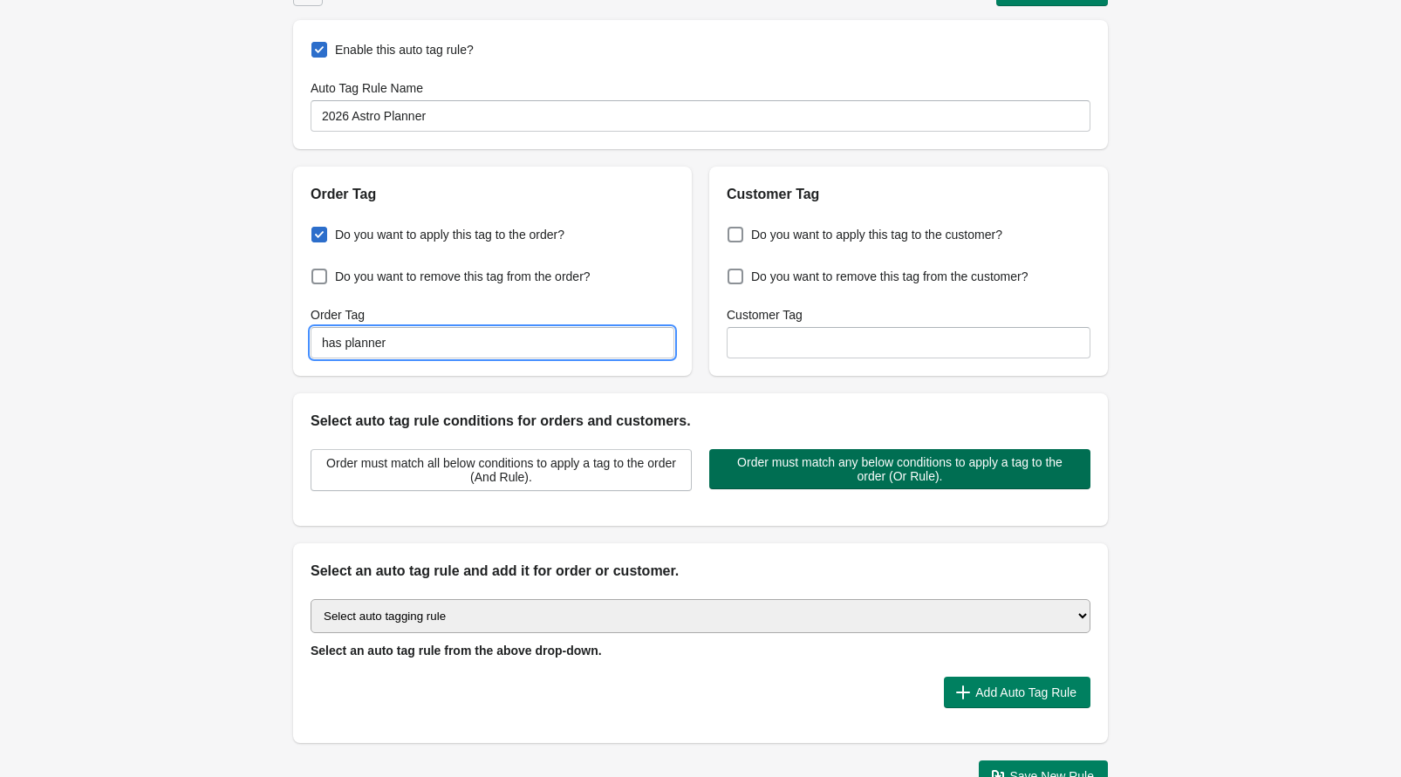
type input "has planner"
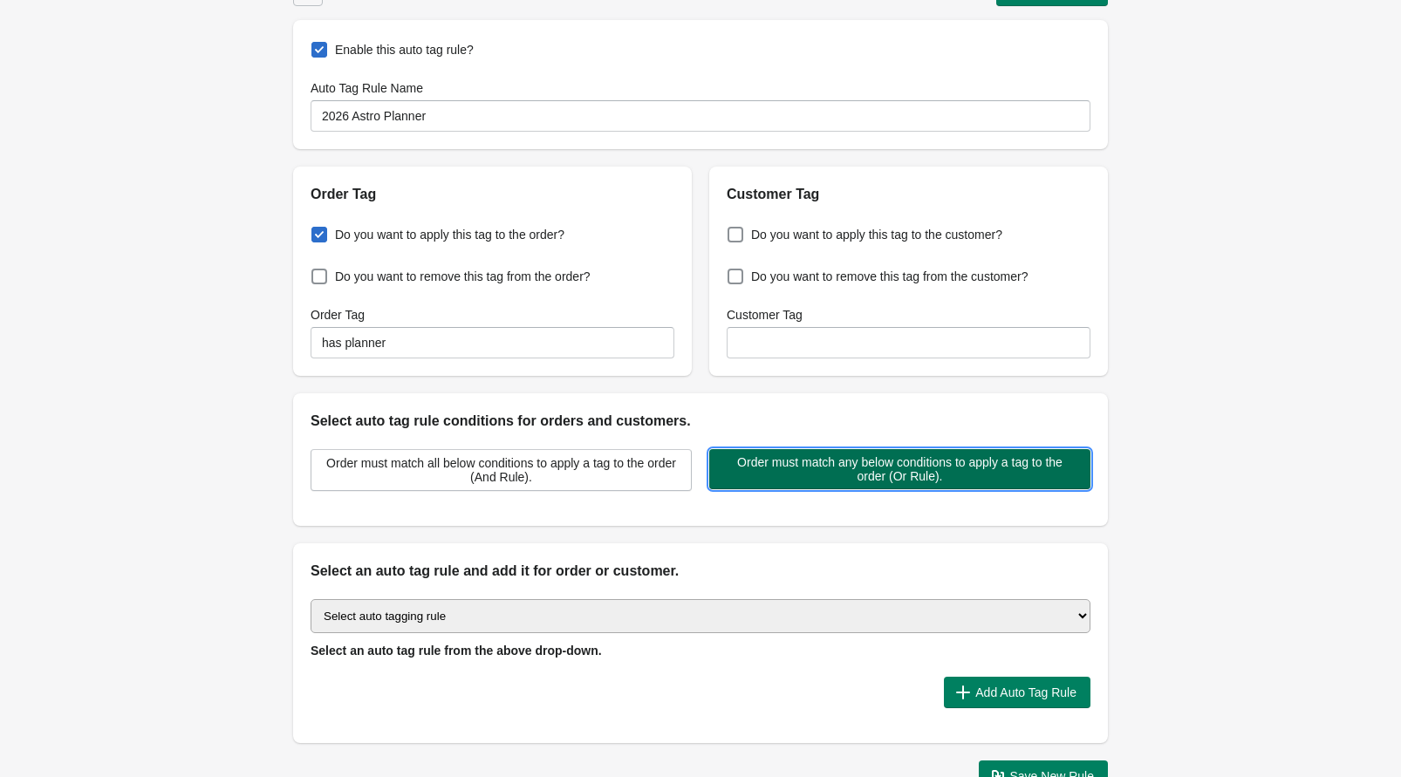
click at [769, 464] on span "Order must match any below conditions to apply a tag to the order (Or Rule)." at bounding box center [899, 469] width 353 height 28
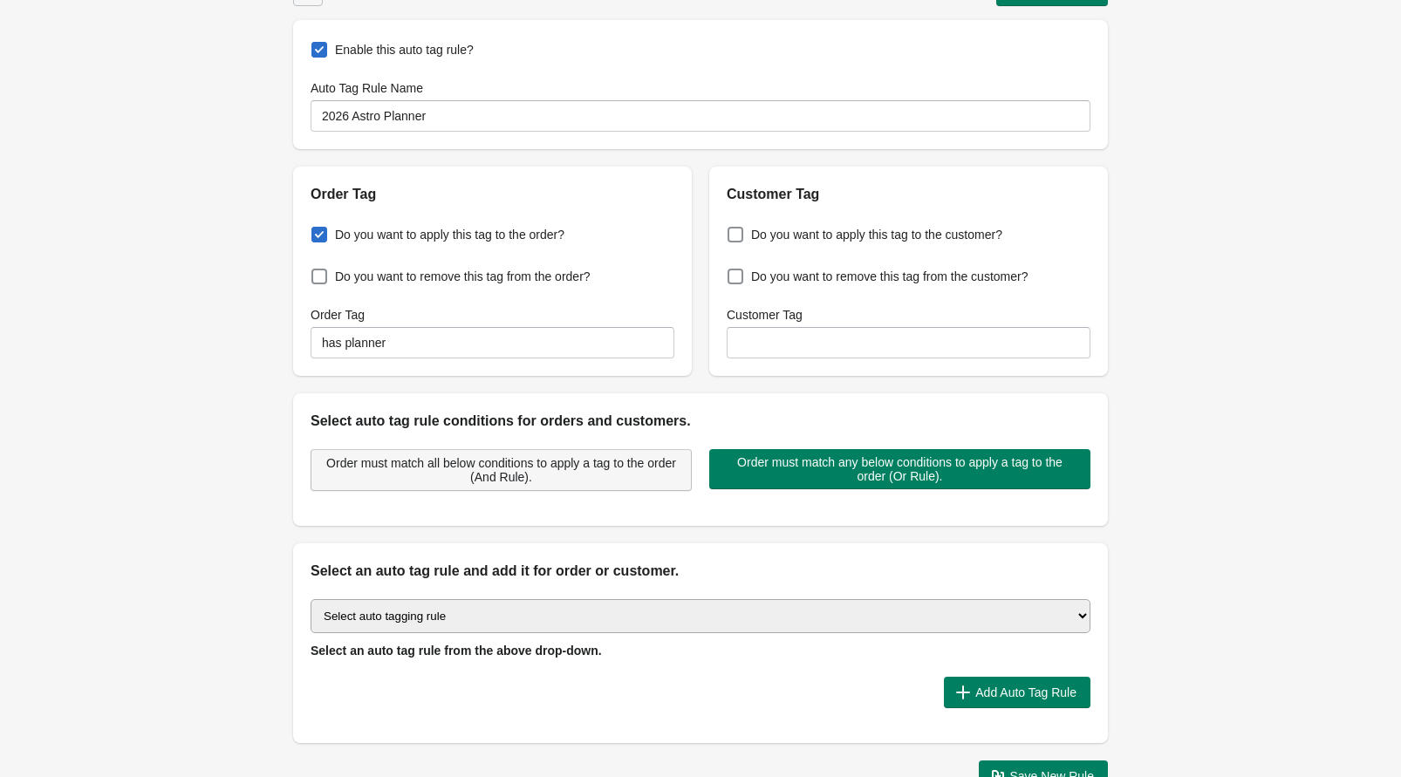
click at [639, 465] on span "Order must match all below conditions to apply a tag to the order (And Rule)." at bounding box center [501, 470] width 352 height 28
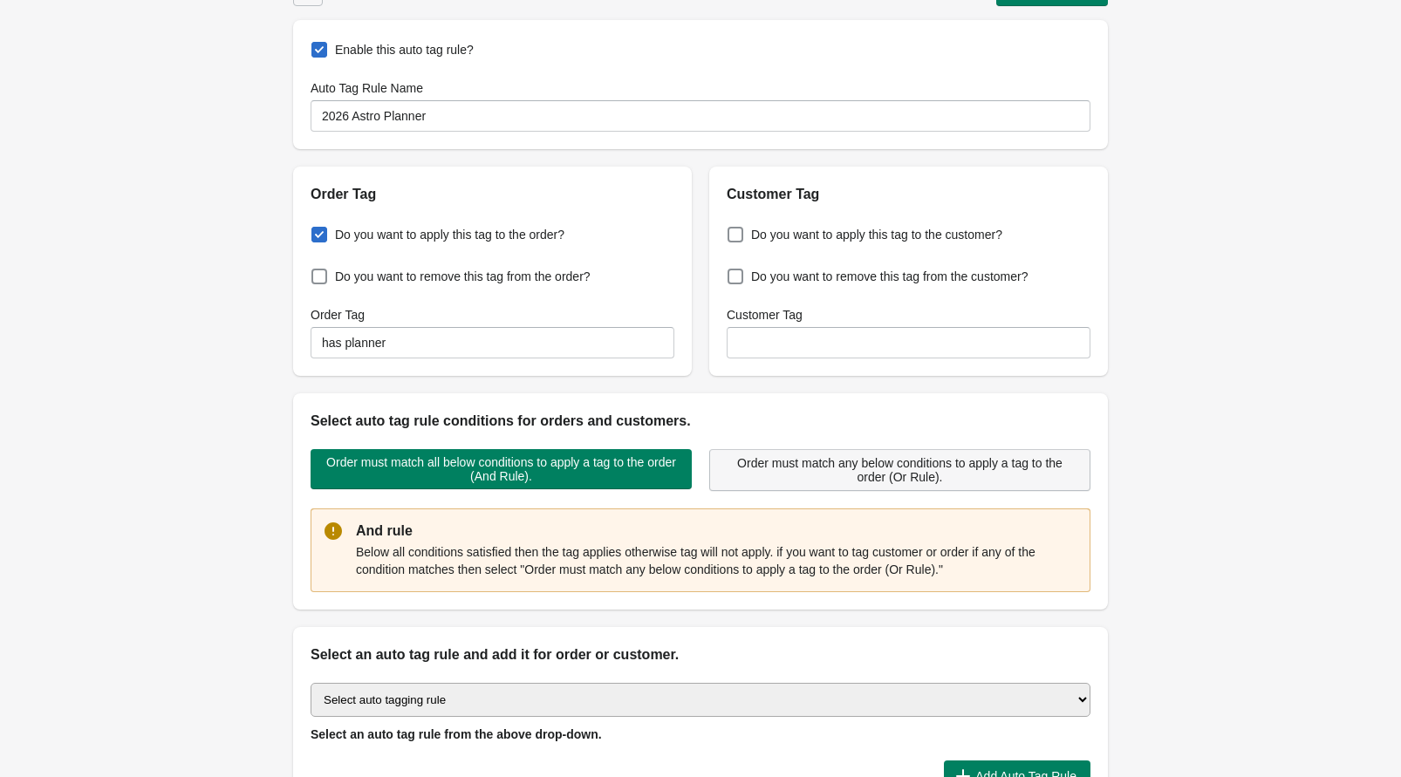
scroll to position [115, 0]
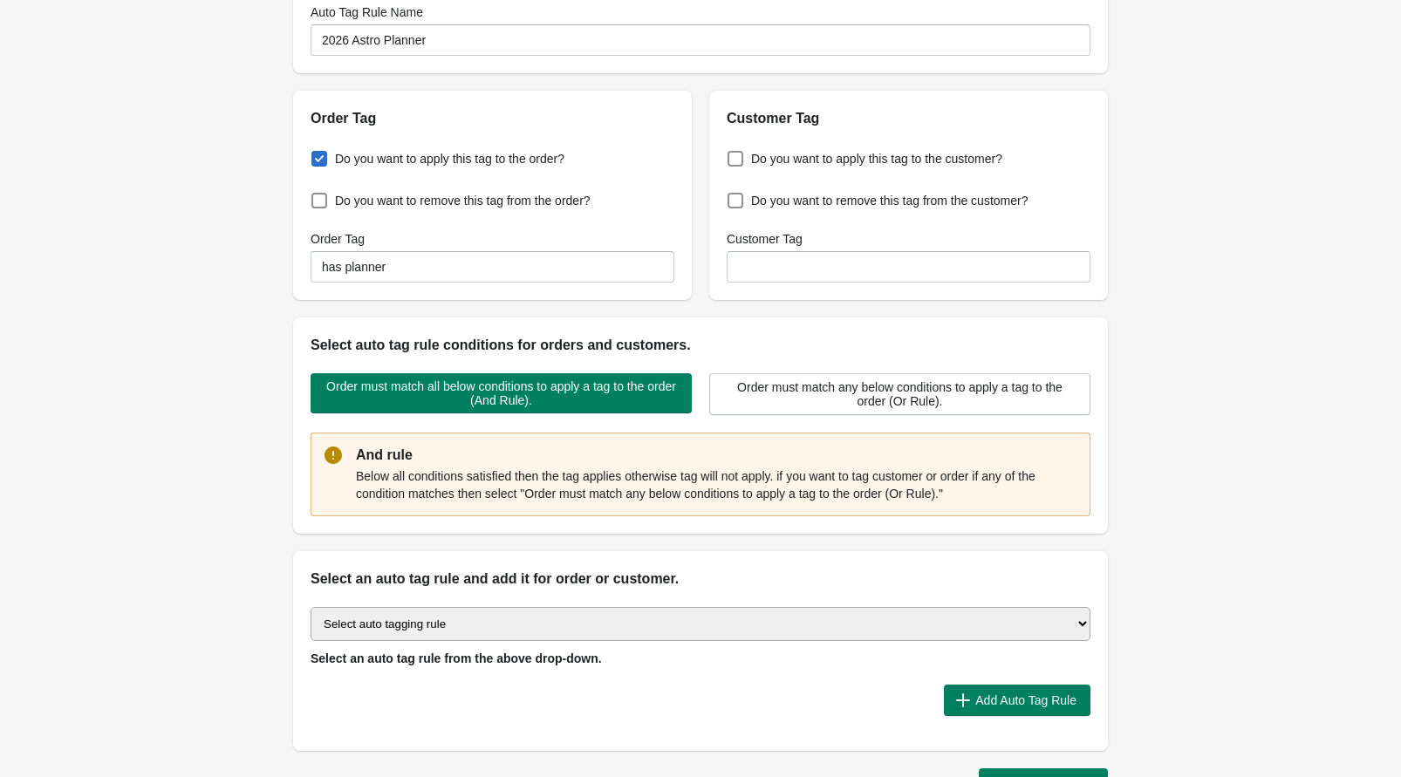
click at [797, 422] on div "Order must match all below conditions to apply a tag to the order (And Rule). O…" at bounding box center [700, 445] width 815 height 178
click at [802, 404] on span "Order must match any below conditions to apply a tag to the order (Or Rule)." at bounding box center [900, 394] width 352 height 28
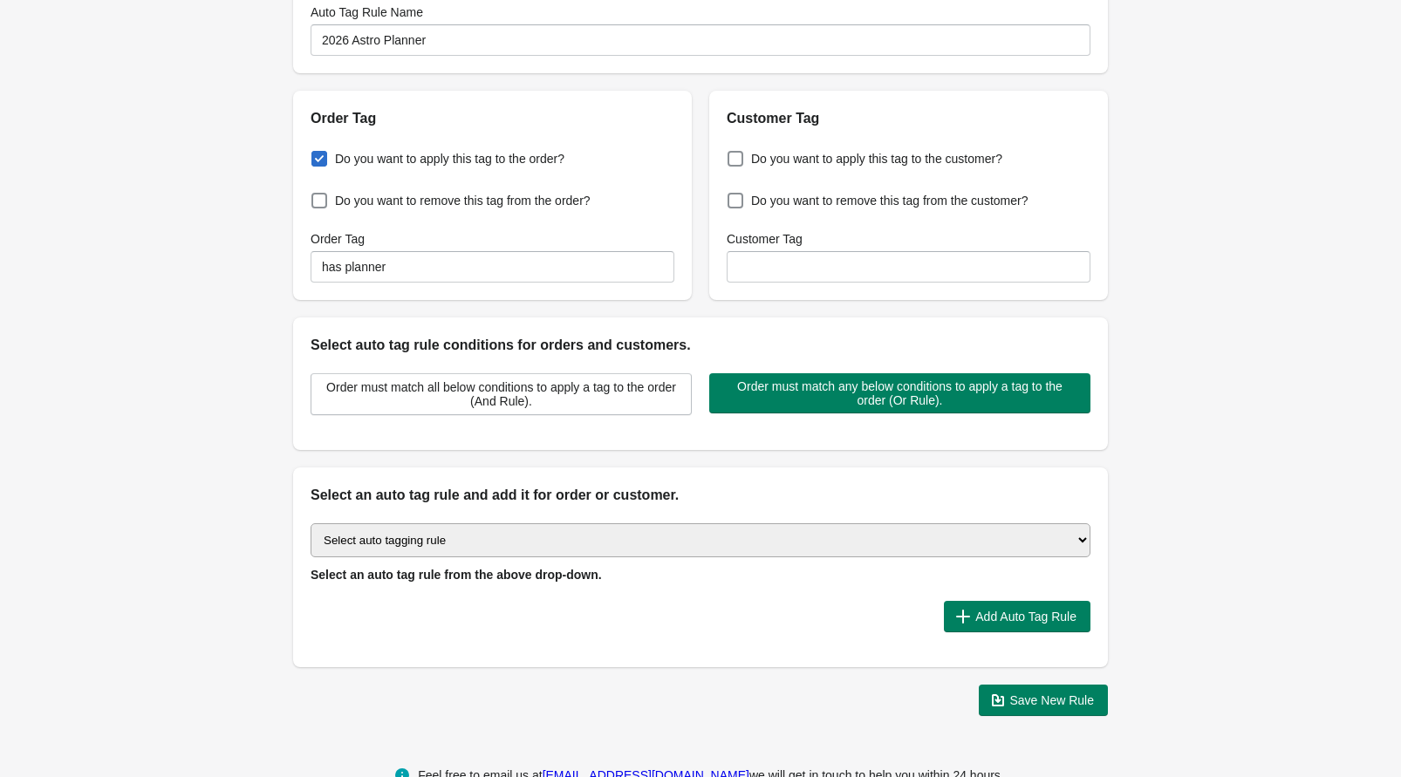
click at [445, 531] on select "Select auto tagging rule Tag by order amount Tag based on the order count (Volu…" at bounding box center [701, 540] width 780 height 34
select select "23"
click at [311, 523] on select "Select auto tagging rule Tag by order amount Tag based on the order count (Volu…" at bounding box center [701, 540] width 780 height 34
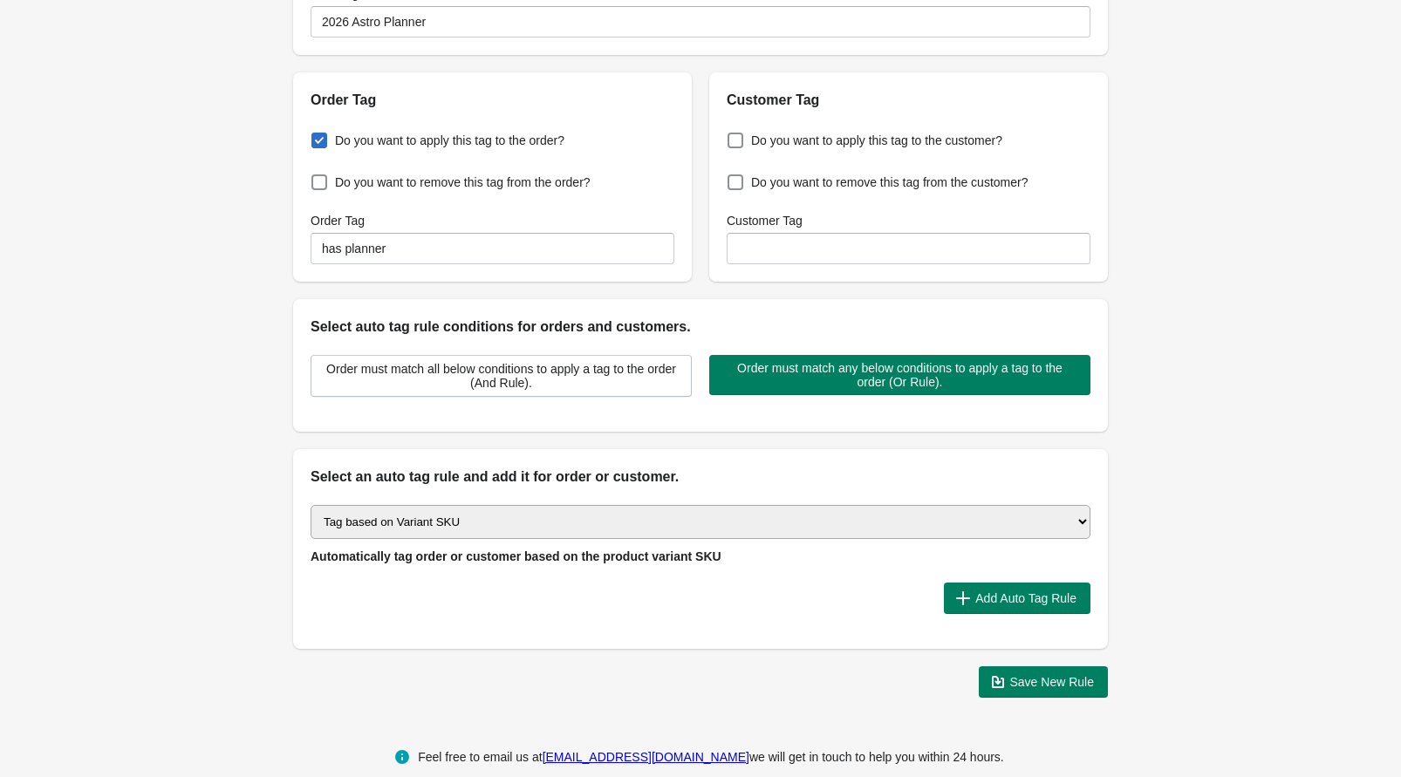
scroll to position [134, 0]
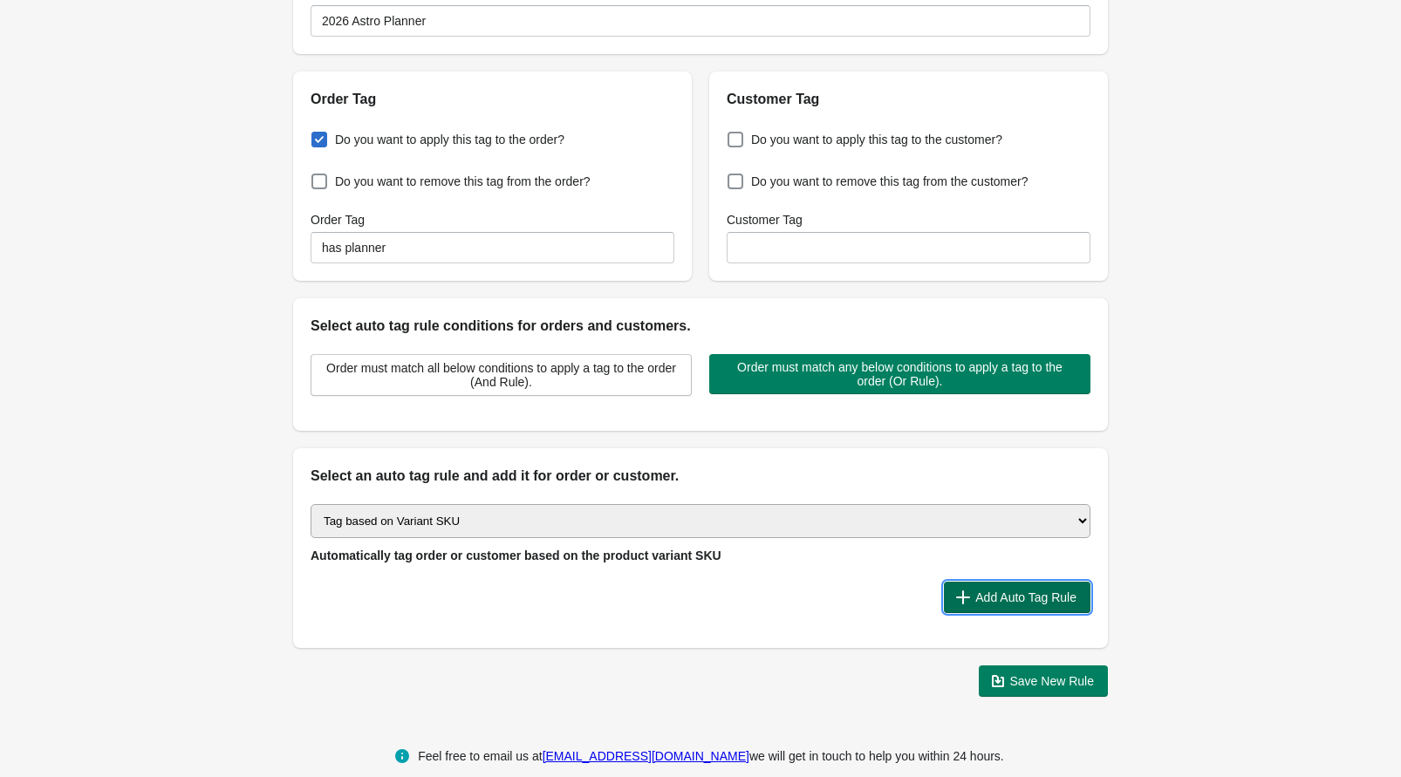
click at [971, 606] on button "Add Auto Tag Rule" at bounding box center [1017, 597] width 147 height 31
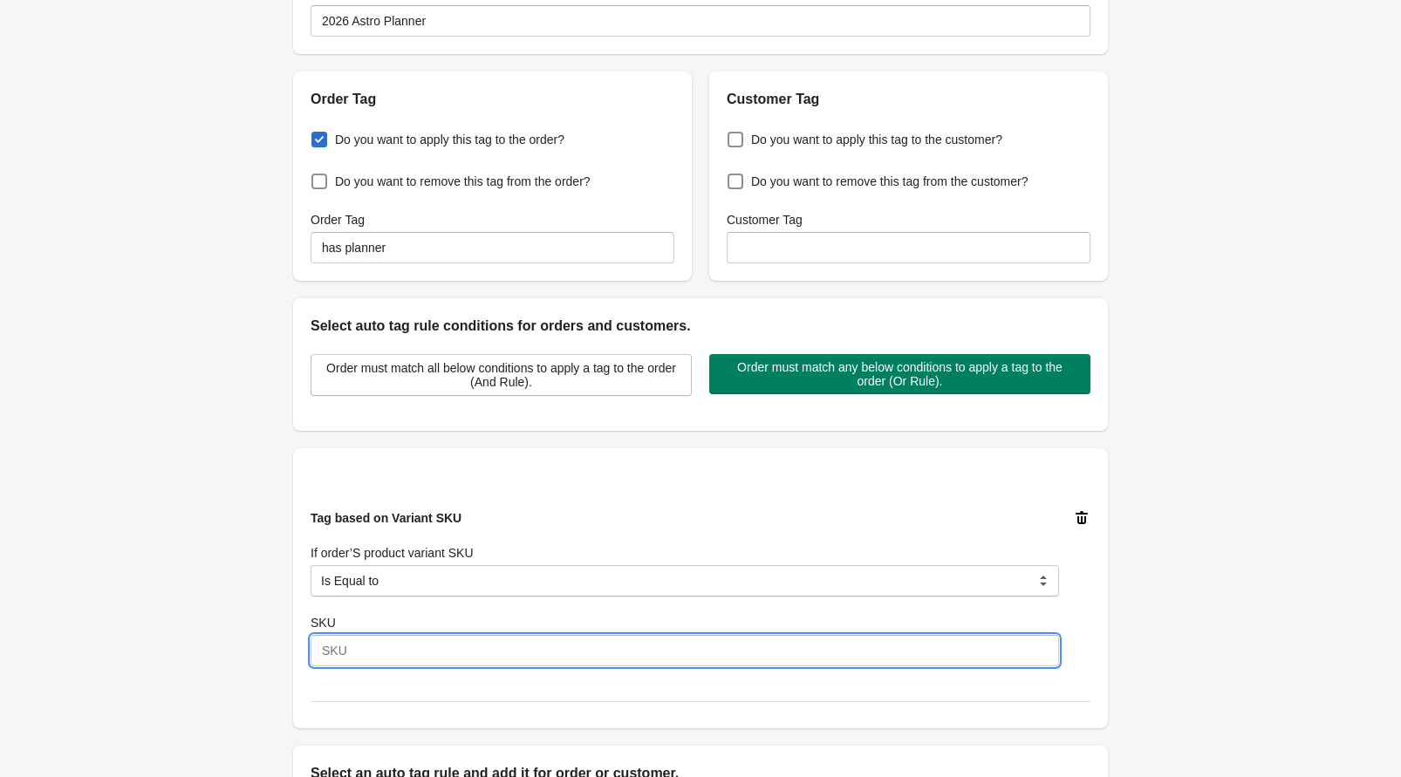
click at [511, 658] on input "SKU" at bounding box center [685, 650] width 748 height 31
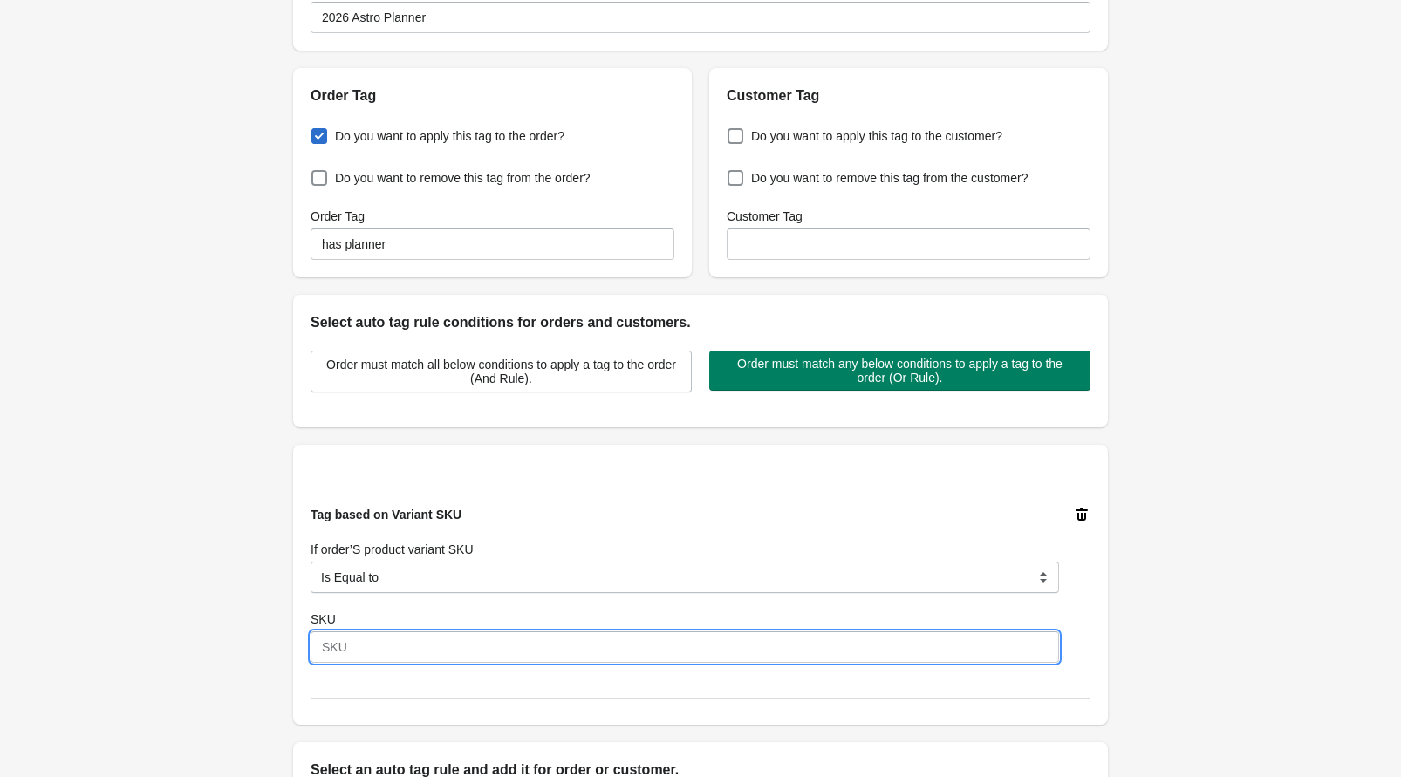
paste input "PRI-PLAP-26"
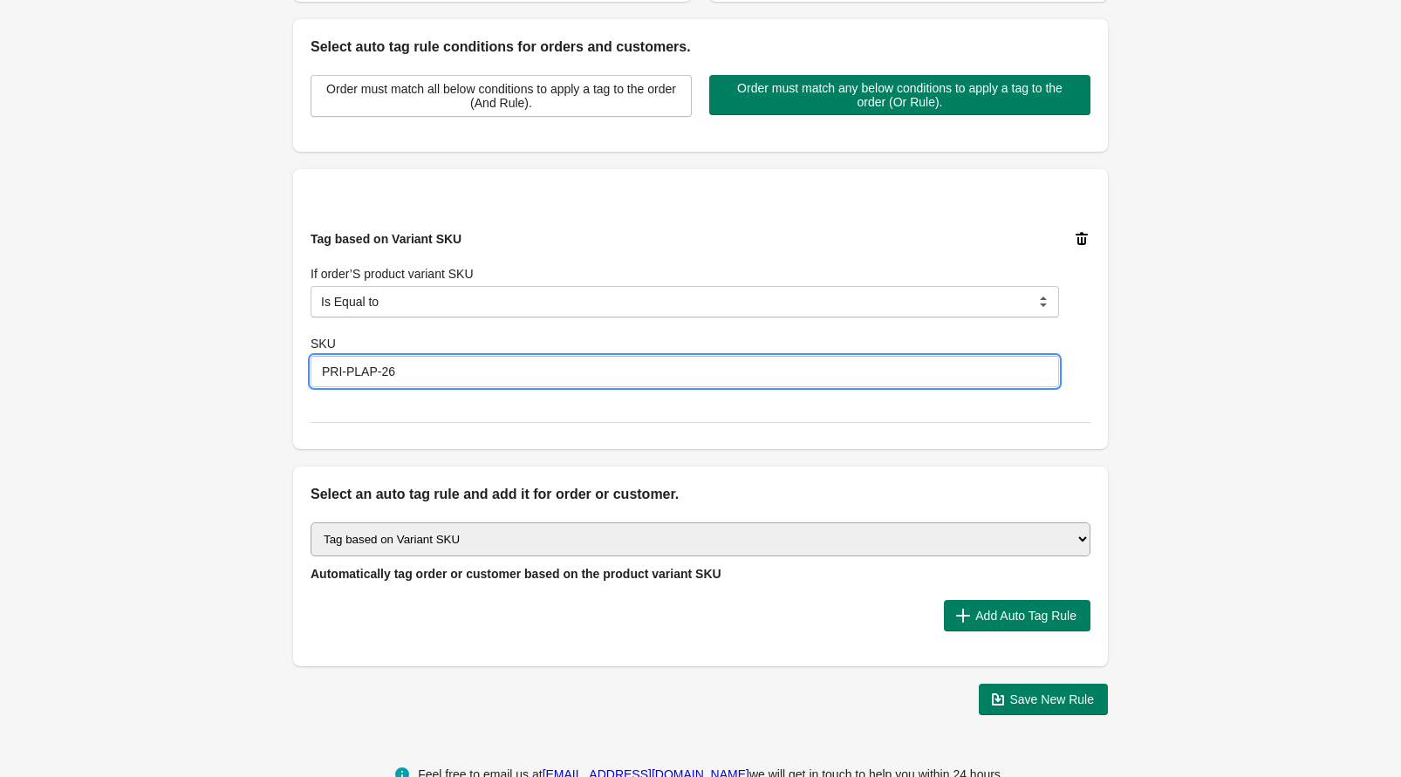
type input "PRI-PLAP-26"
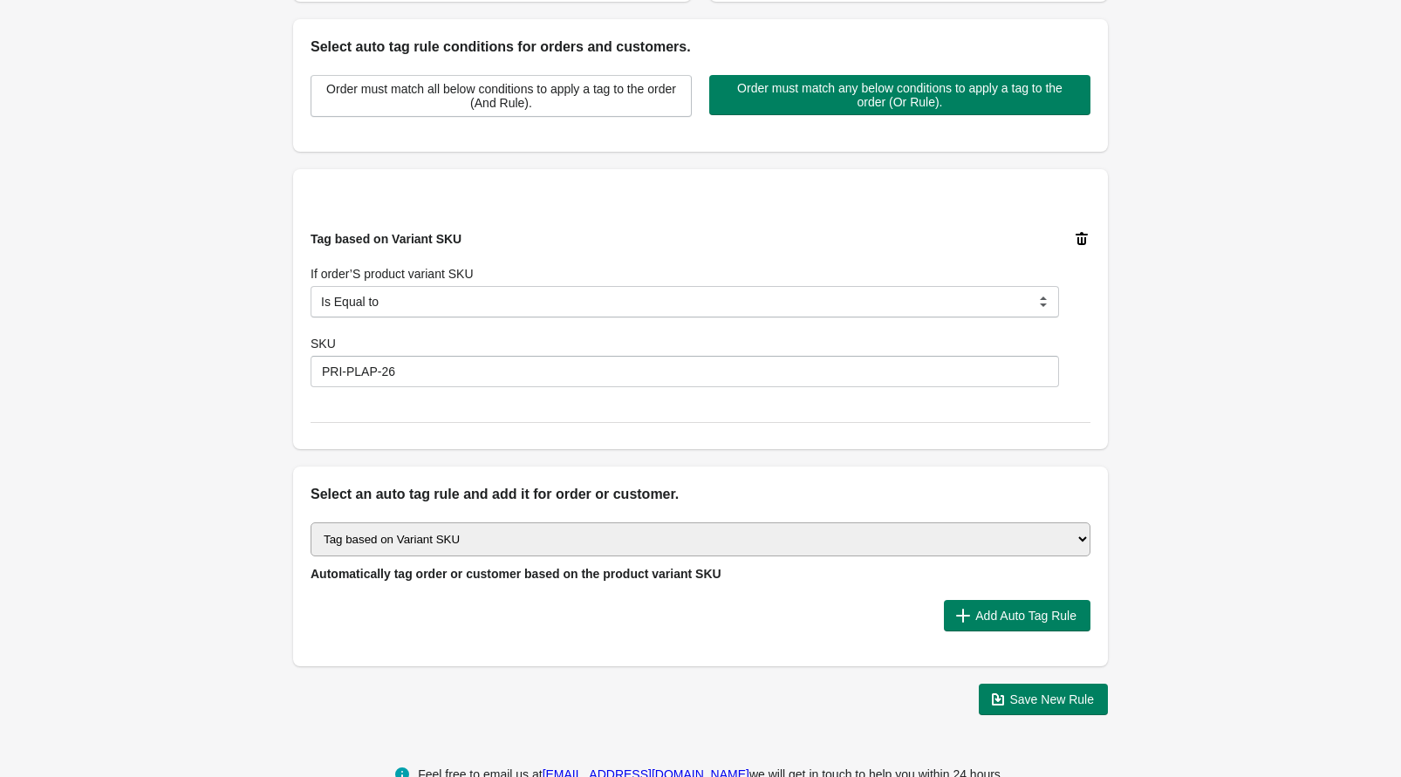
click at [258, 598] on div "Back Create Rule Save New Rule Enable this auto tag rule? Auto Tag Rule Name 20…" at bounding box center [700, 157] width 1401 height 1143
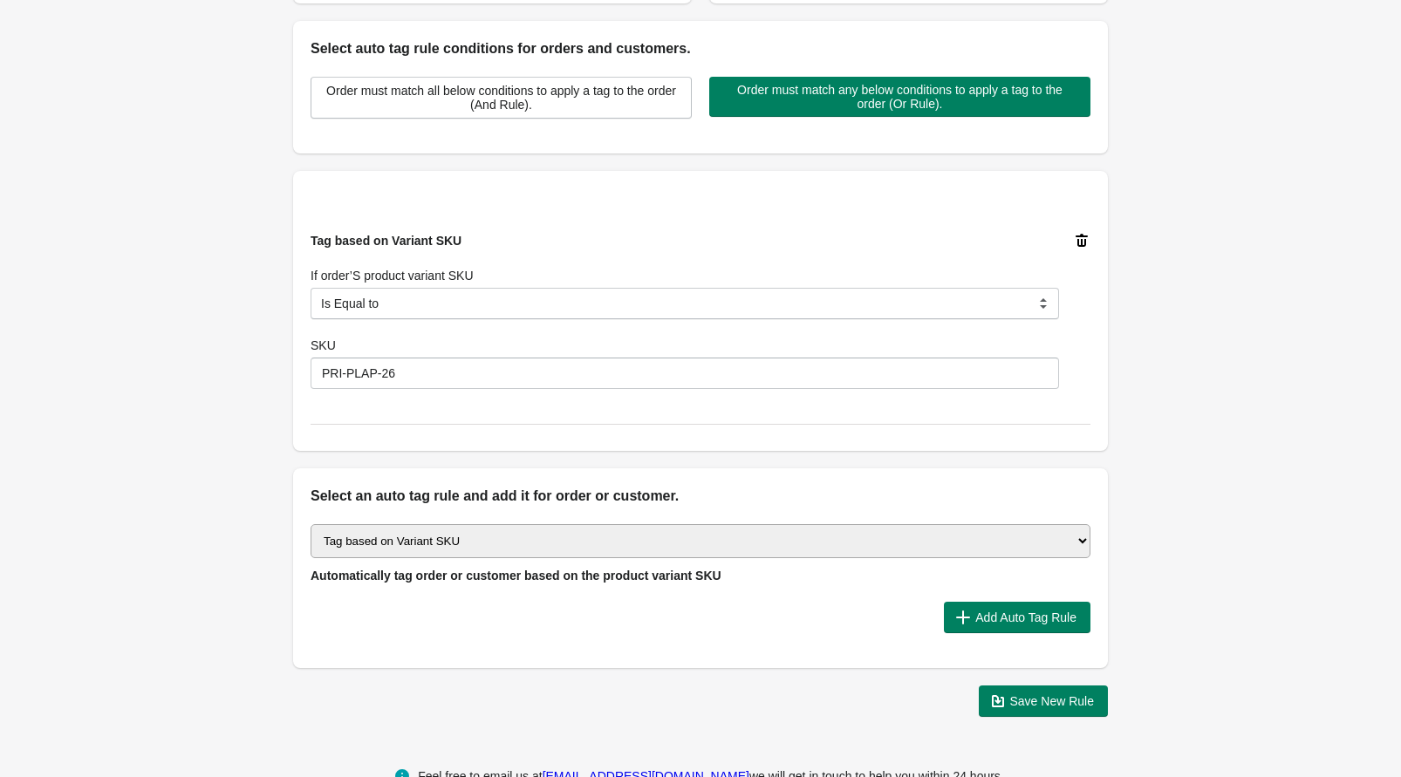
click at [442, 553] on select "Select auto tagging rule Tag by order amount Tag based on the order count (Volu…" at bounding box center [701, 541] width 780 height 34
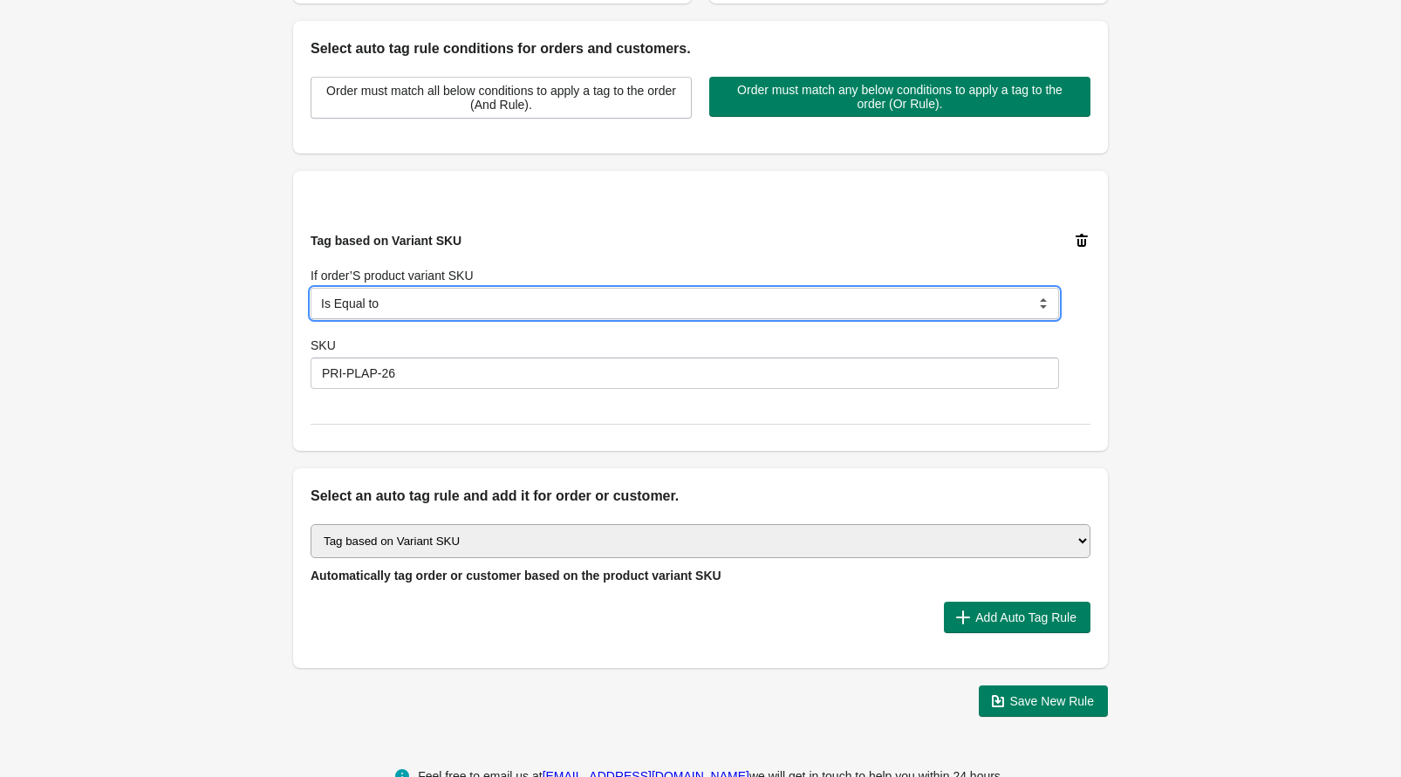
click at [422, 307] on select "Is Equal to Contain Is not Equal to Does not Contain Is Either Start With" at bounding box center [685, 303] width 748 height 31
select select "5"
click at [311, 288] on select "Is Equal to Contain Is not Equal to Does not Contain Is Either Start With" at bounding box center [685, 303] width 748 height 31
click at [348, 303] on select "Is Equal to Contain Is not Equal to Does not Contain Is Either Start With" at bounding box center [685, 303] width 748 height 31
click at [311, 288] on select "Is Equal to Contain Is not Equal to Does not Contain Is Either Start With" at bounding box center [685, 303] width 748 height 31
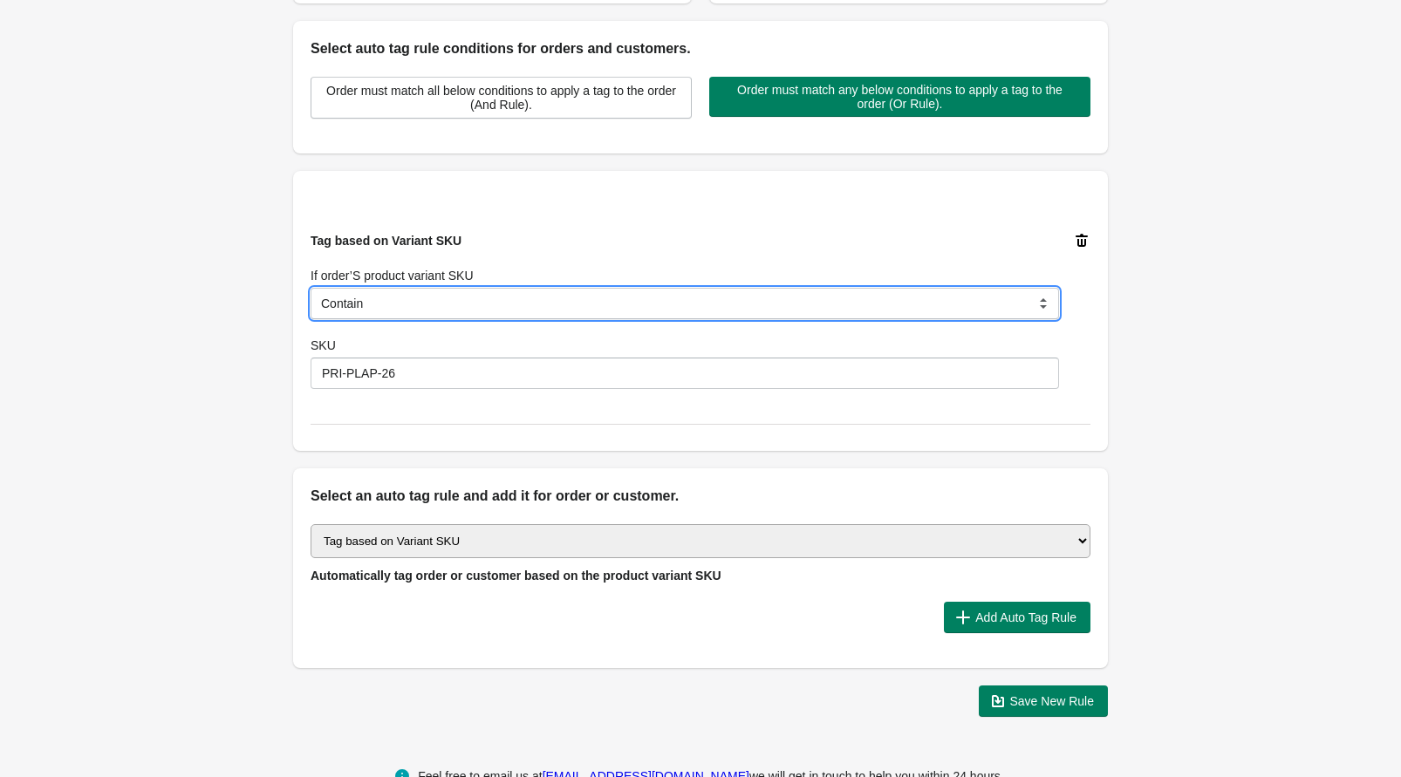
scroll to position [456, 0]
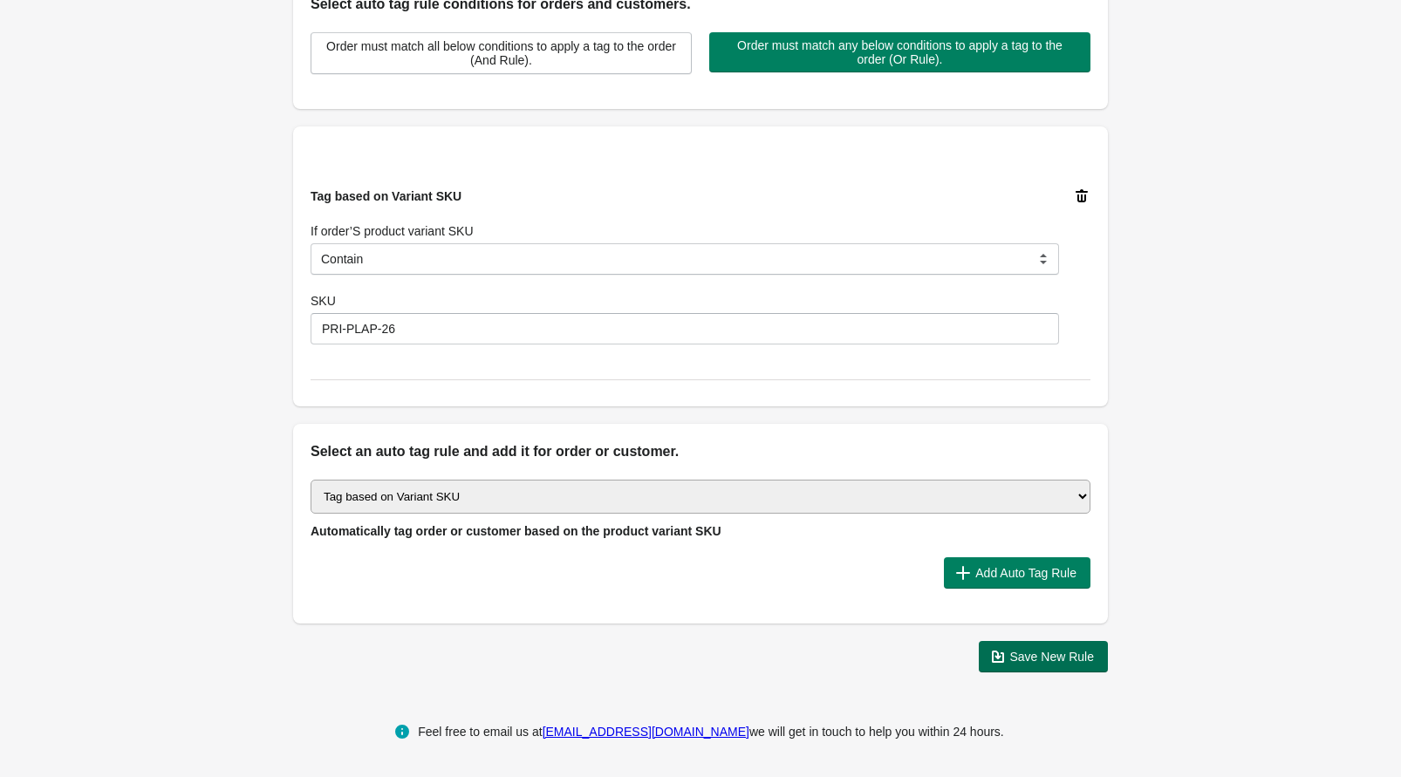
click at [1025, 661] on span "Save New Rule" at bounding box center [1052, 657] width 85 height 14
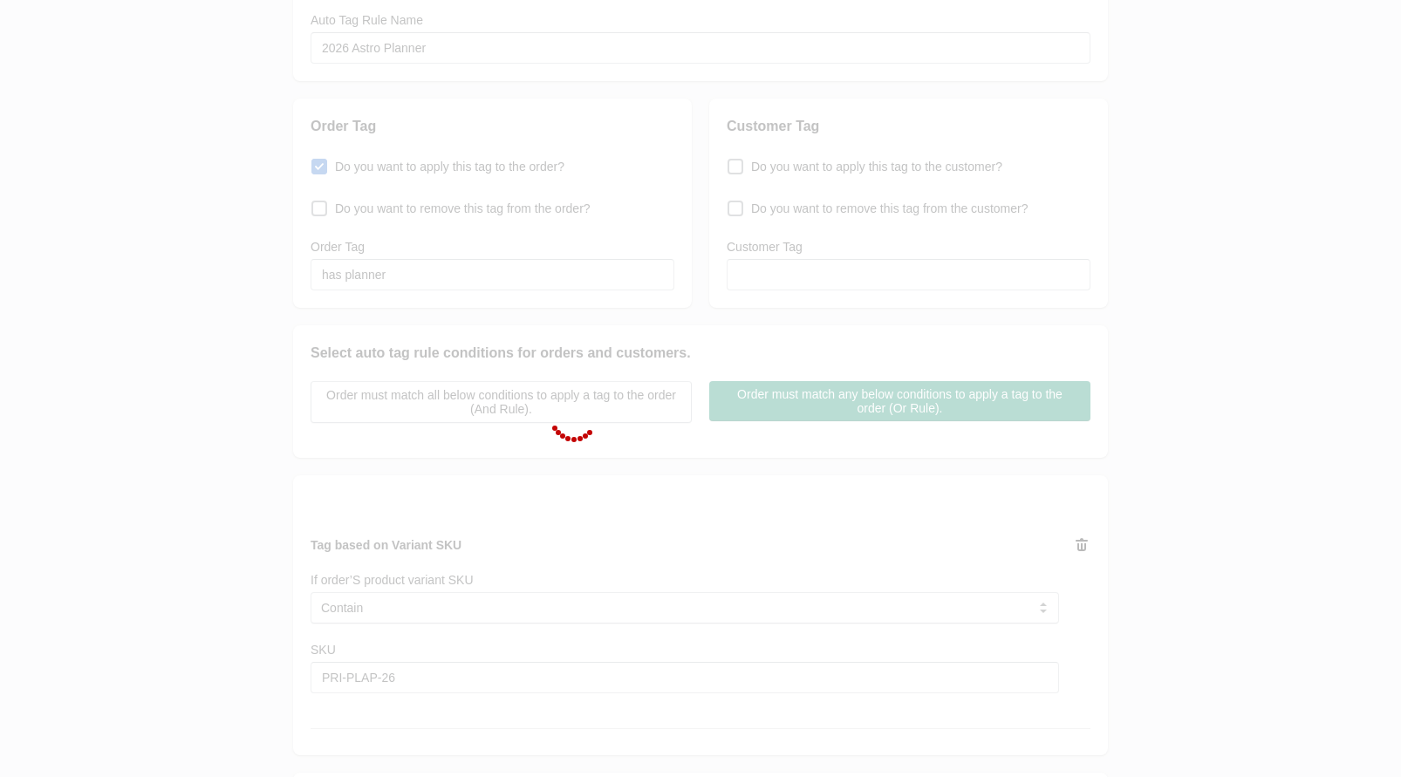
scroll to position [62, 0]
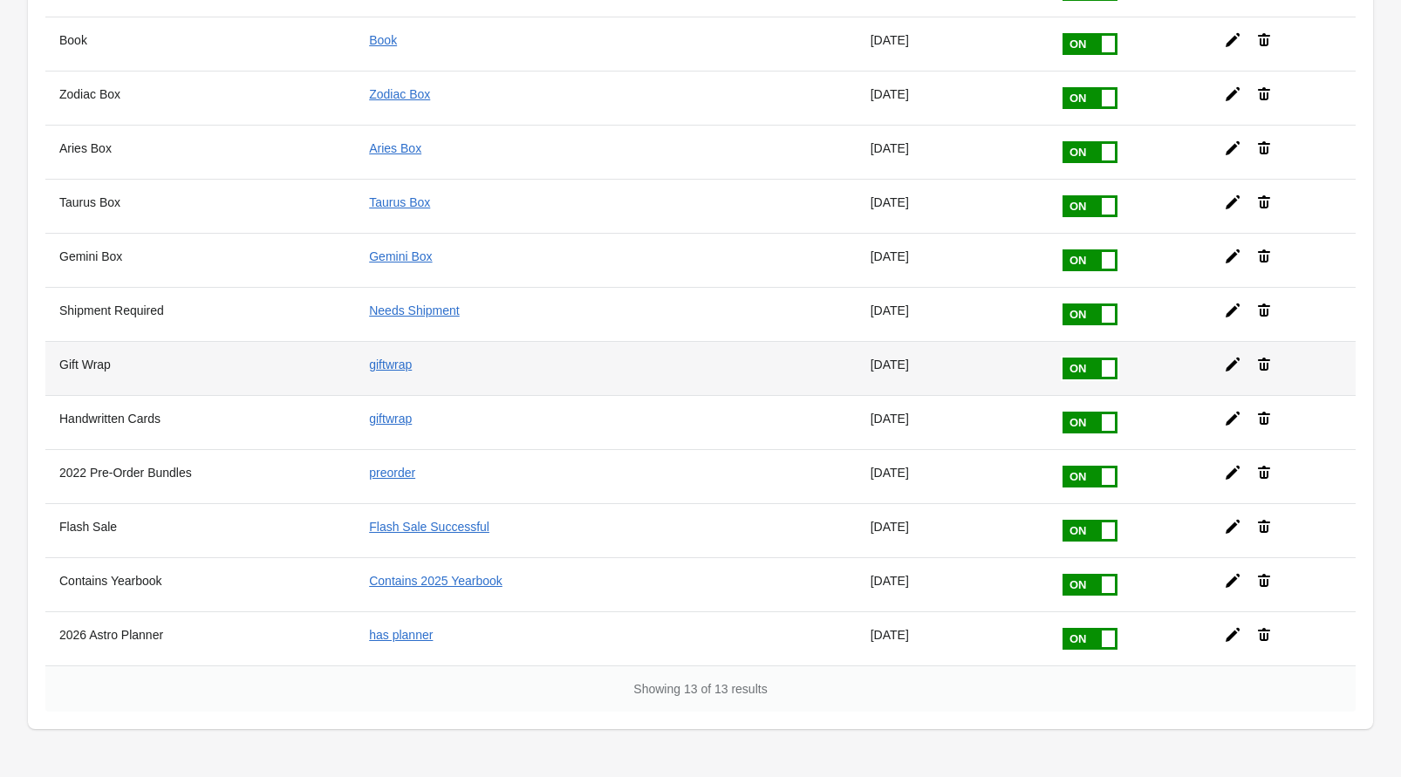
scroll to position [280, 0]
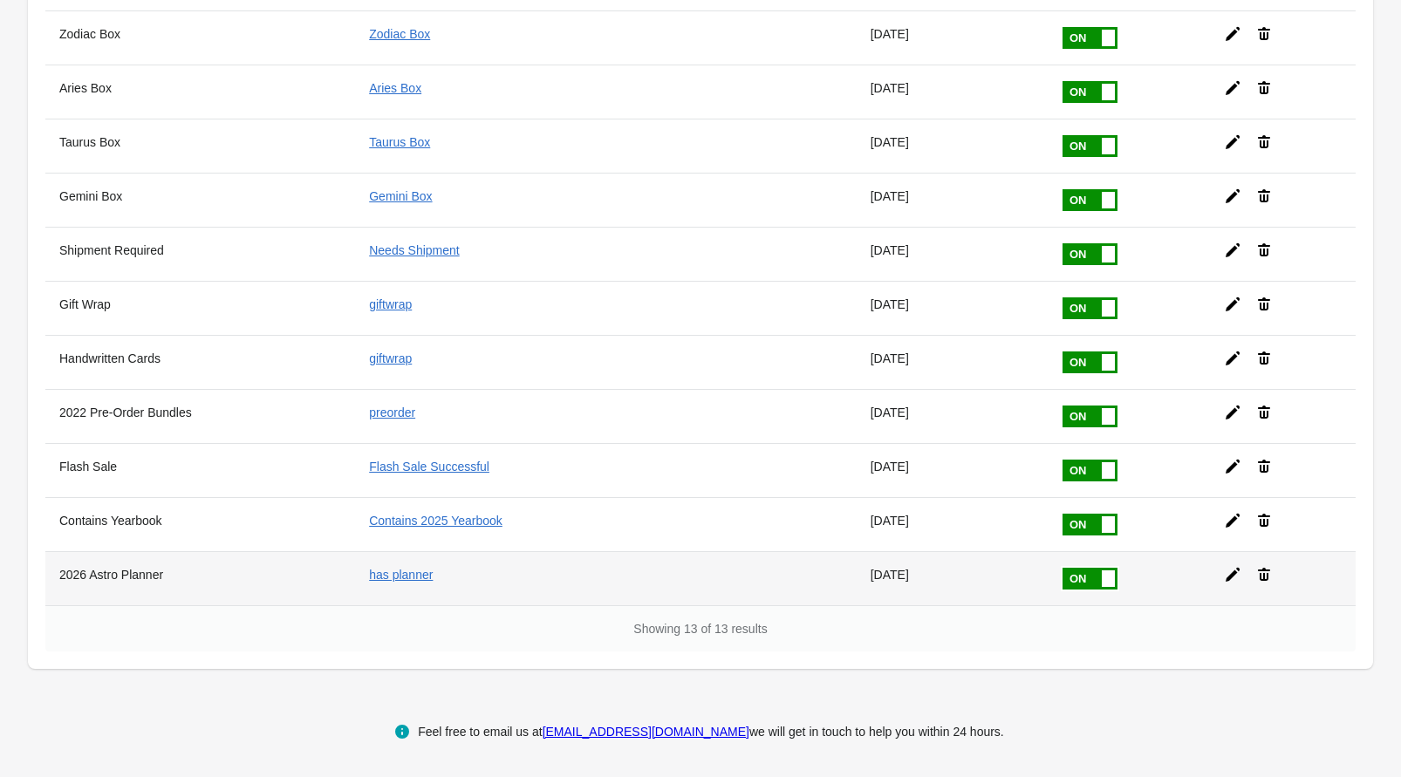
click at [1230, 572] on icon at bounding box center [1232, 574] width 17 height 17
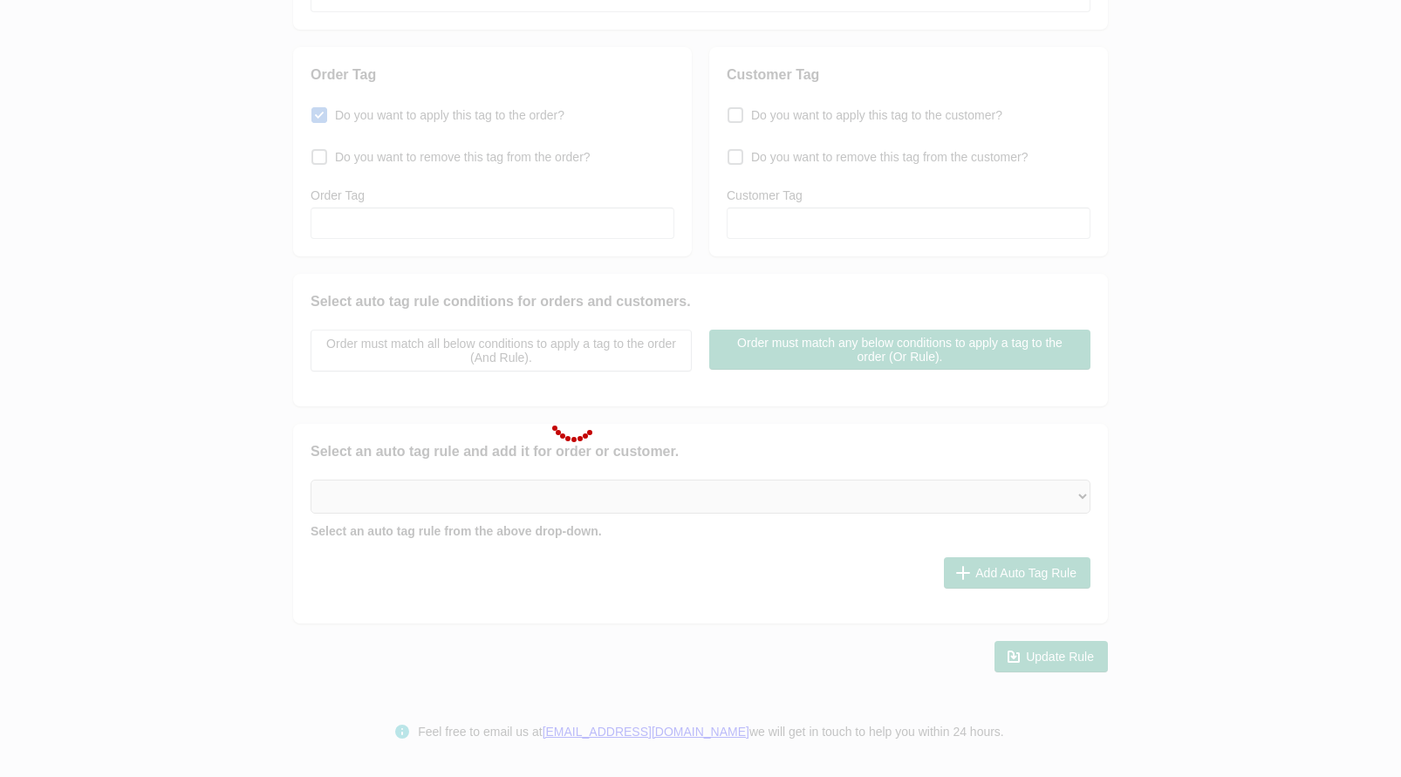
type input "2026 Astro Planner"
checkbox input "true"
type input "has planner"
select select "5"
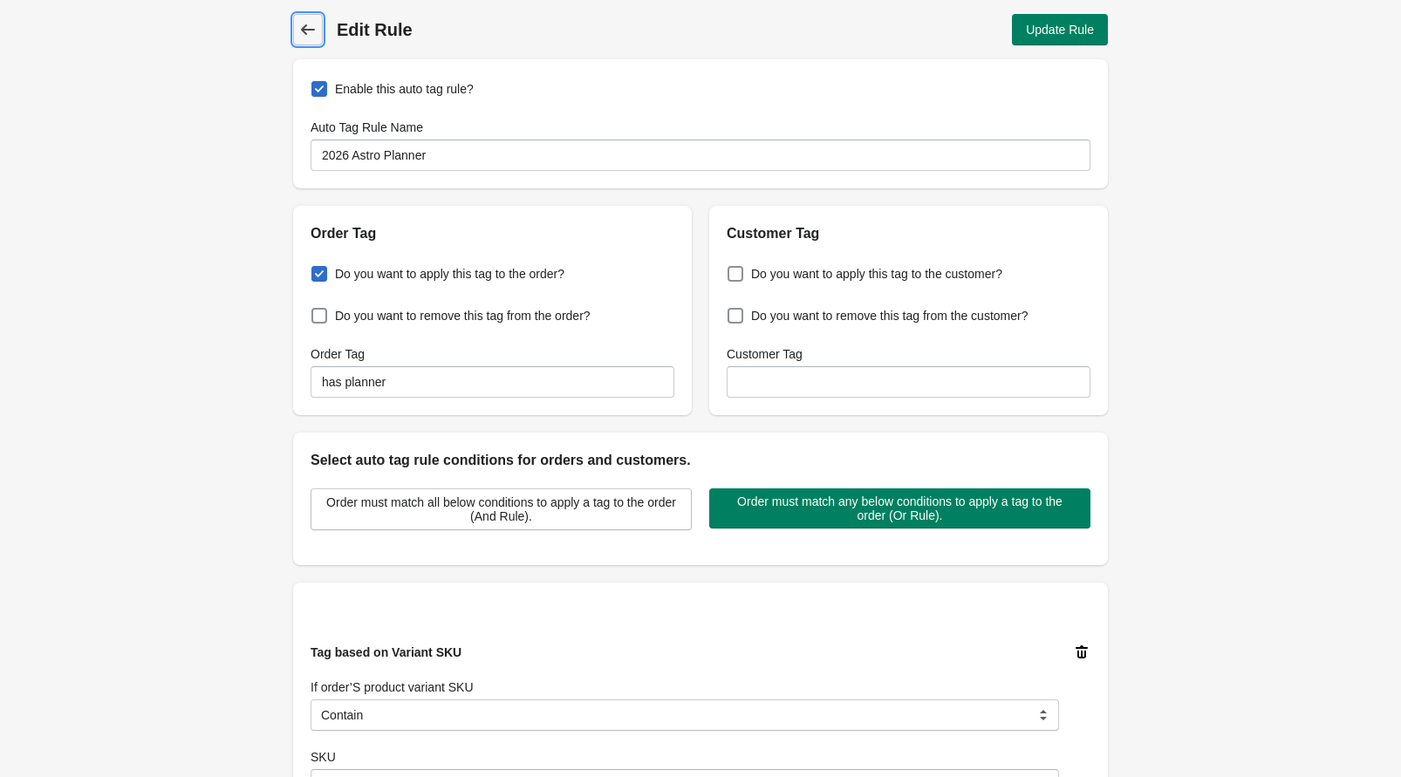
click at [315, 29] on icon at bounding box center [307, 29] width 17 height 17
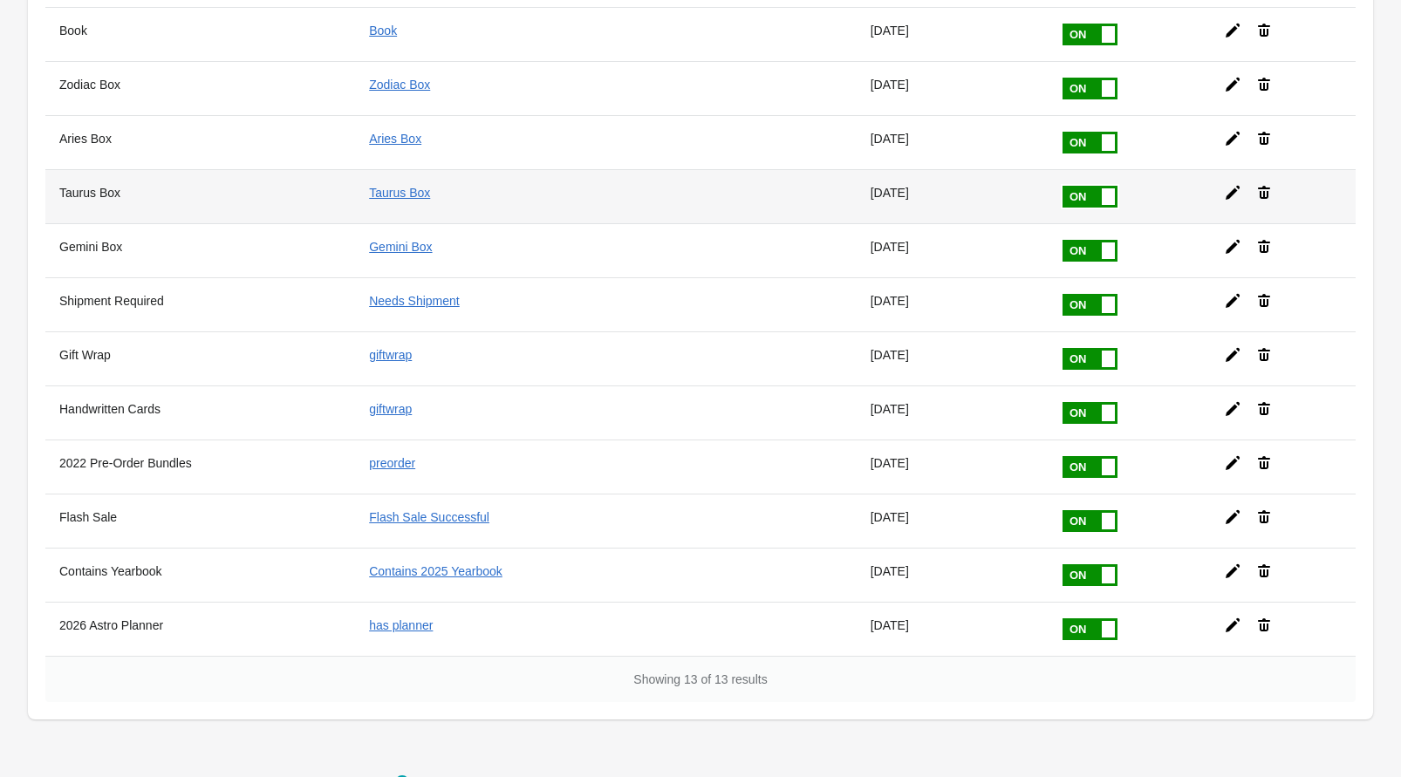
scroll to position [280, 0]
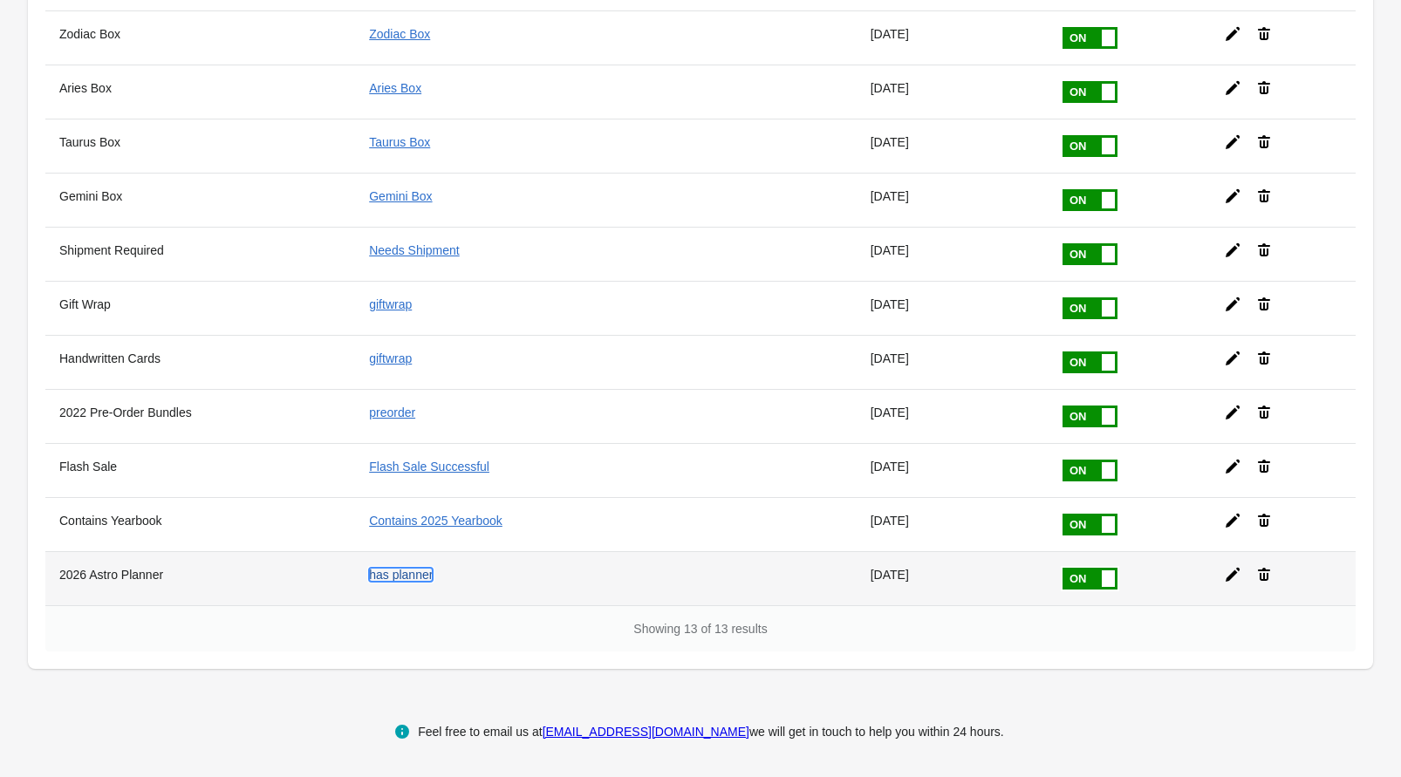
click at [421, 574] on link "has planner" at bounding box center [401, 575] width 64 height 14
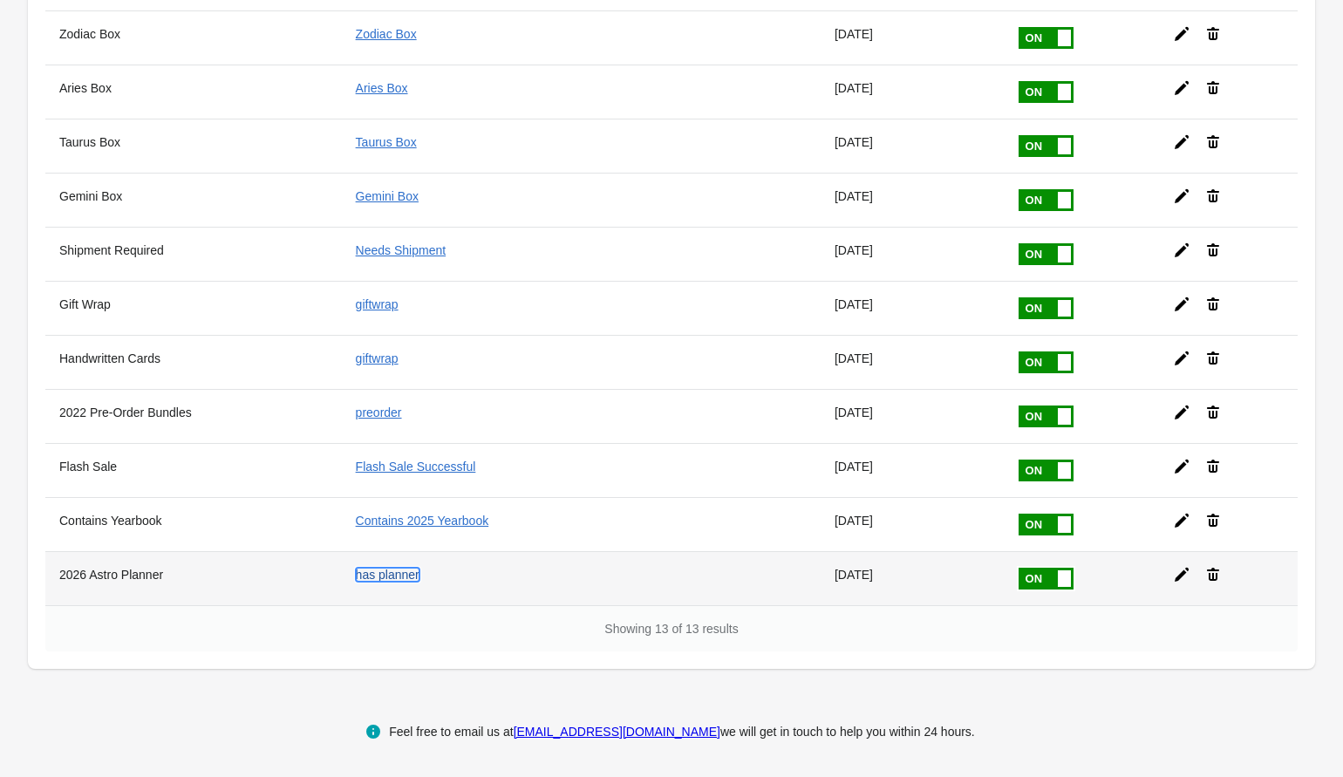
click at [397, 573] on link "has planner" at bounding box center [388, 575] width 64 height 14
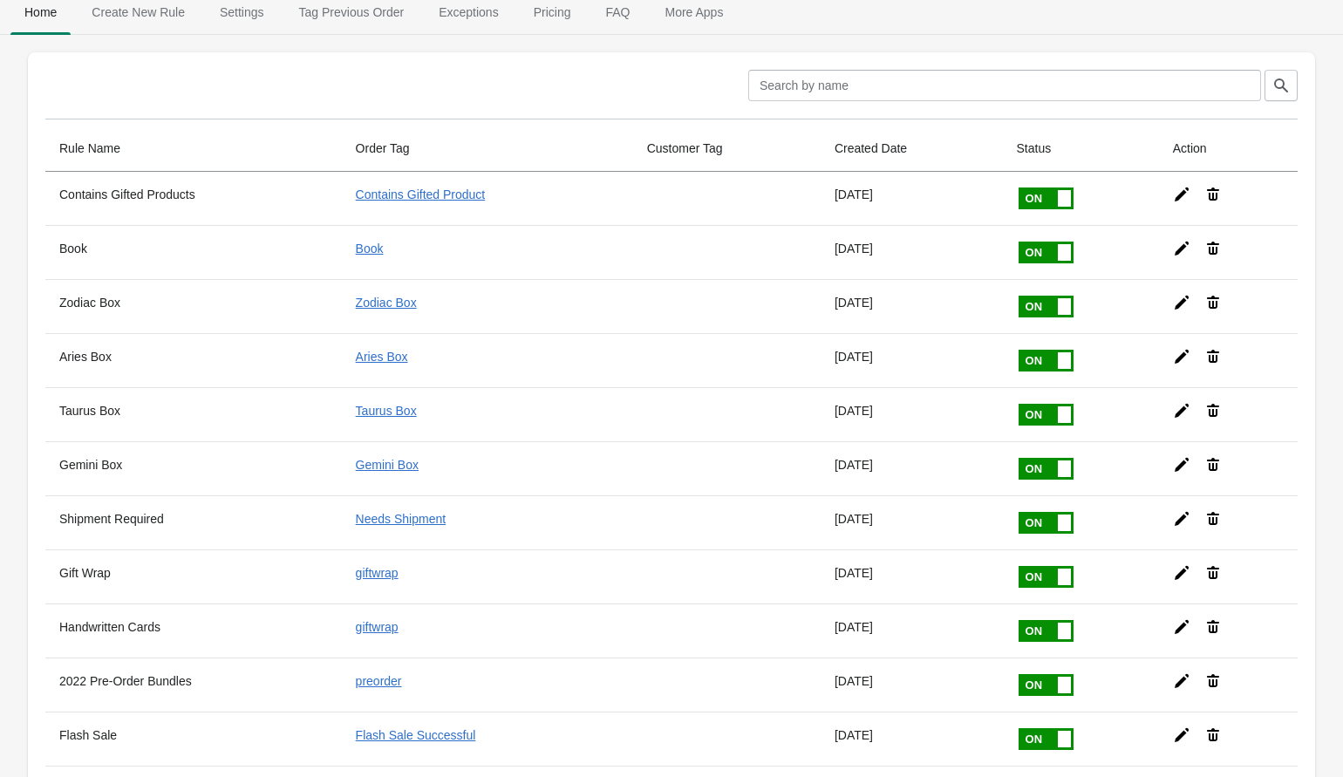
scroll to position [0, 0]
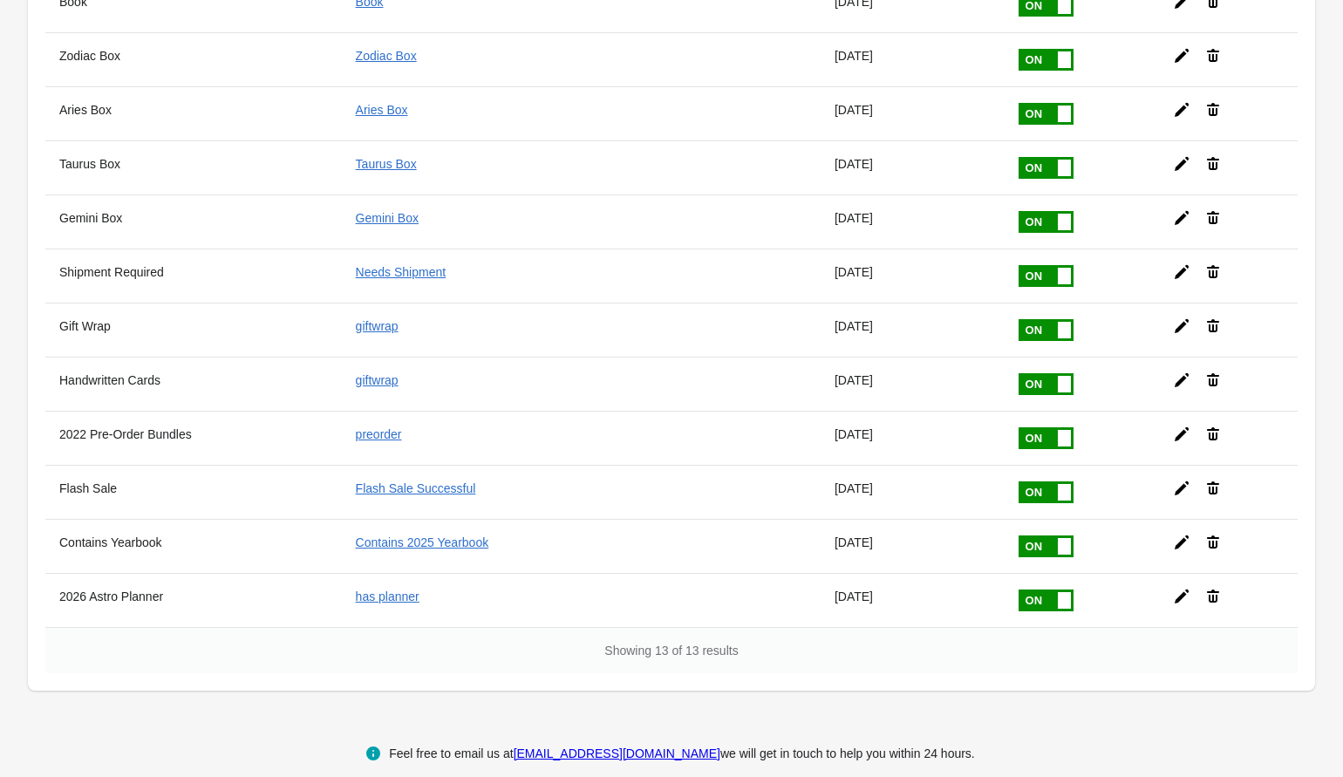
scroll to position [280, 0]
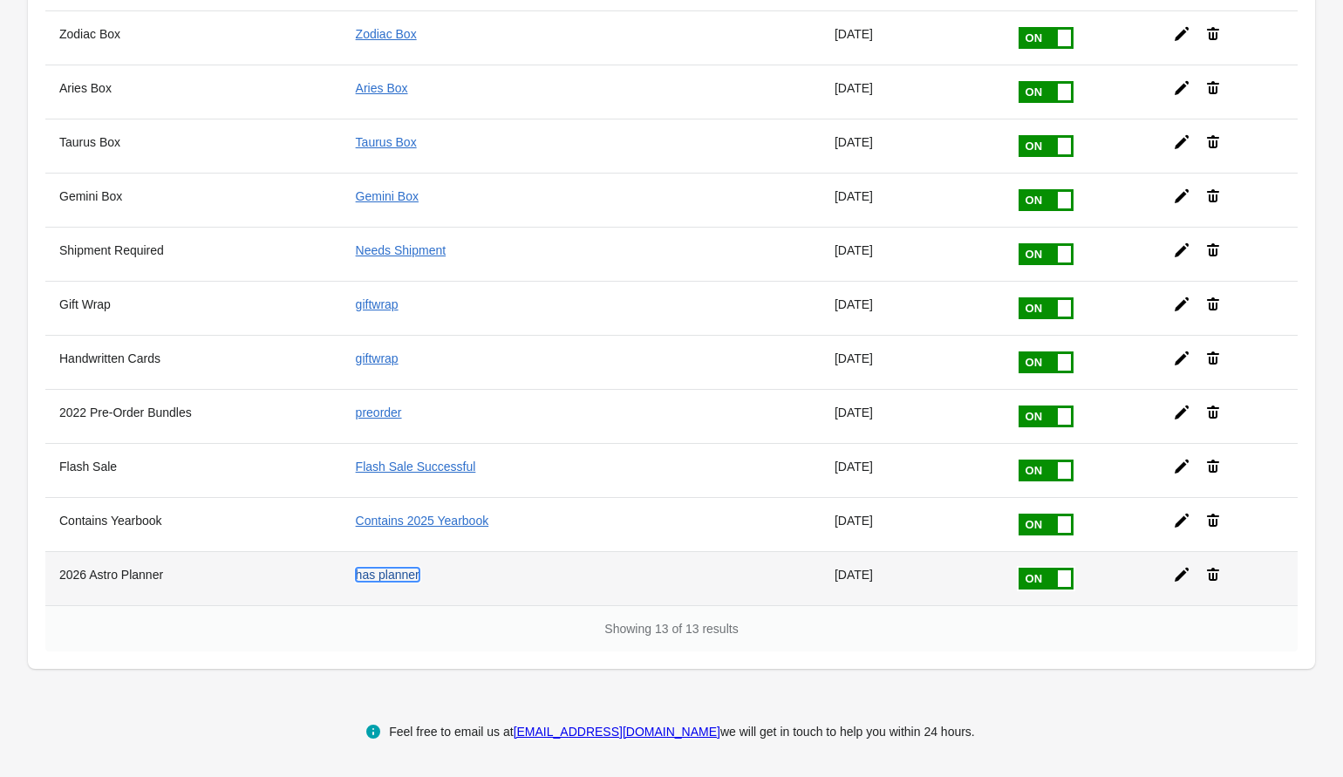
click at [368, 580] on link "has planner" at bounding box center [388, 575] width 64 height 14
